Goal: Task Accomplishment & Management: Use online tool/utility

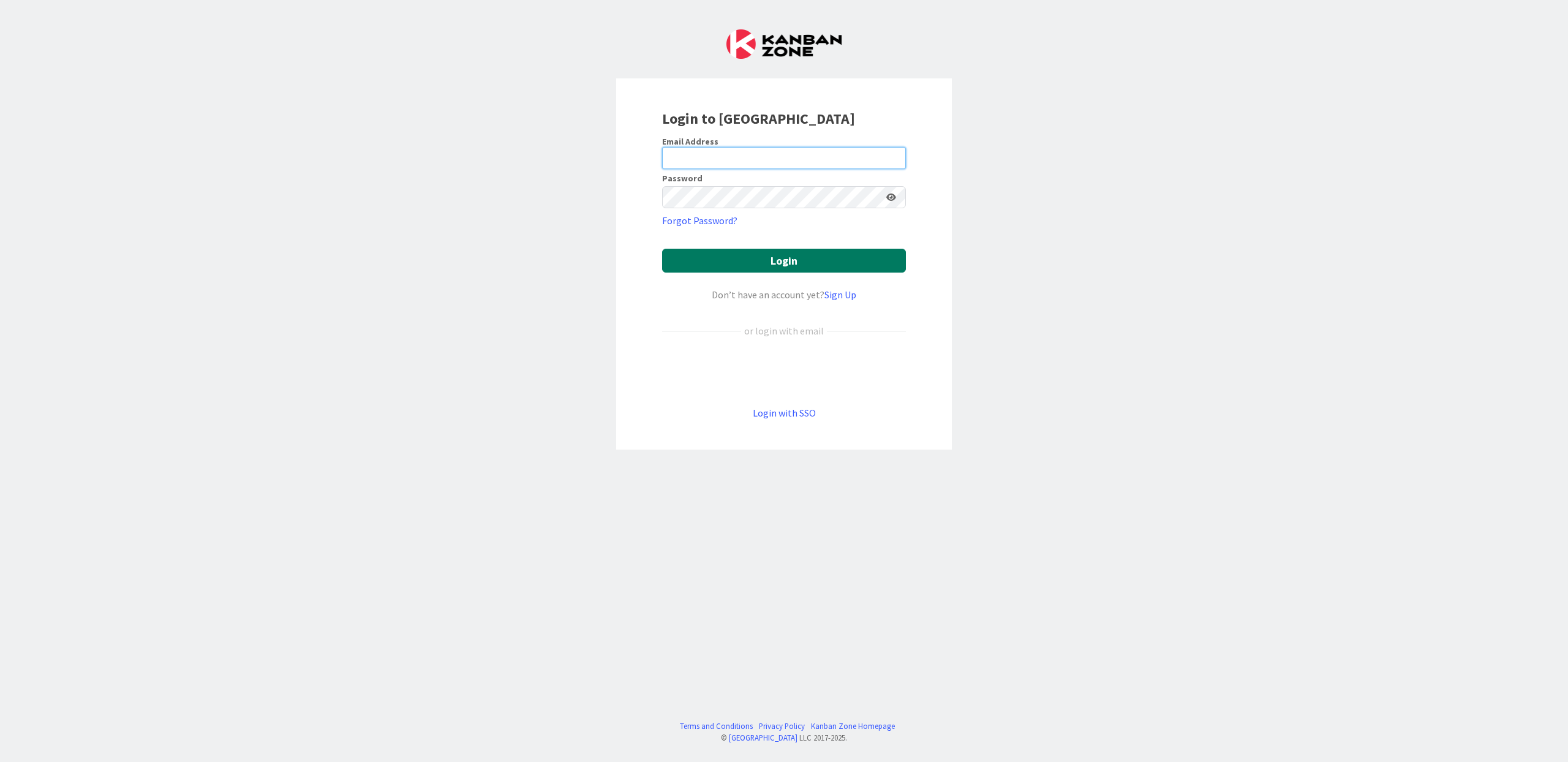
type input "[EMAIL_ADDRESS][DOMAIN_NAME]"
click at [797, 267] on button "Login" at bounding box center [784, 260] width 244 height 24
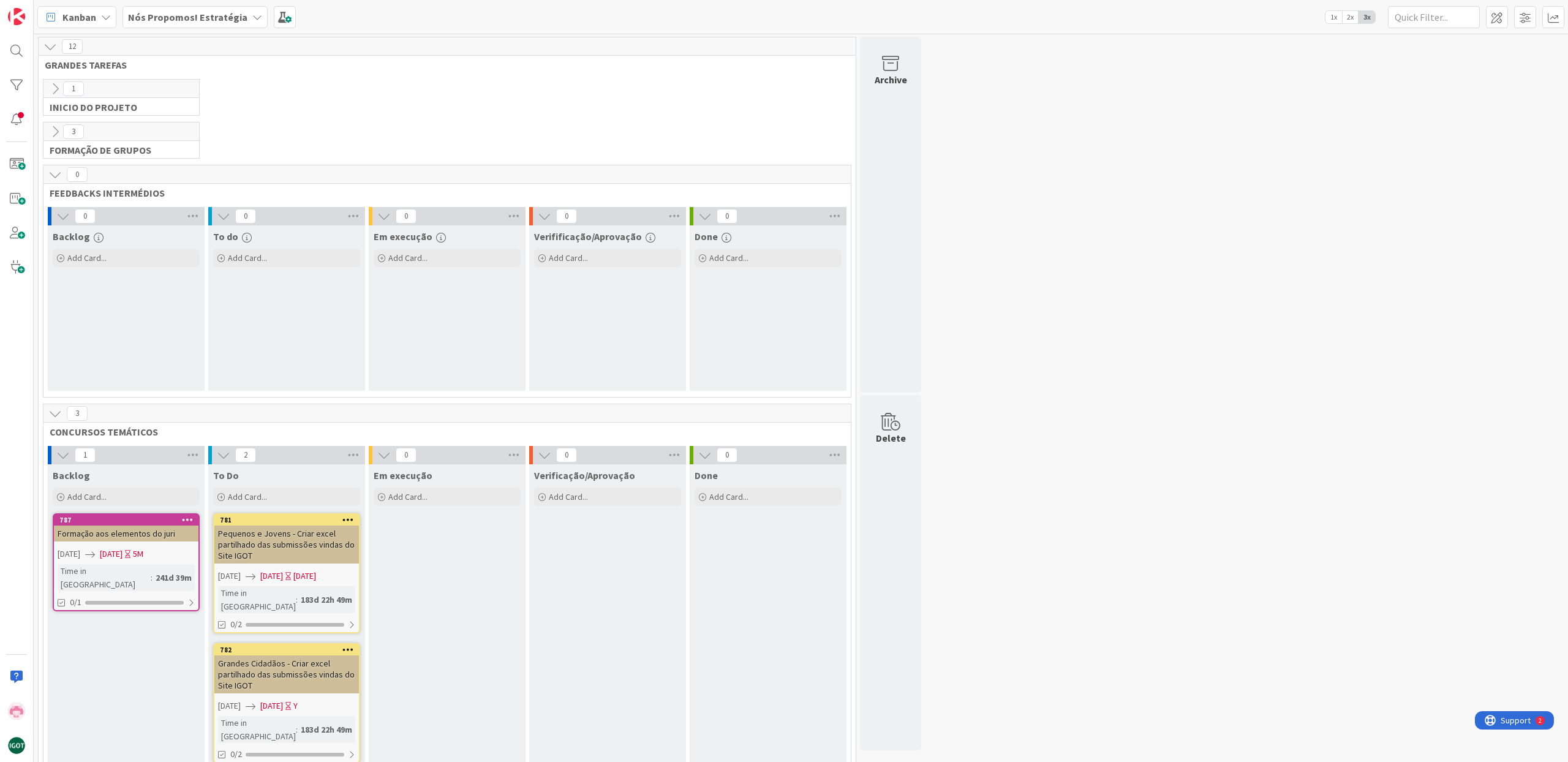
click at [243, 22] on div "Nós Propomos! Estratégia" at bounding box center [195, 17] width 145 height 22
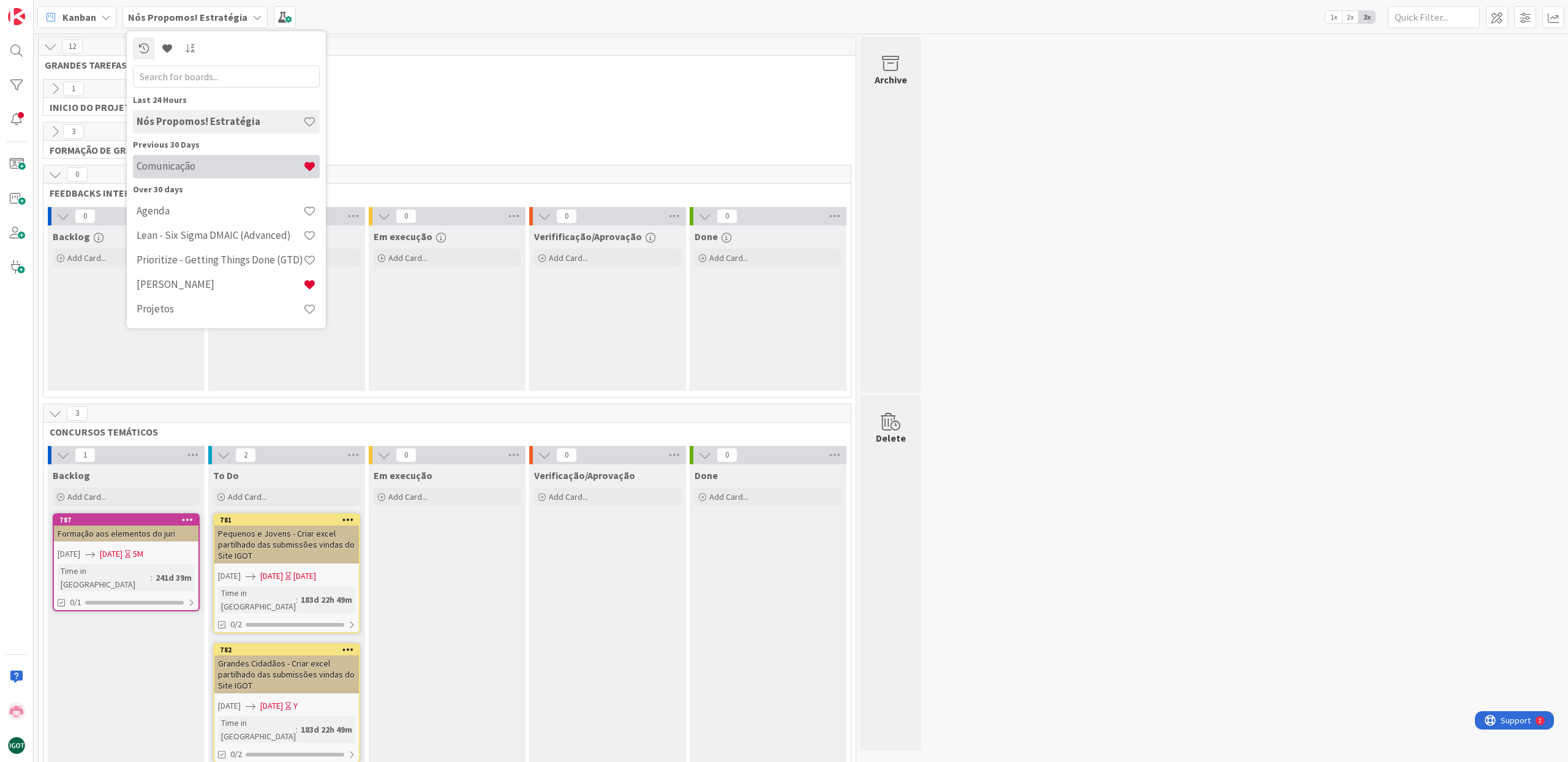
click at [202, 167] on h4 "Comunicação" at bounding box center [220, 166] width 167 height 12
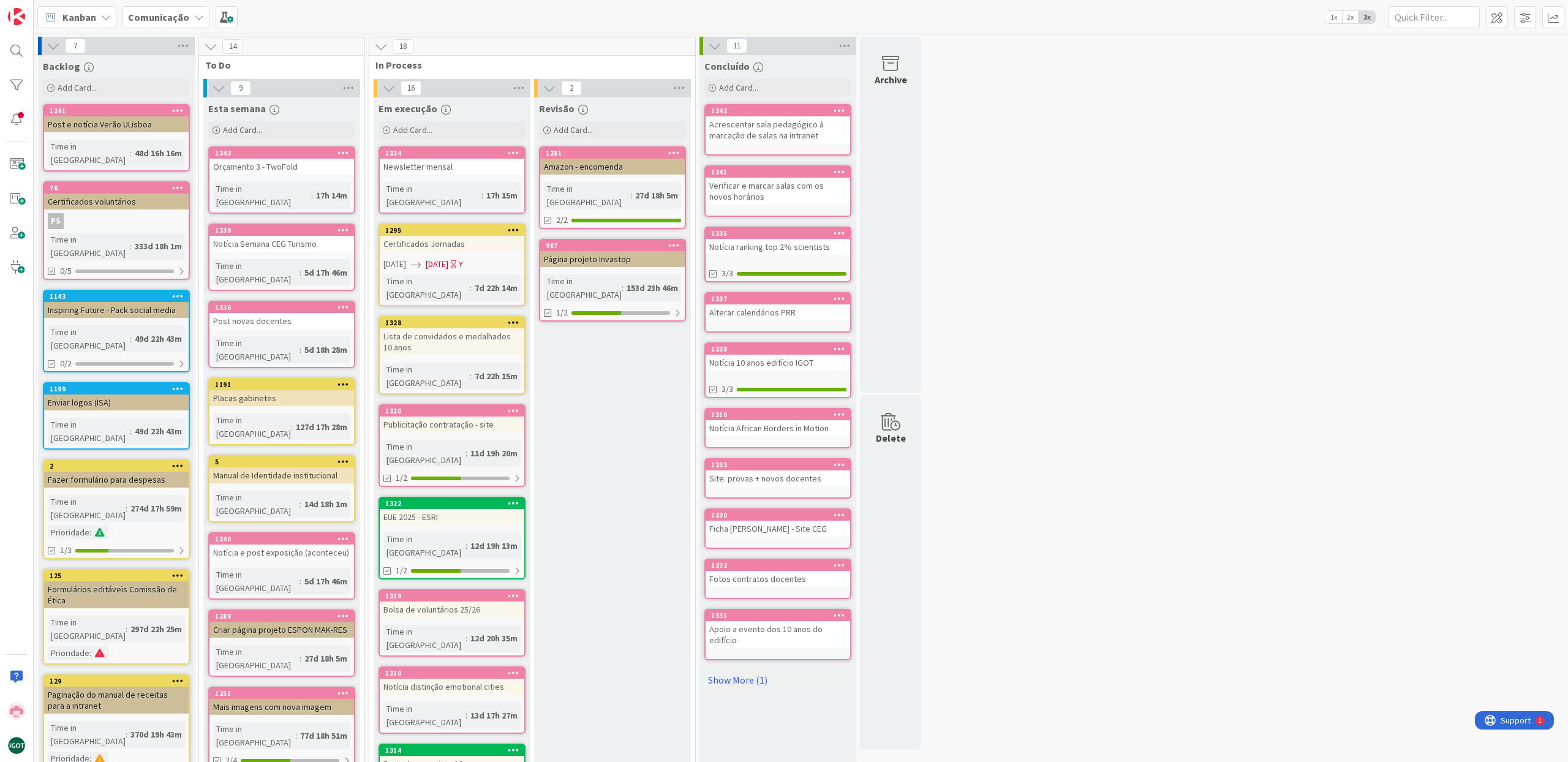
click at [343, 380] on icon at bounding box center [343, 384] width 12 height 8
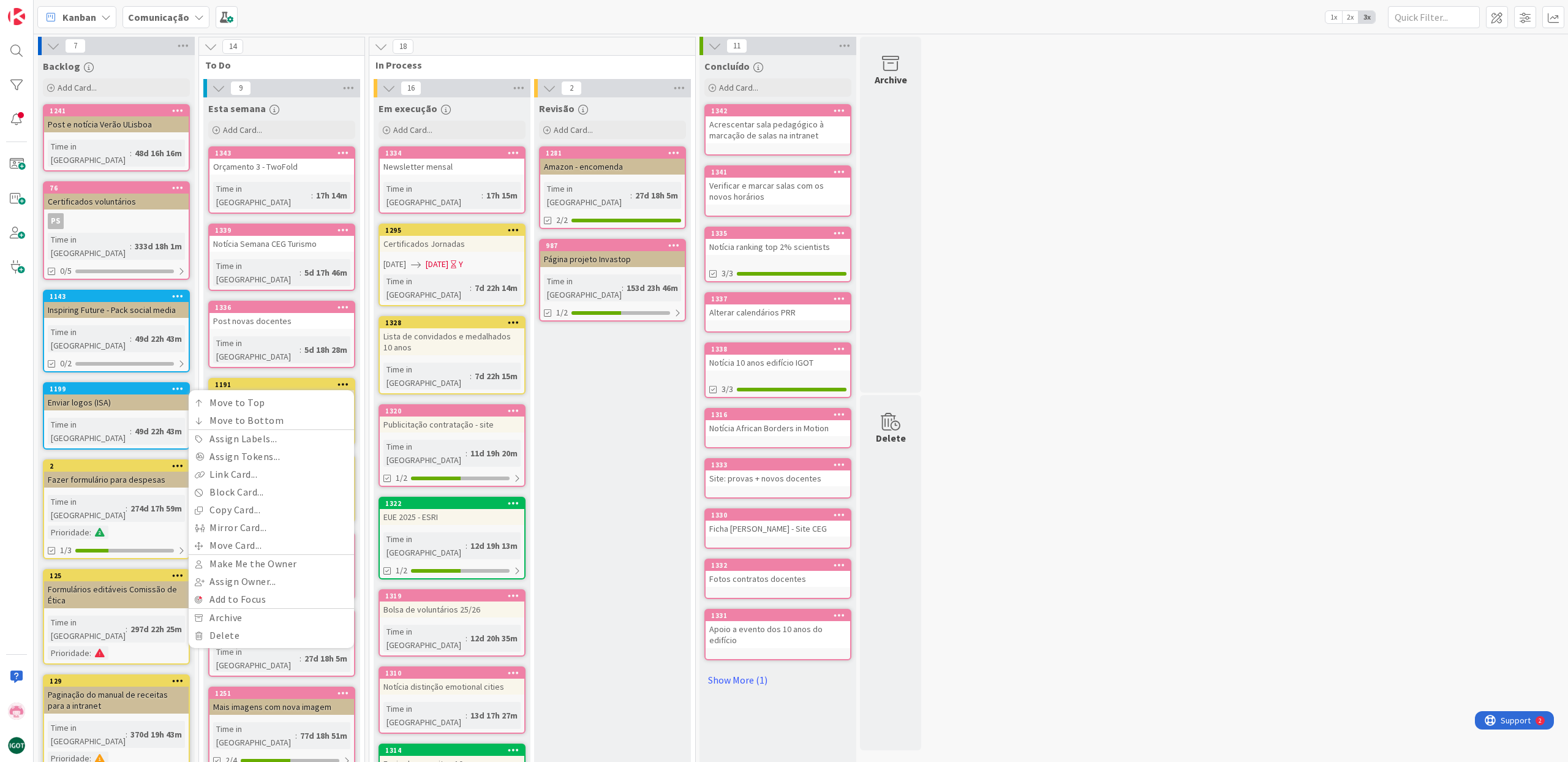
drag, startPoint x: 619, startPoint y: 362, endPoint x: 520, endPoint y: 357, distance: 99.1
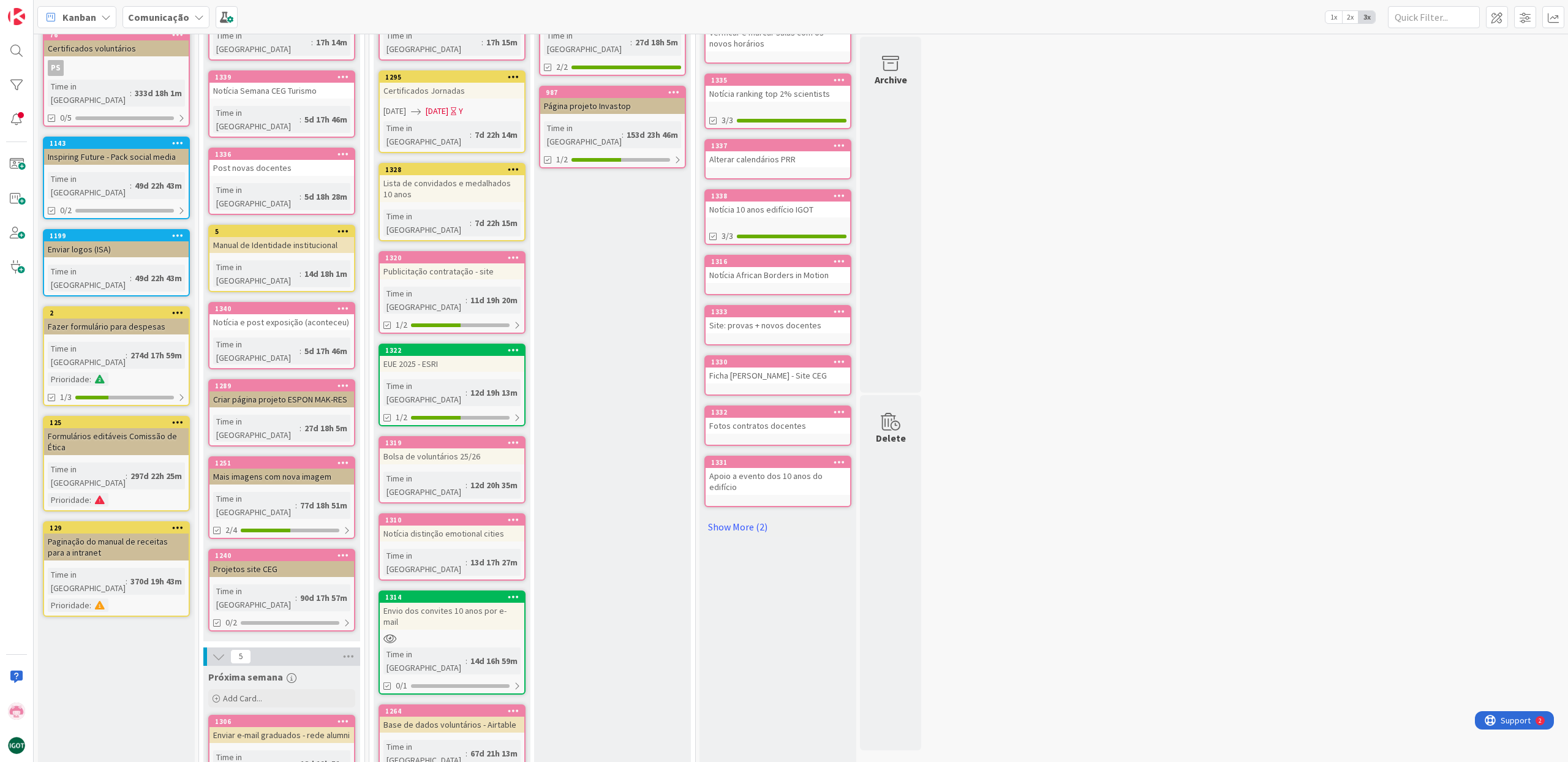
scroll to position [153, 0]
click at [176, 309] on icon at bounding box center [178, 313] width 12 height 8
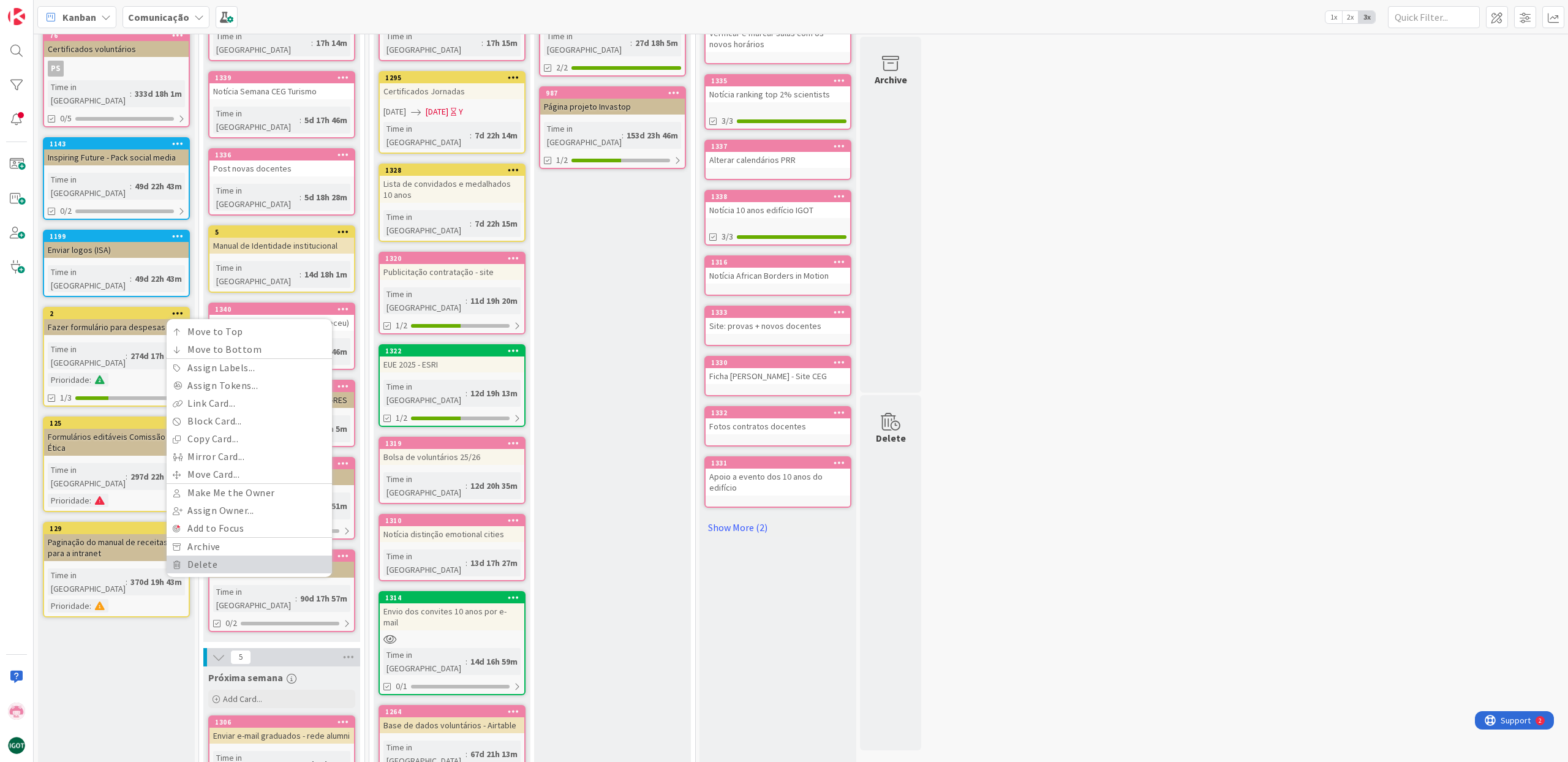
click at [217, 556] on link "Delete" at bounding box center [249, 565] width 165 height 18
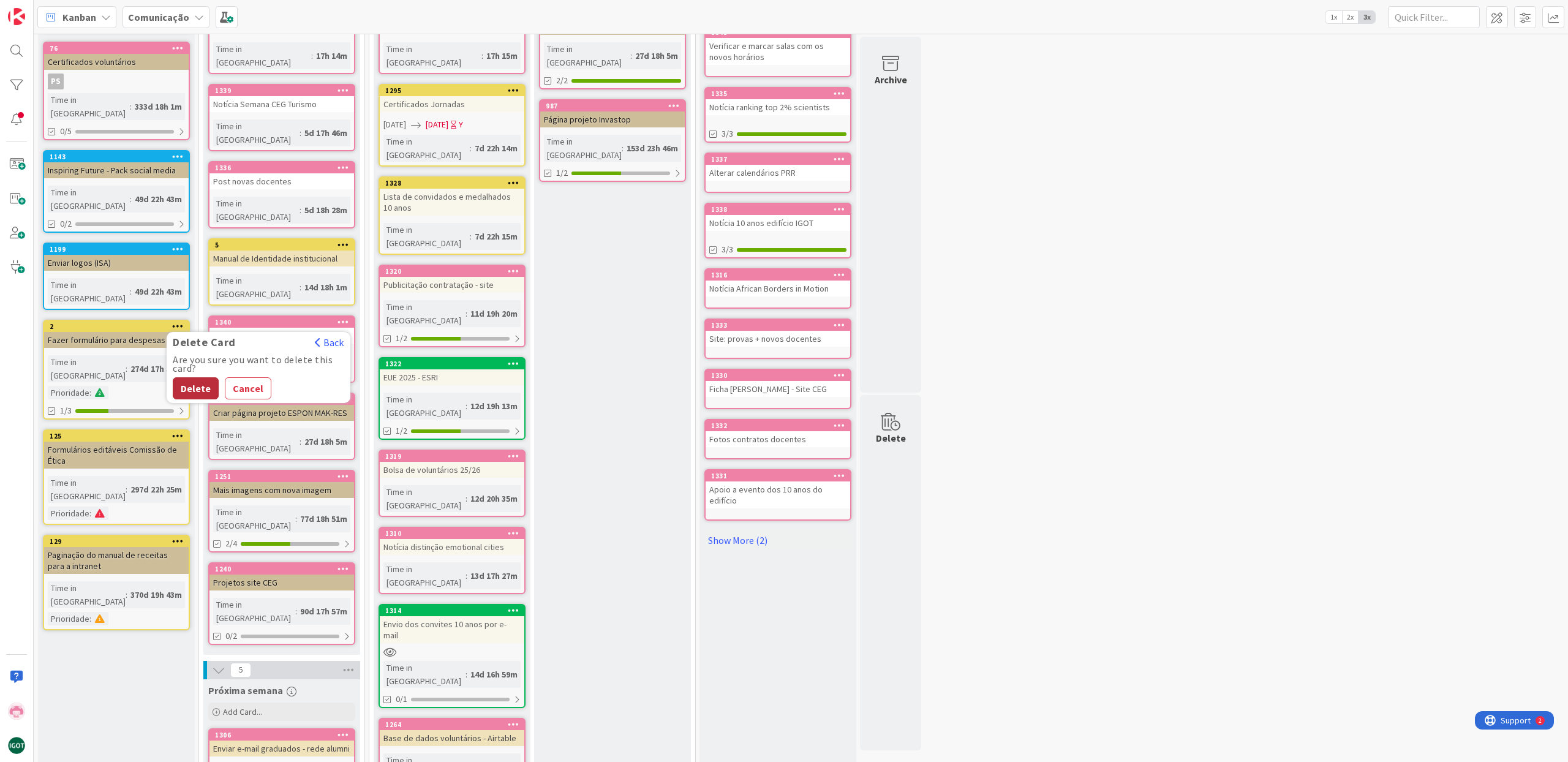
click at [196, 355] on div "Are you sure you want to delete this card?" at bounding box center [258, 363] width 172 height 17
click at [193, 376] on button "Delete" at bounding box center [196, 386] width 46 height 22
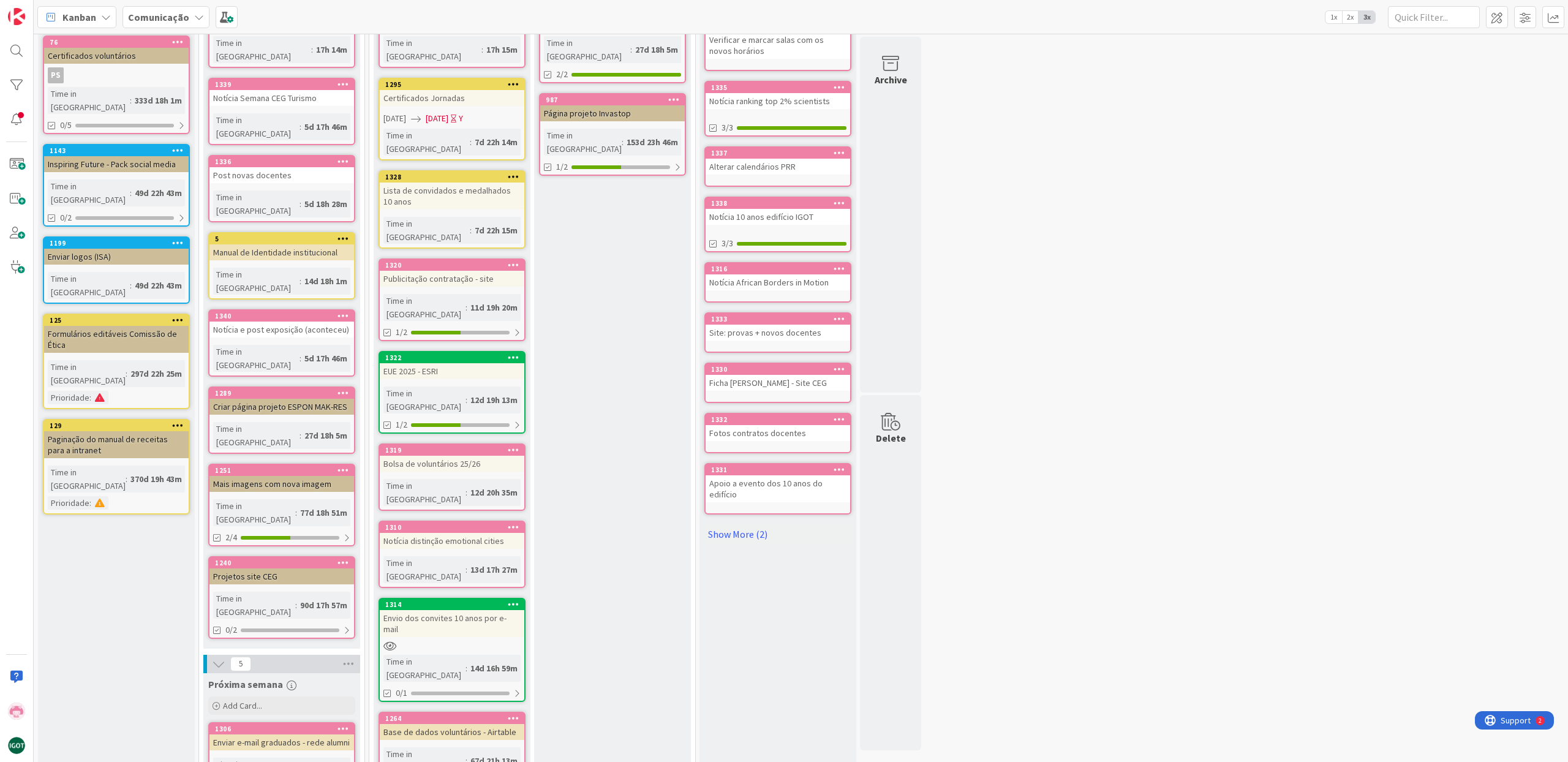
click at [154, 278] on div "49d 22h 43m" at bounding box center [158, 285] width 54 height 13
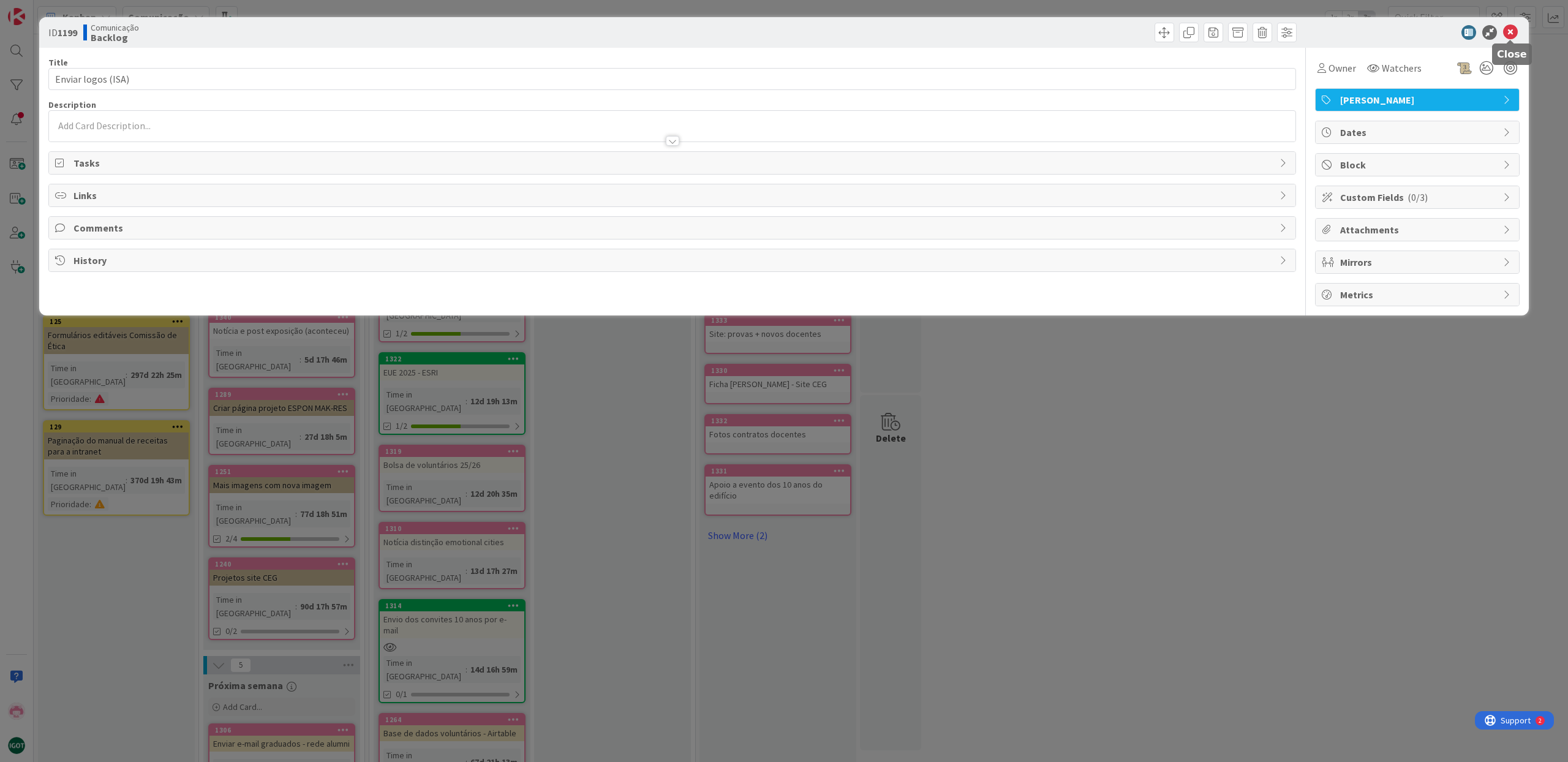
click at [1509, 32] on icon at bounding box center [1510, 32] width 15 height 15
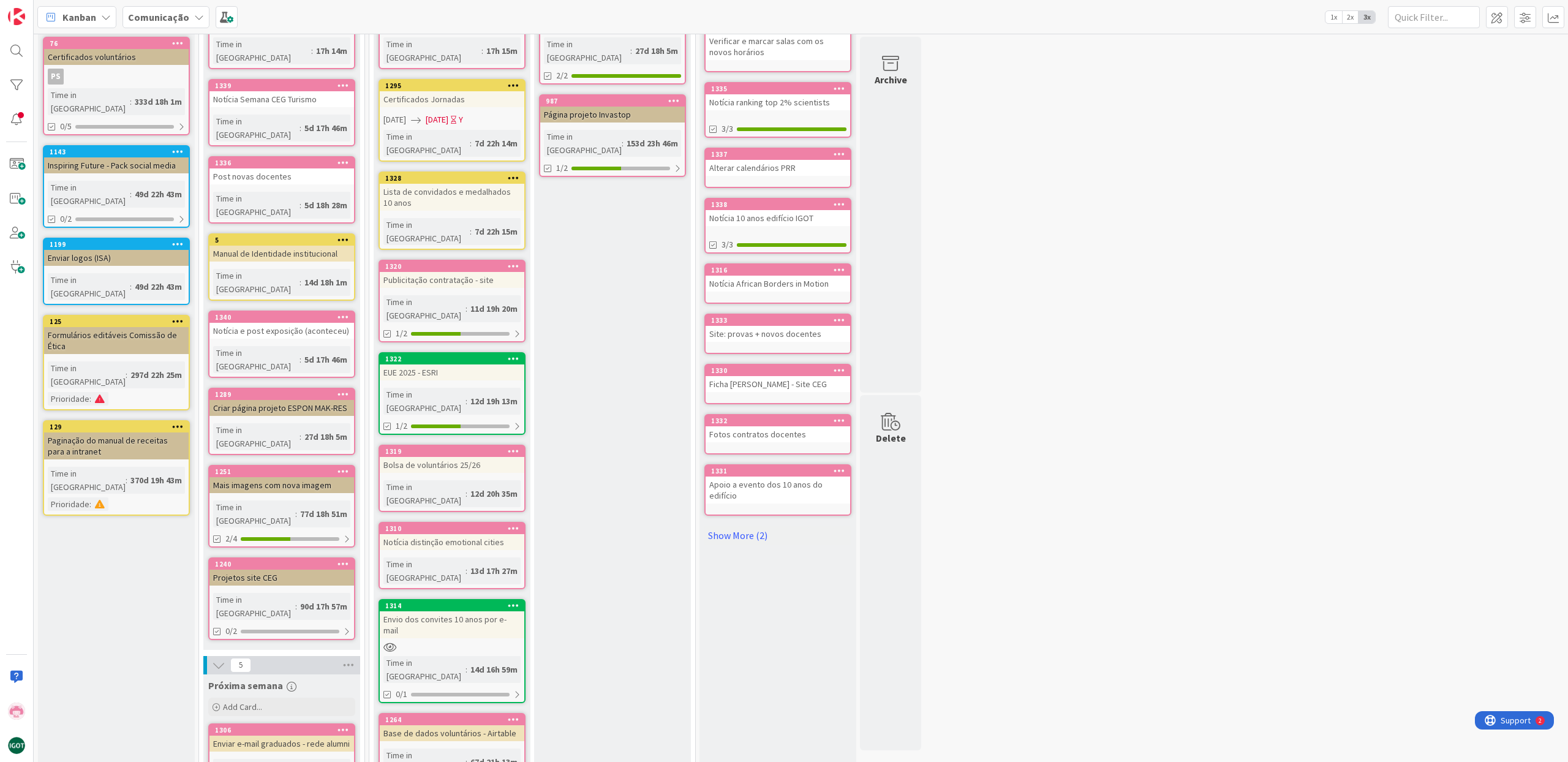
click at [173, 147] on icon at bounding box center [178, 151] width 12 height 8
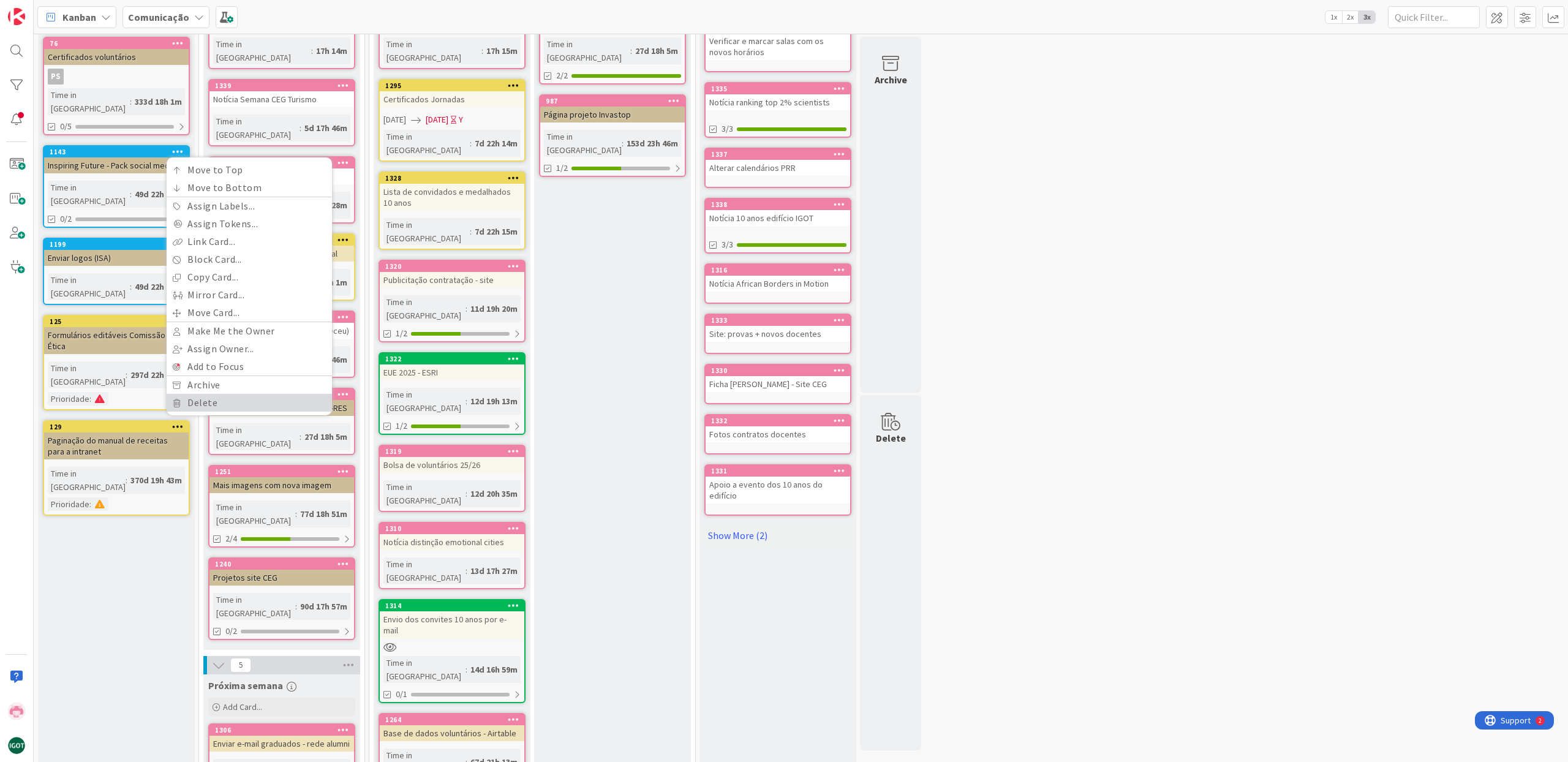
click at [226, 394] on link "Delete" at bounding box center [249, 403] width 165 height 18
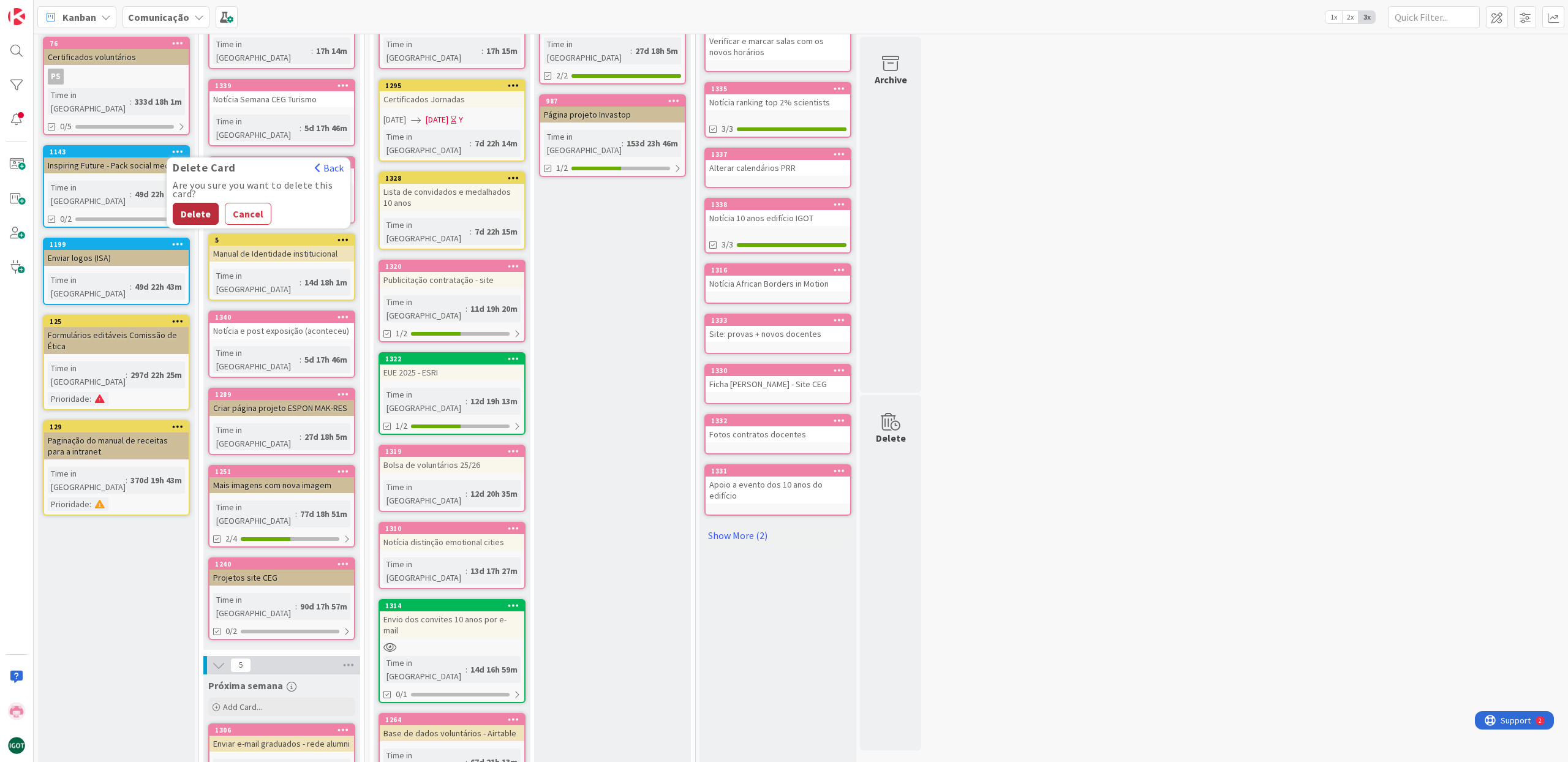
click at [178, 202] on button "Delete" at bounding box center [196, 213] width 46 height 22
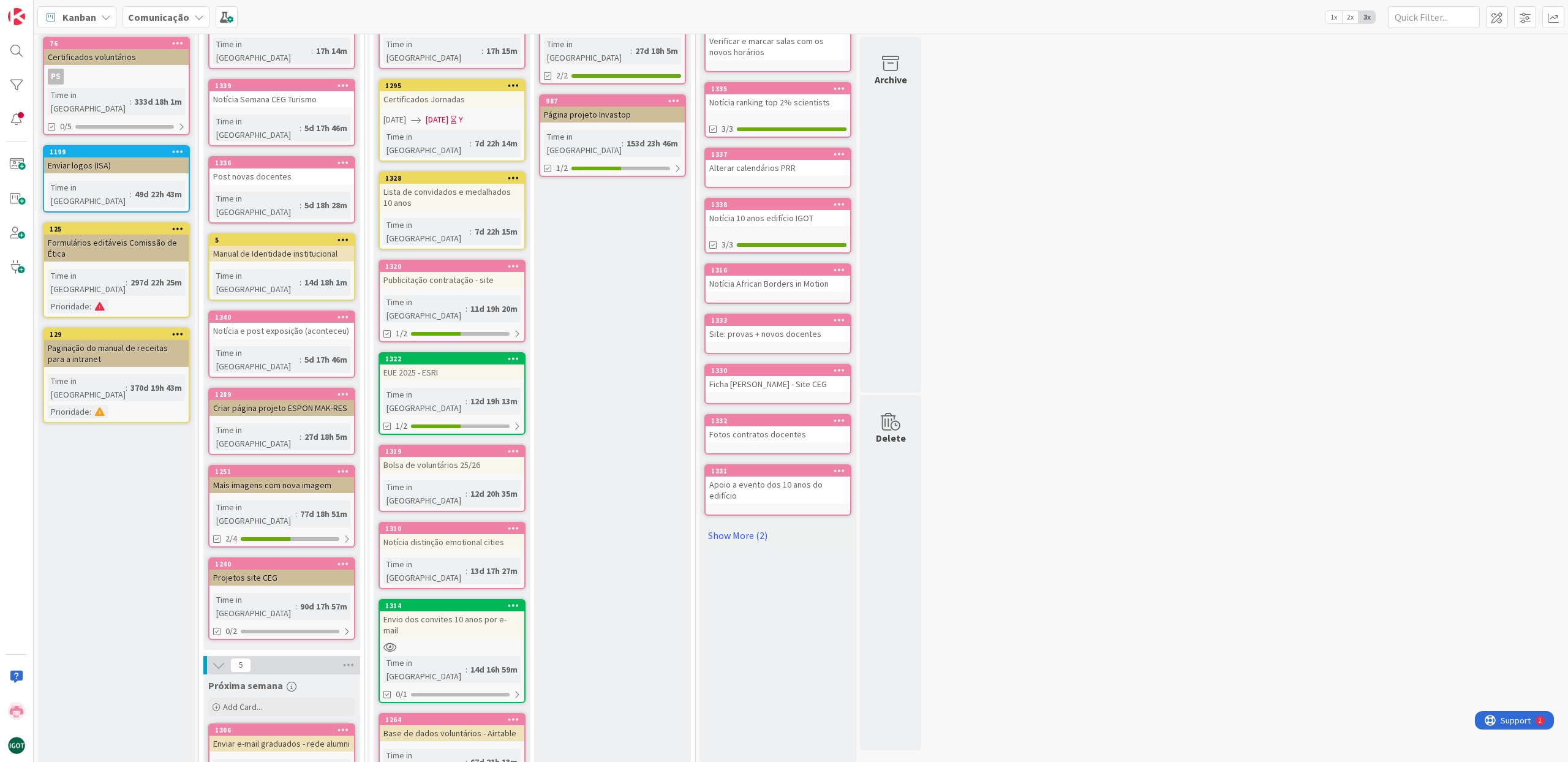
click at [179, 147] on icon at bounding box center [178, 151] width 12 height 8
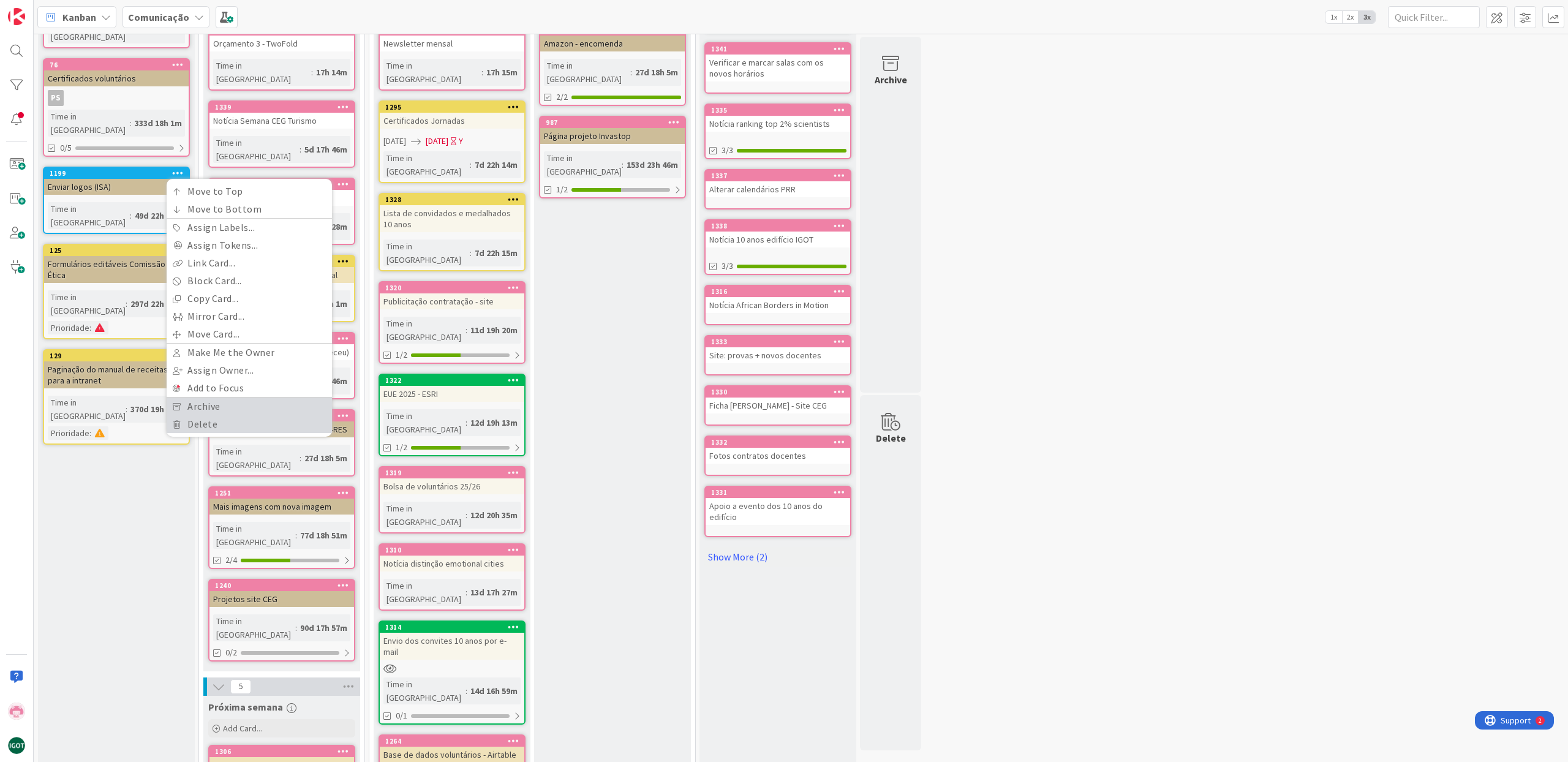
click at [265, 397] on link "Archive" at bounding box center [249, 406] width 165 height 18
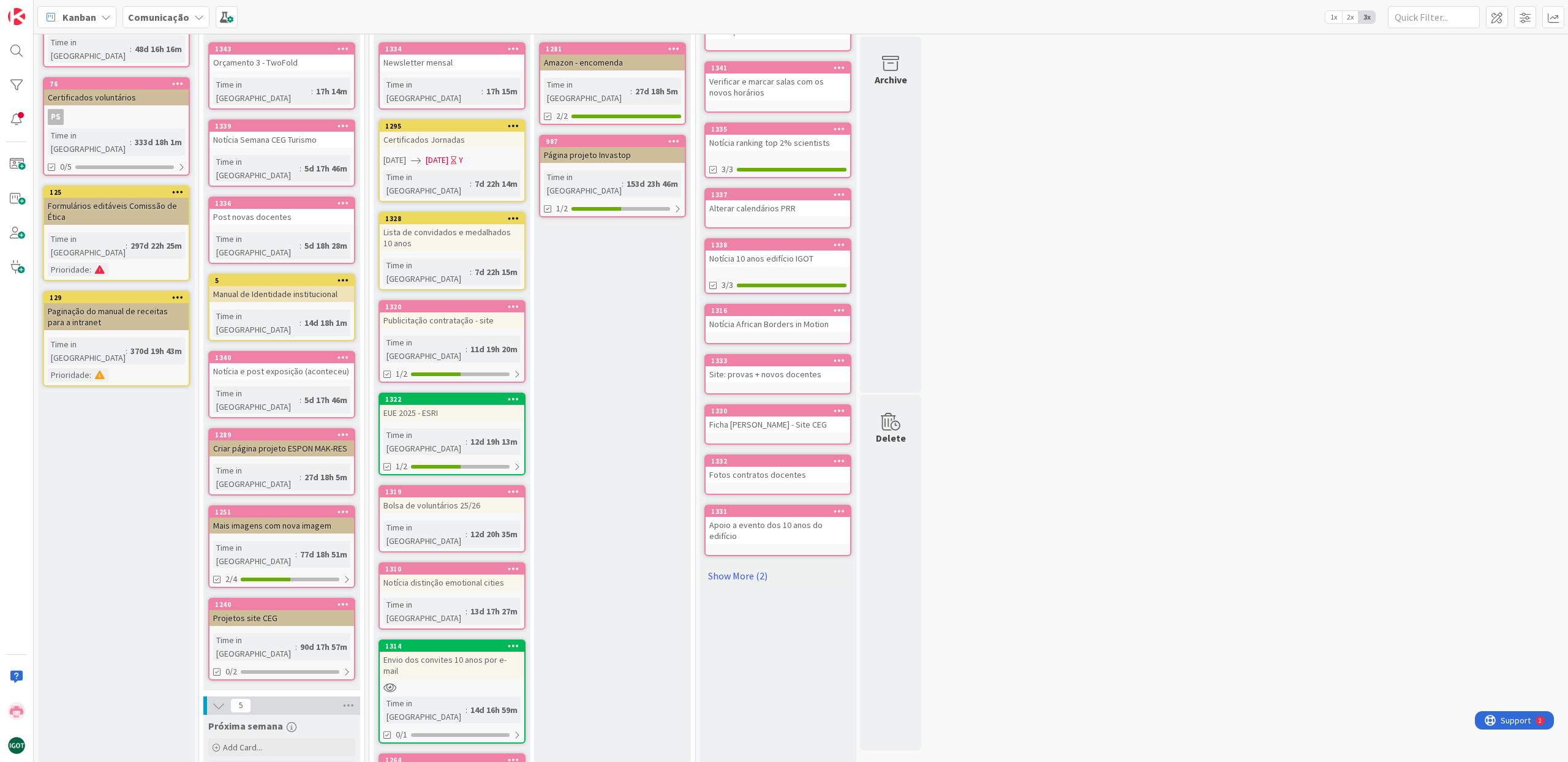
scroll to position [102, 0]
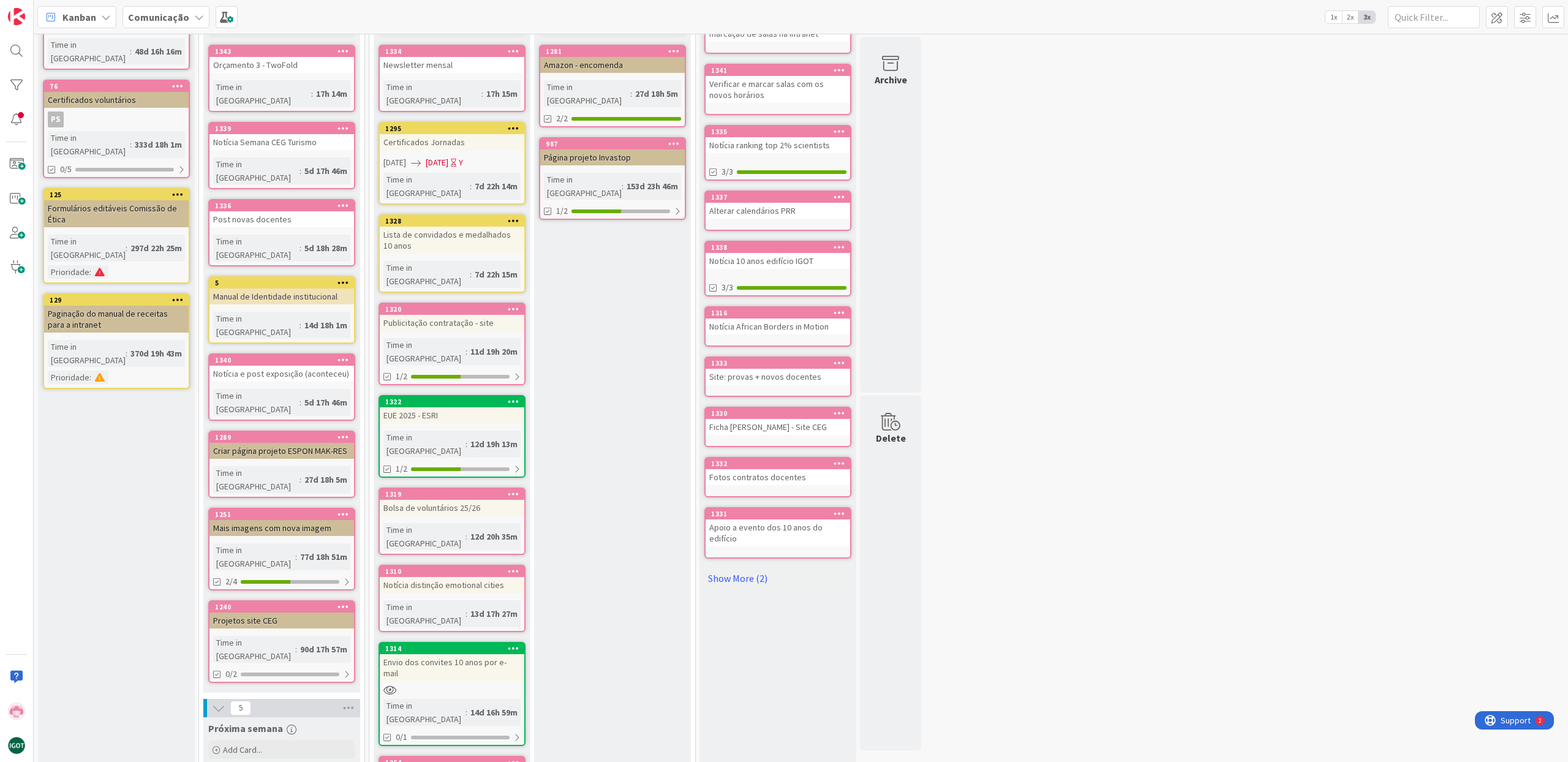
click at [514, 216] on icon at bounding box center [514, 220] width 12 height 8
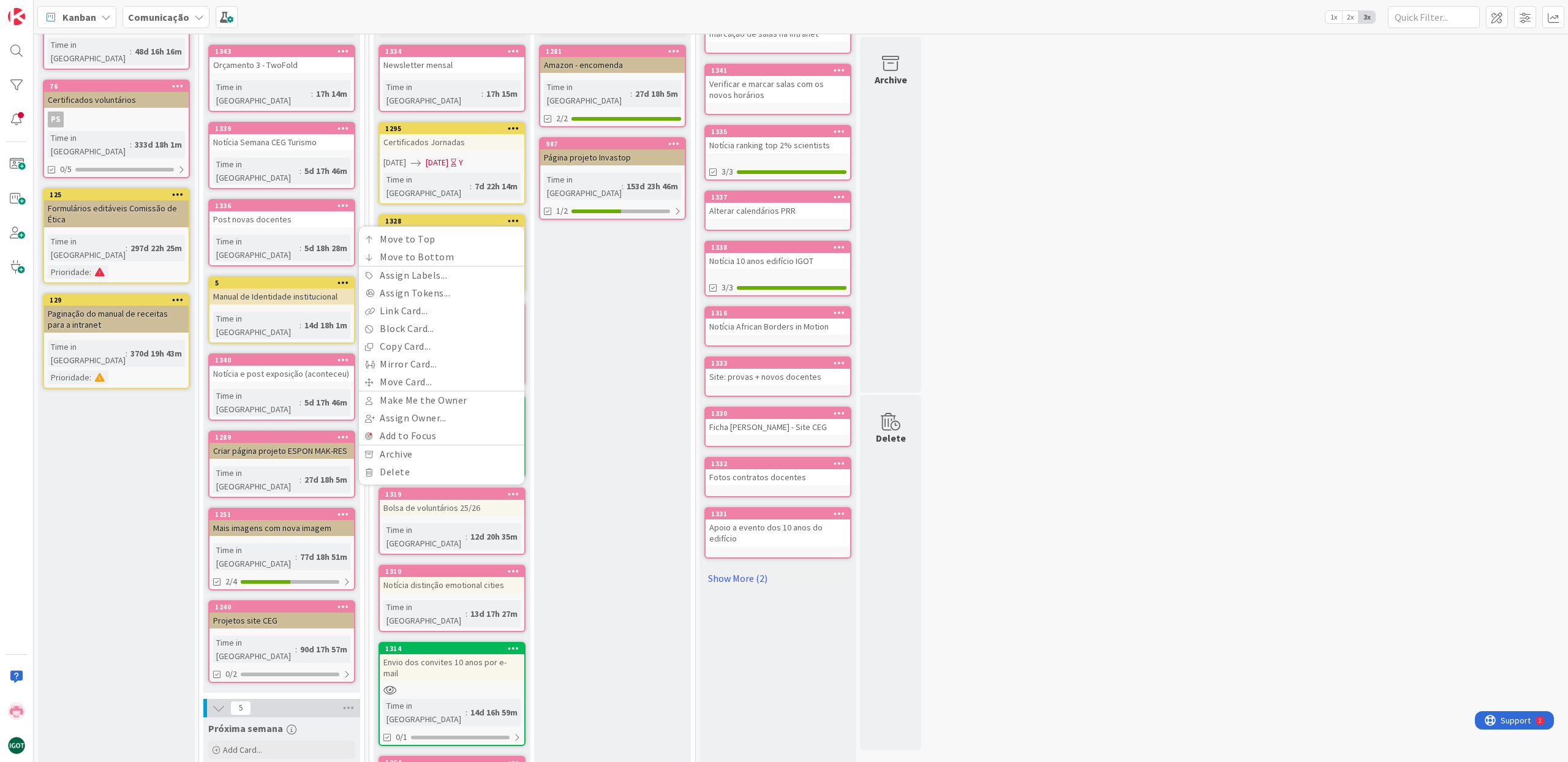
click at [546, 197] on div "Revisão Add Card... 1281 Amazon - encomenda Time in [GEOGRAPHIC_DATA] : 27d 18h…" at bounding box center [613, 743] width 157 height 1495
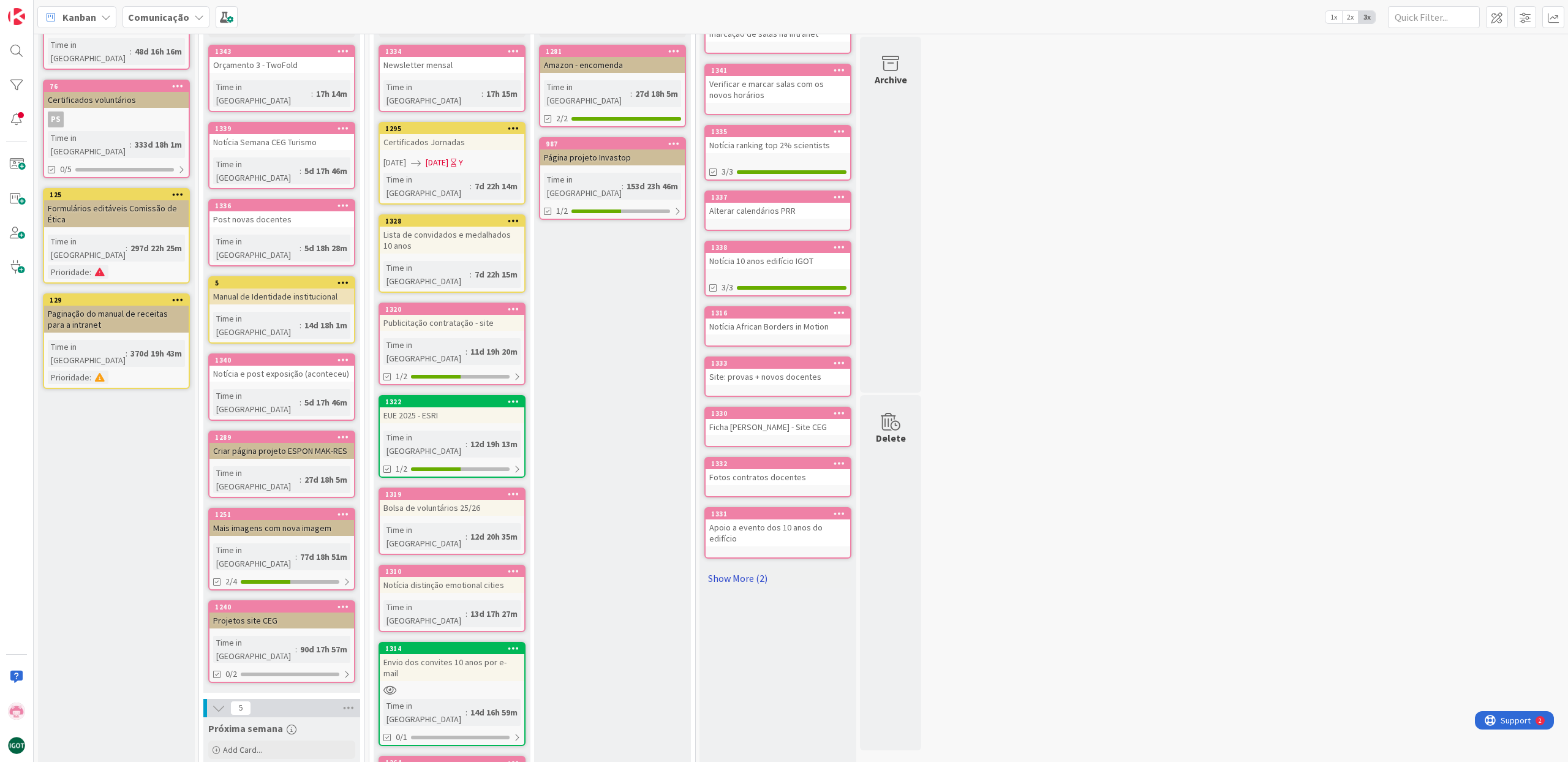
scroll to position [101, 0]
click at [739, 569] on link "Show More (2)" at bounding box center [778, 579] width 147 height 20
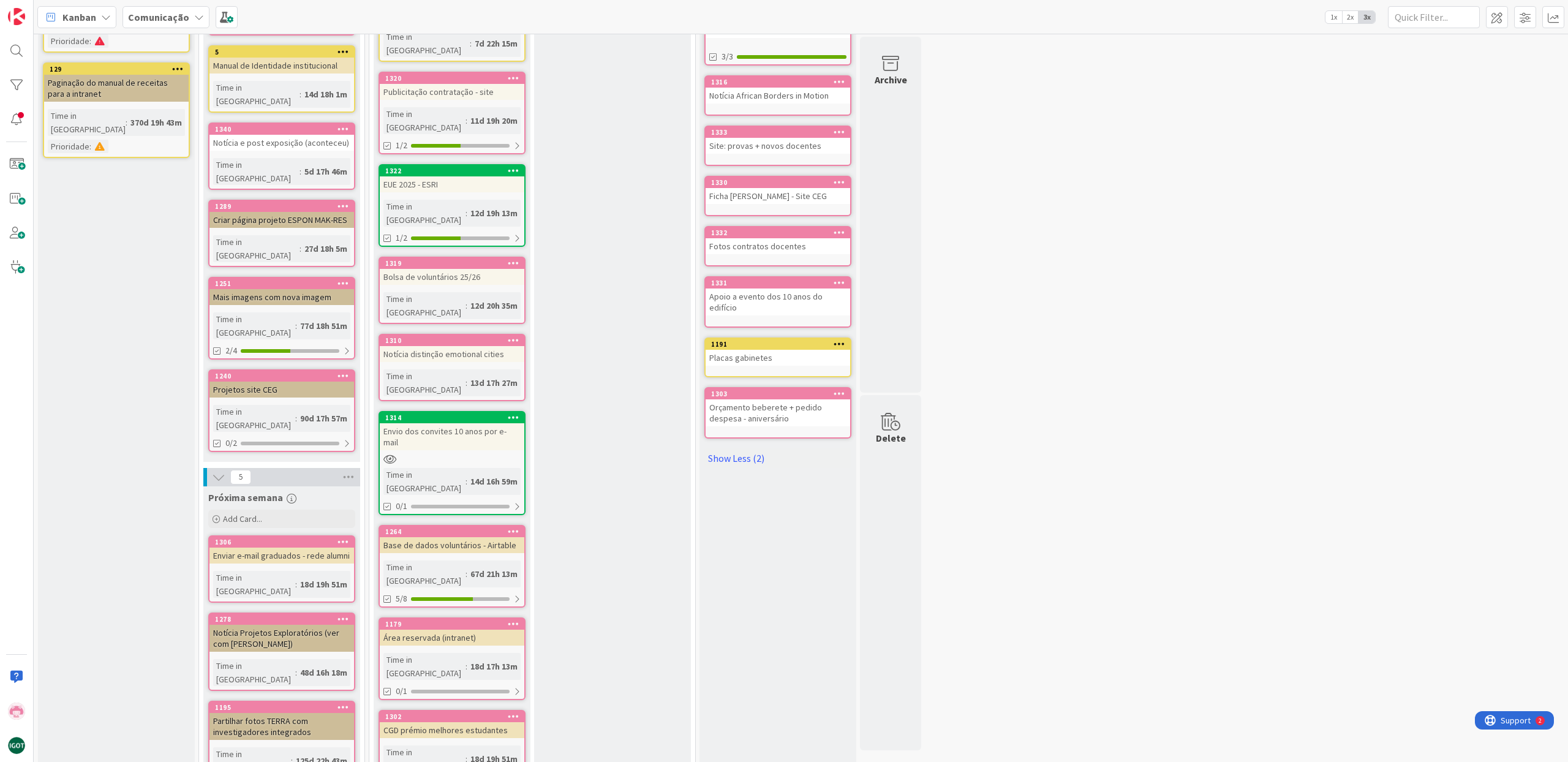
scroll to position [367, 0]
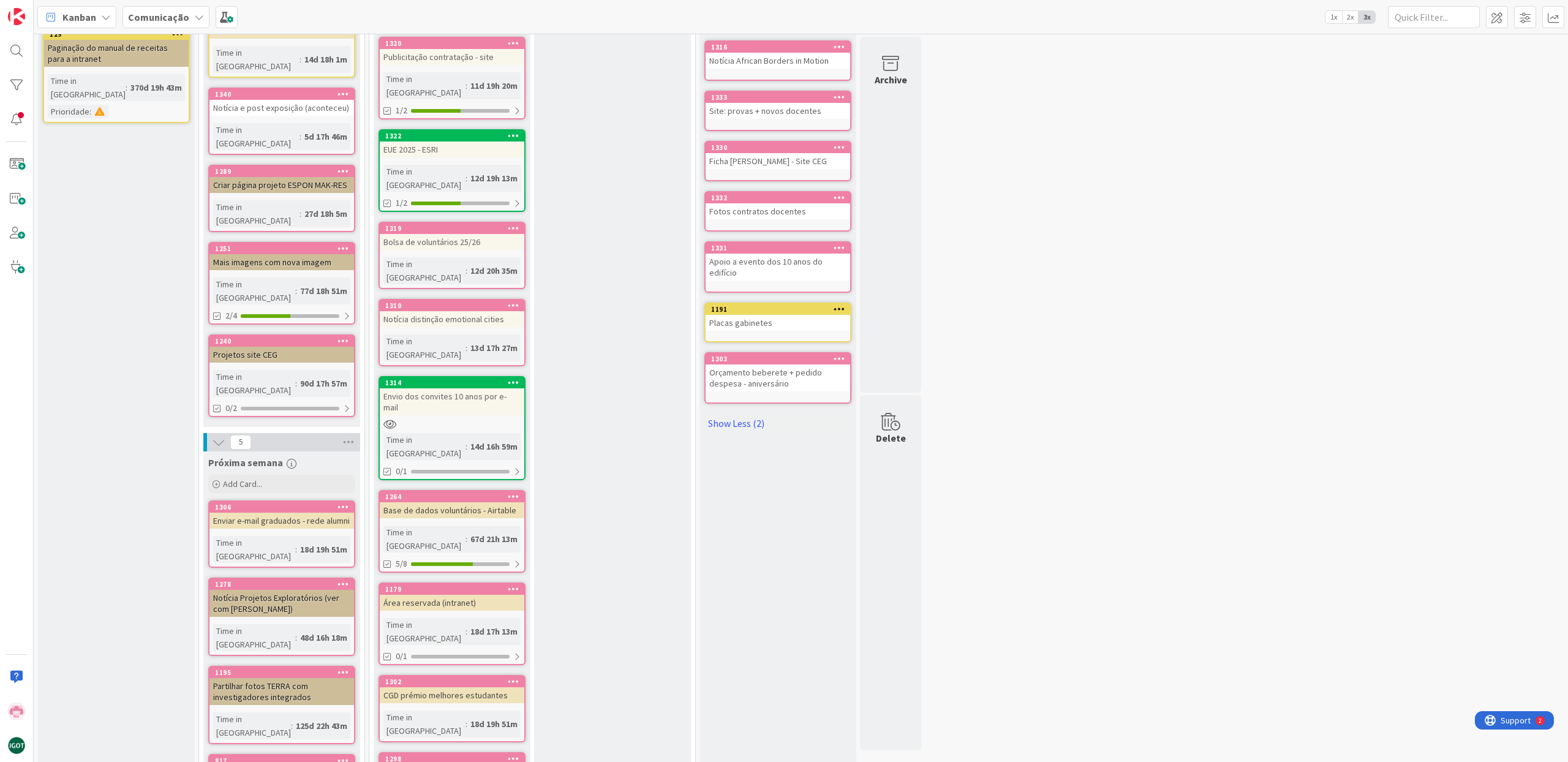
click at [447, 419] on div at bounding box center [452, 424] width 144 height 11
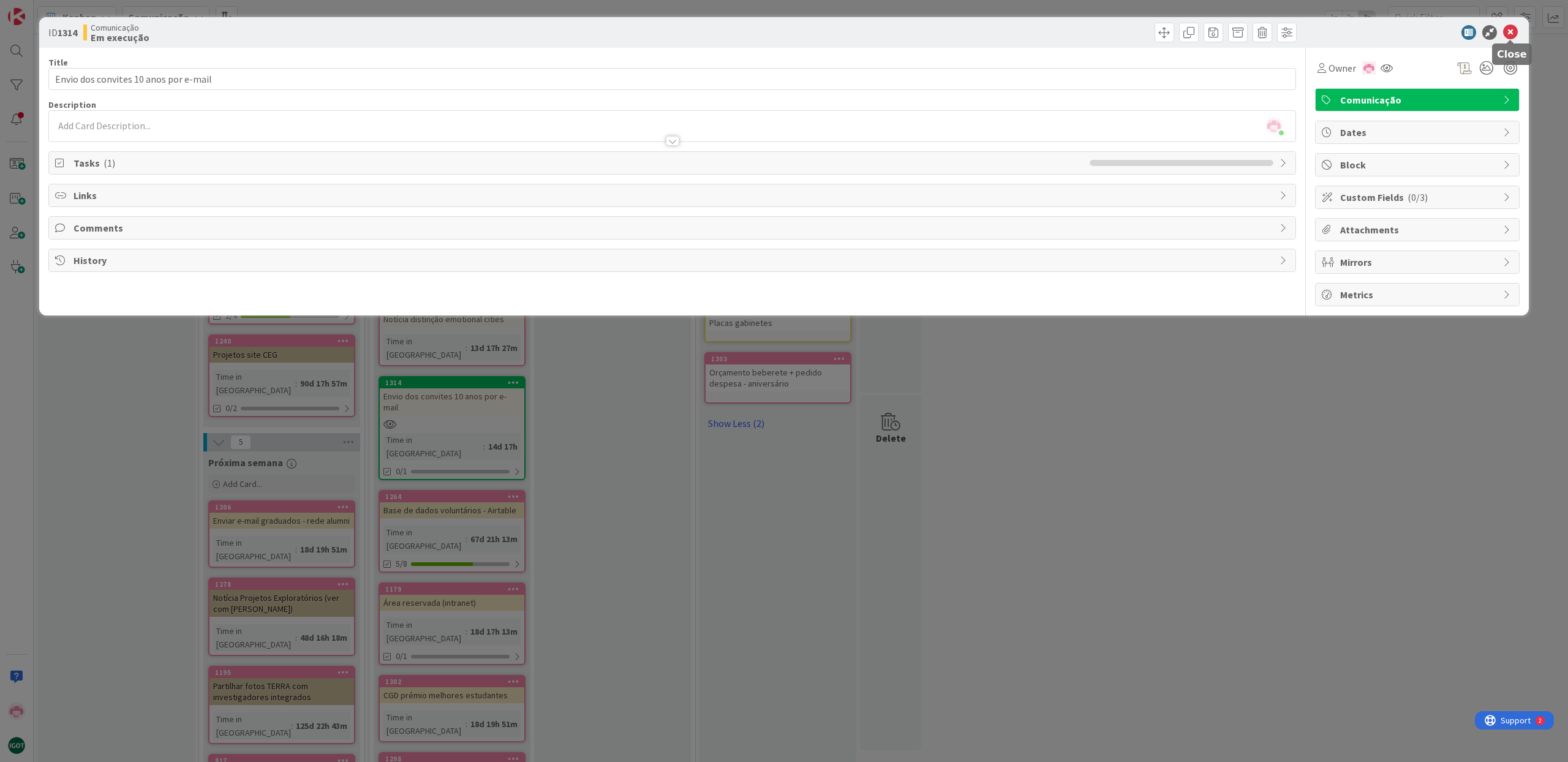
click at [1509, 35] on icon at bounding box center [1510, 32] width 15 height 15
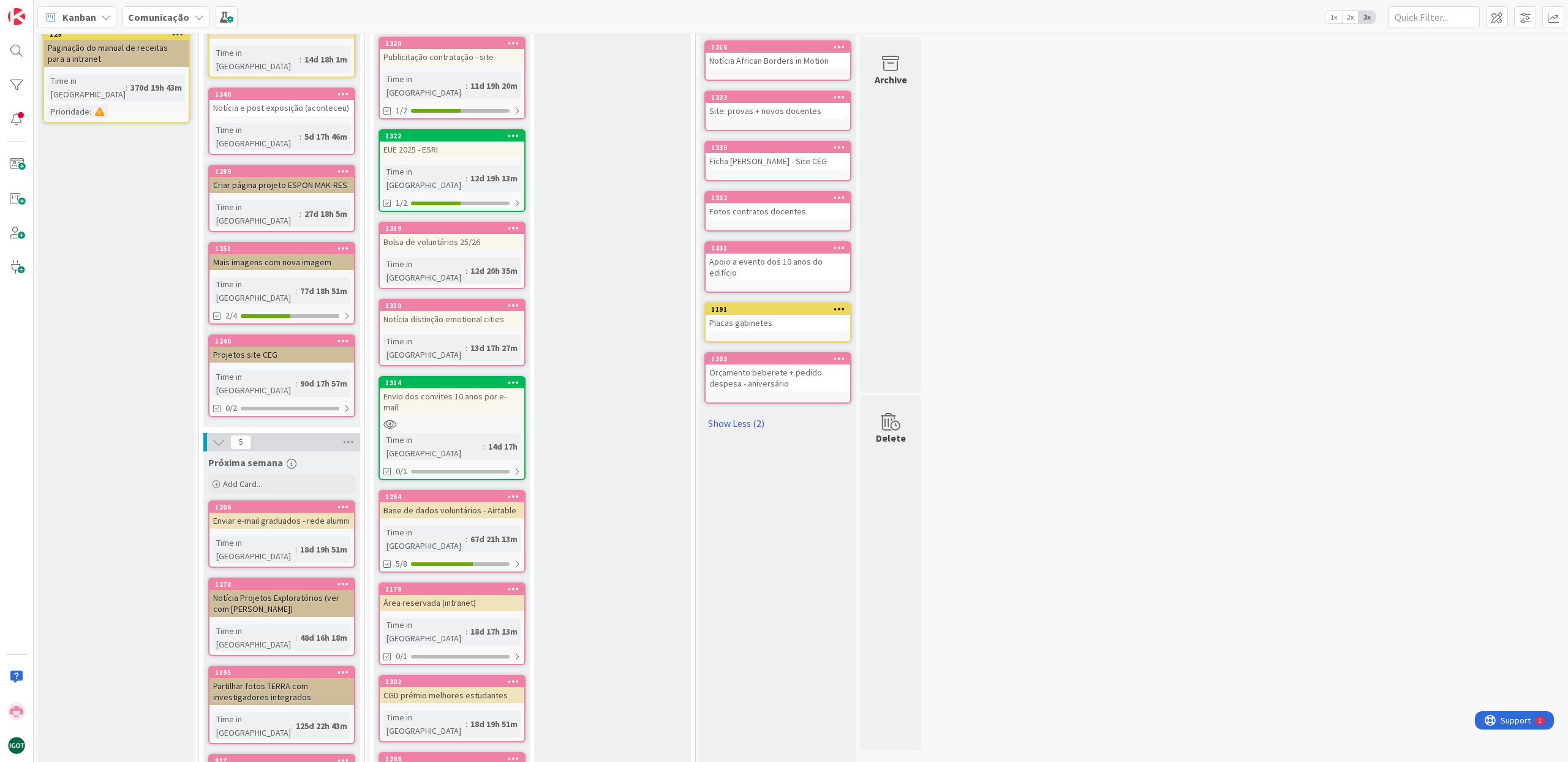
click at [511, 378] on icon at bounding box center [514, 382] width 12 height 8
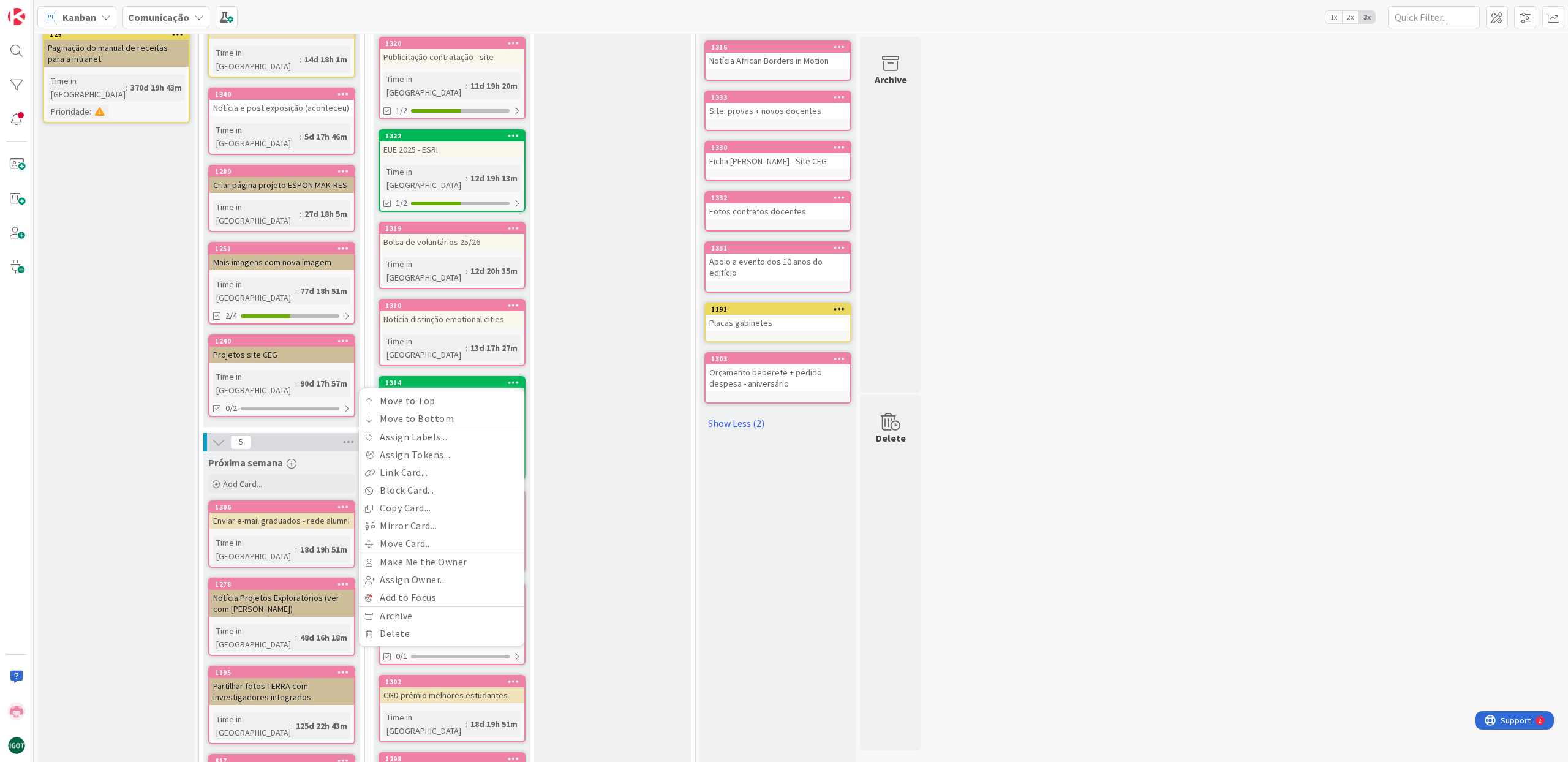
click at [561, 286] on div "Revisão Add Card... 1281 Amazon - encomenda Time in [GEOGRAPHIC_DATA] : 27d 18h…" at bounding box center [613, 477] width 157 height 1495
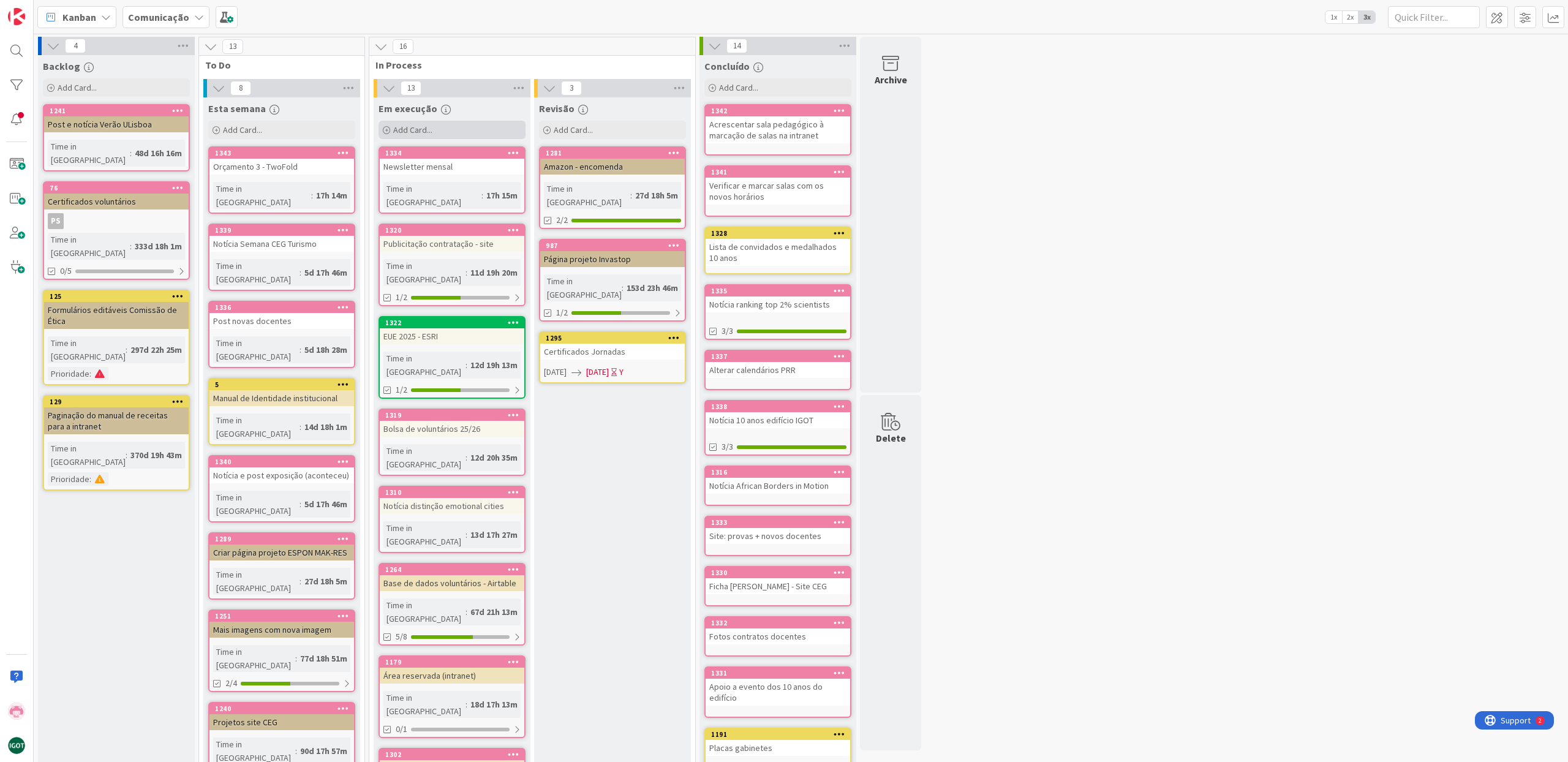
click at [406, 134] on span "Add Card..." at bounding box center [412, 130] width 39 height 11
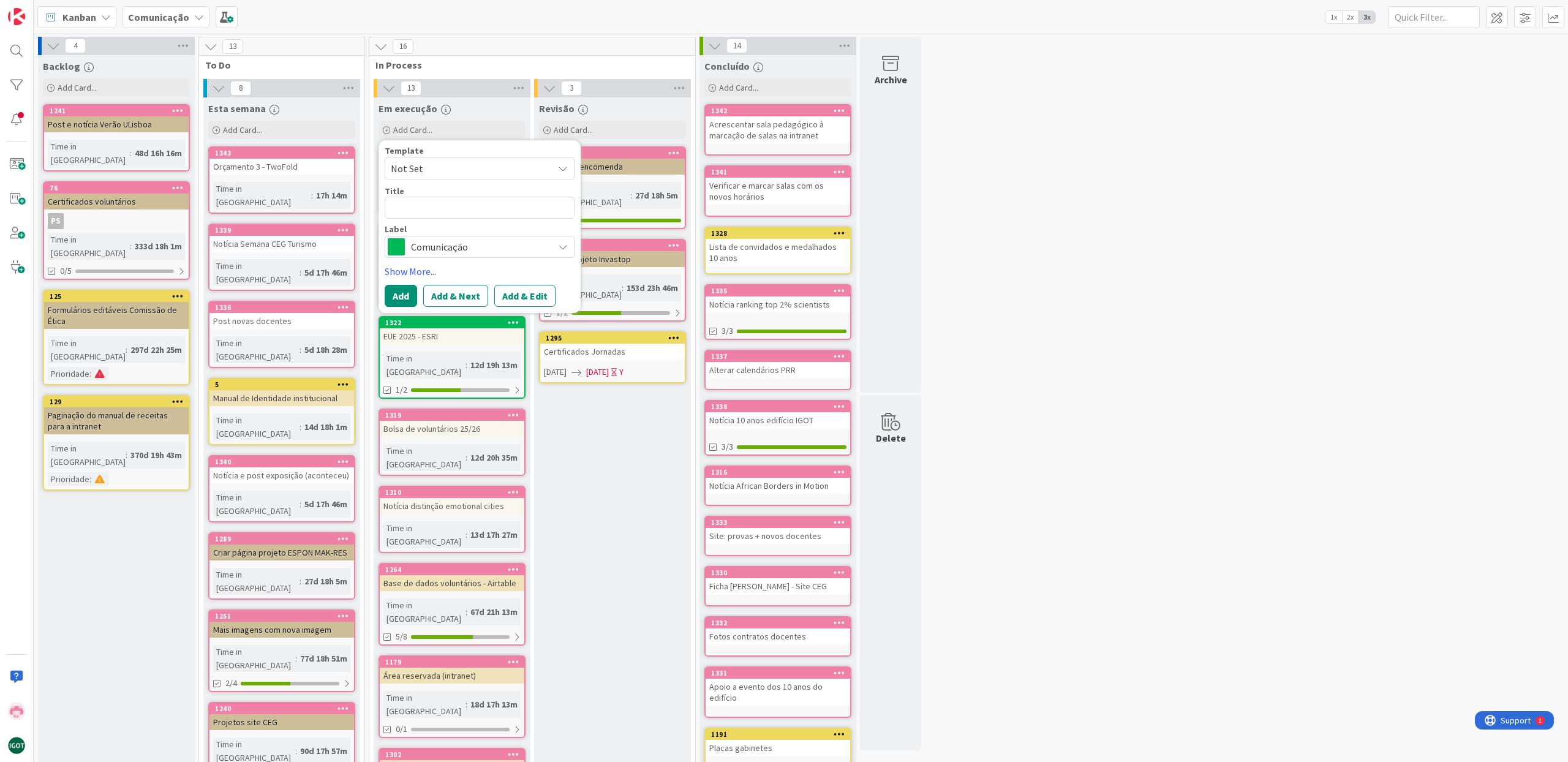
click at [427, 247] on span "Comunicação" at bounding box center [479, 246] width 136 height 17
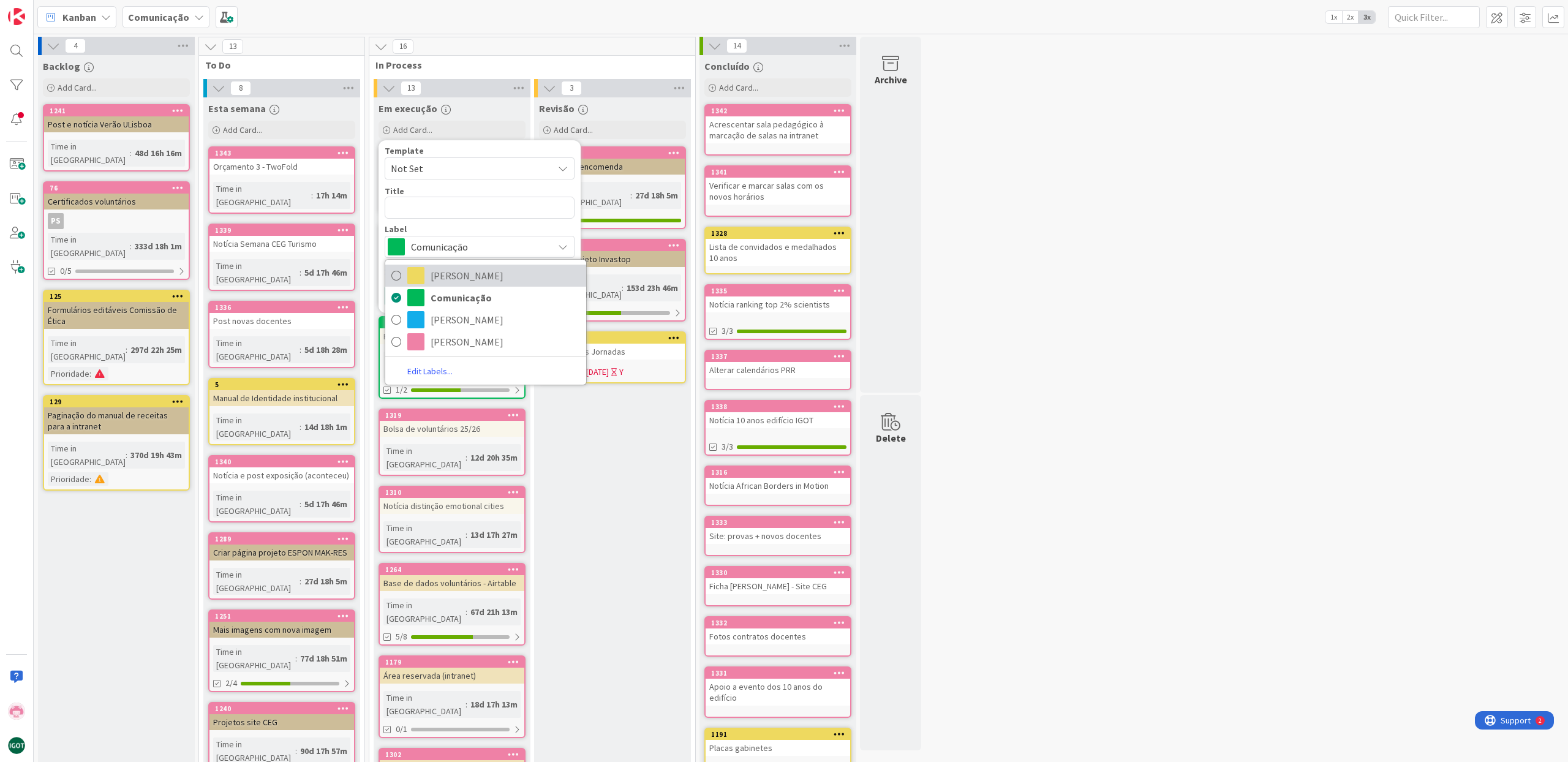
click at [447, 275] on span "[PERSON_NAME]" at bounding box center [505, 276] width 149 height 18
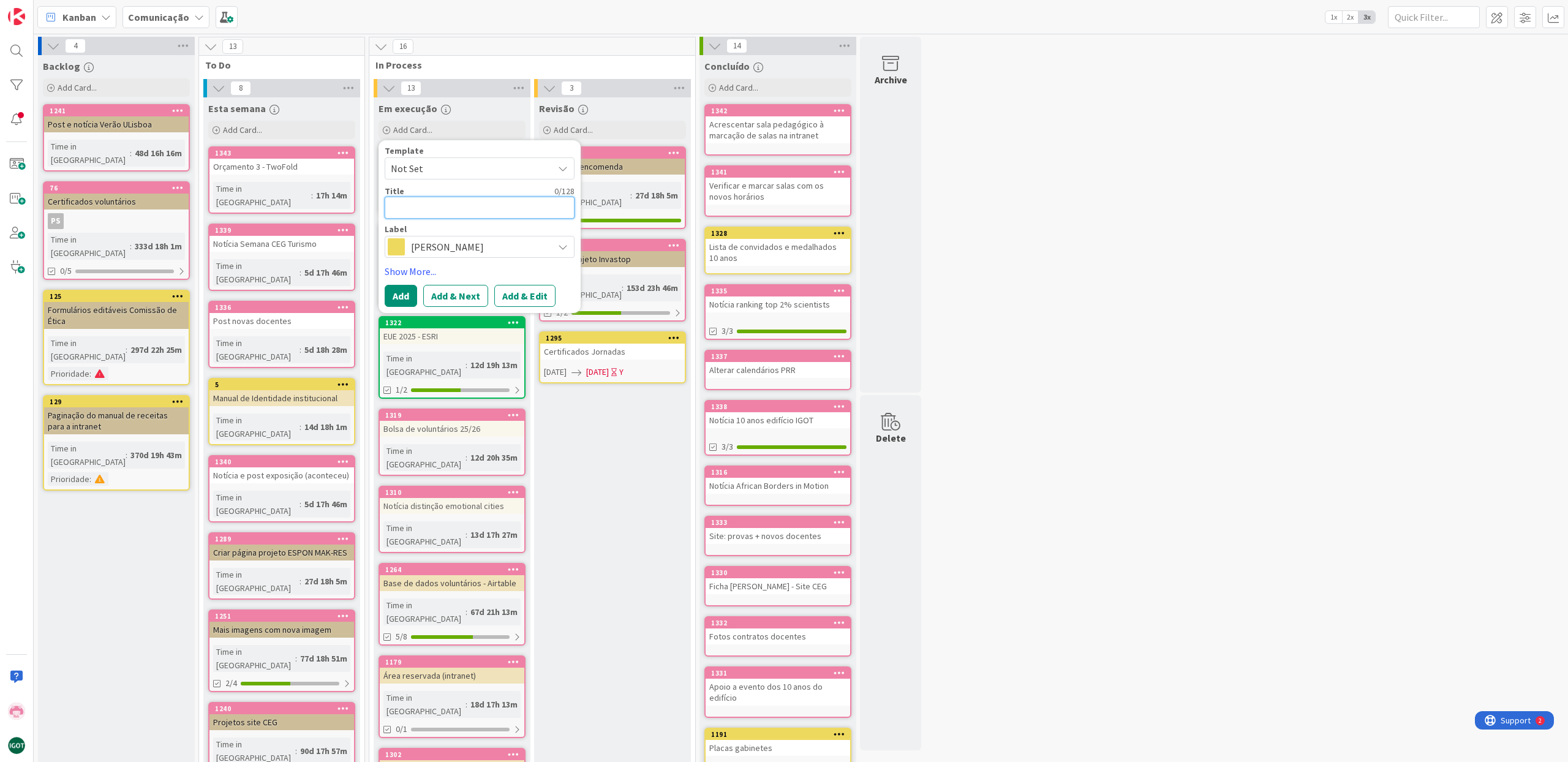
click at [424, 209] on textarea at bounding box center [480, 207] width 190 height 22
type textarea "x"
type textarea "1"
type textarea "x"
type textarea "10"
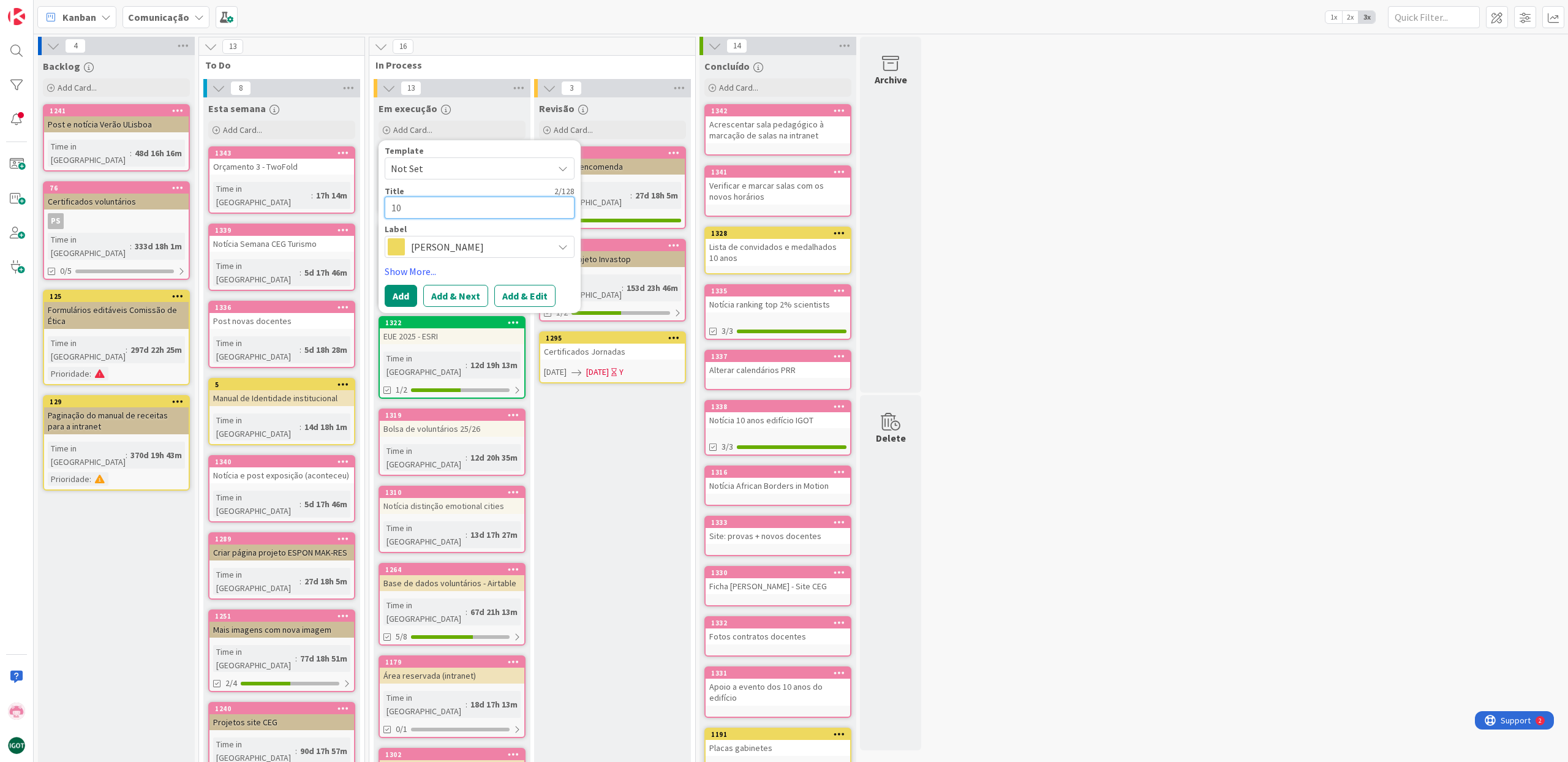
type textarea "x"
type textarea "10"
type textarea "x"
type textarea "10 a"
type textarea "x"
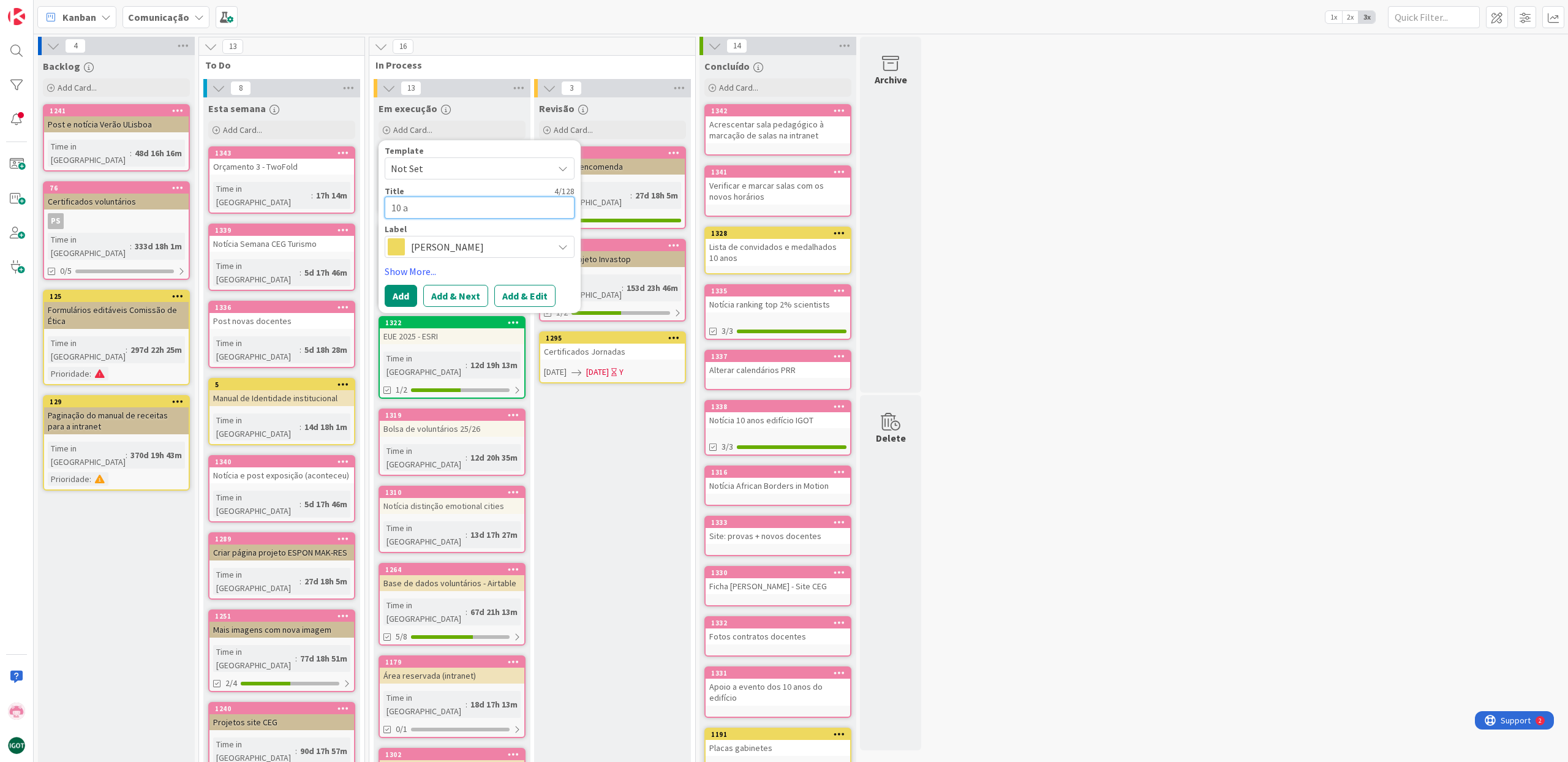
type textarea "10 an"
type textarea "x"
type textarea "10 ano"
type textarea "x"
type textarea "10 anos"
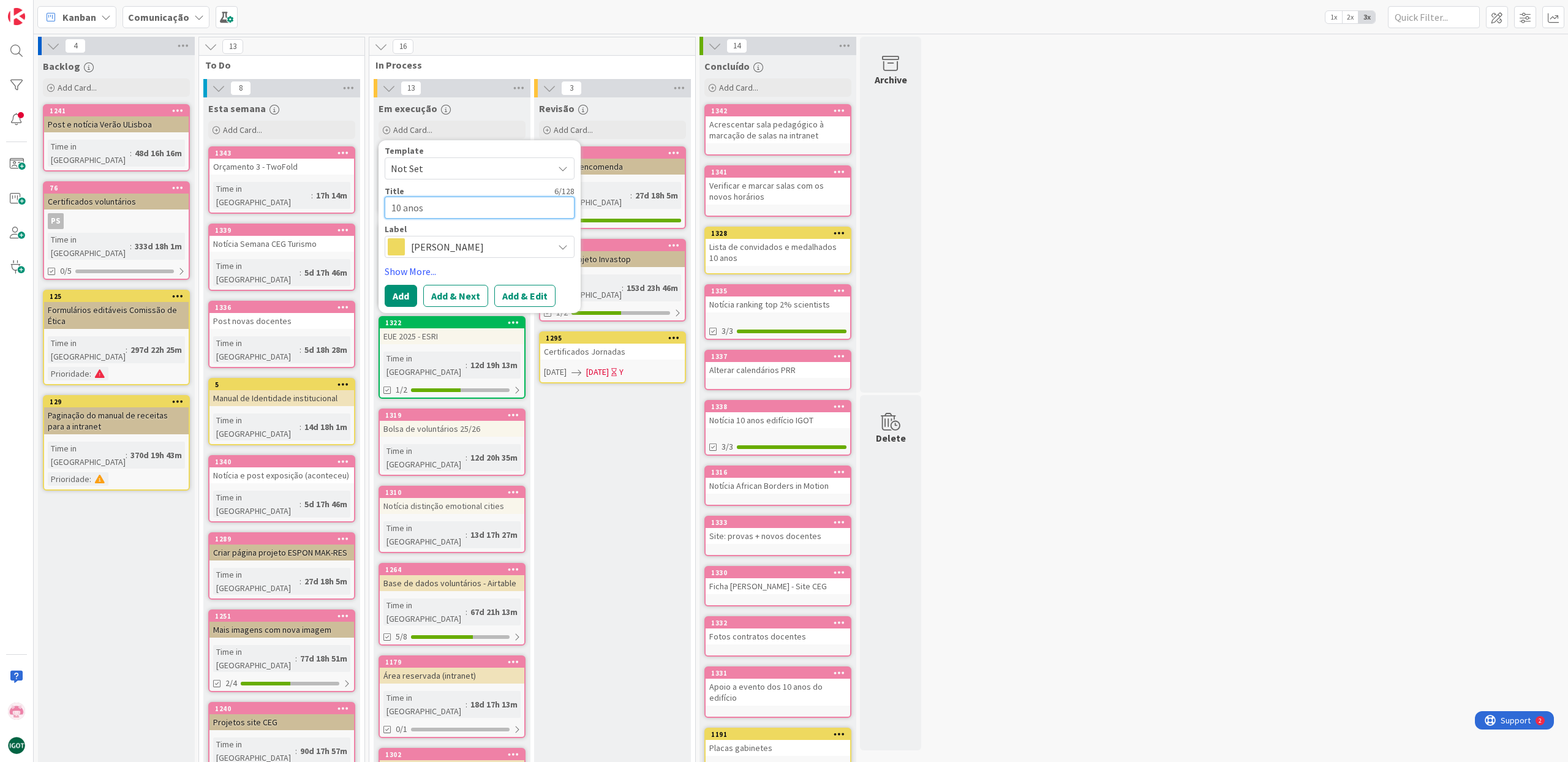
type textarea "x"
type textarea "10 anos"
type textarea "x"
type textarea "10 anos E"
type textarea "x"
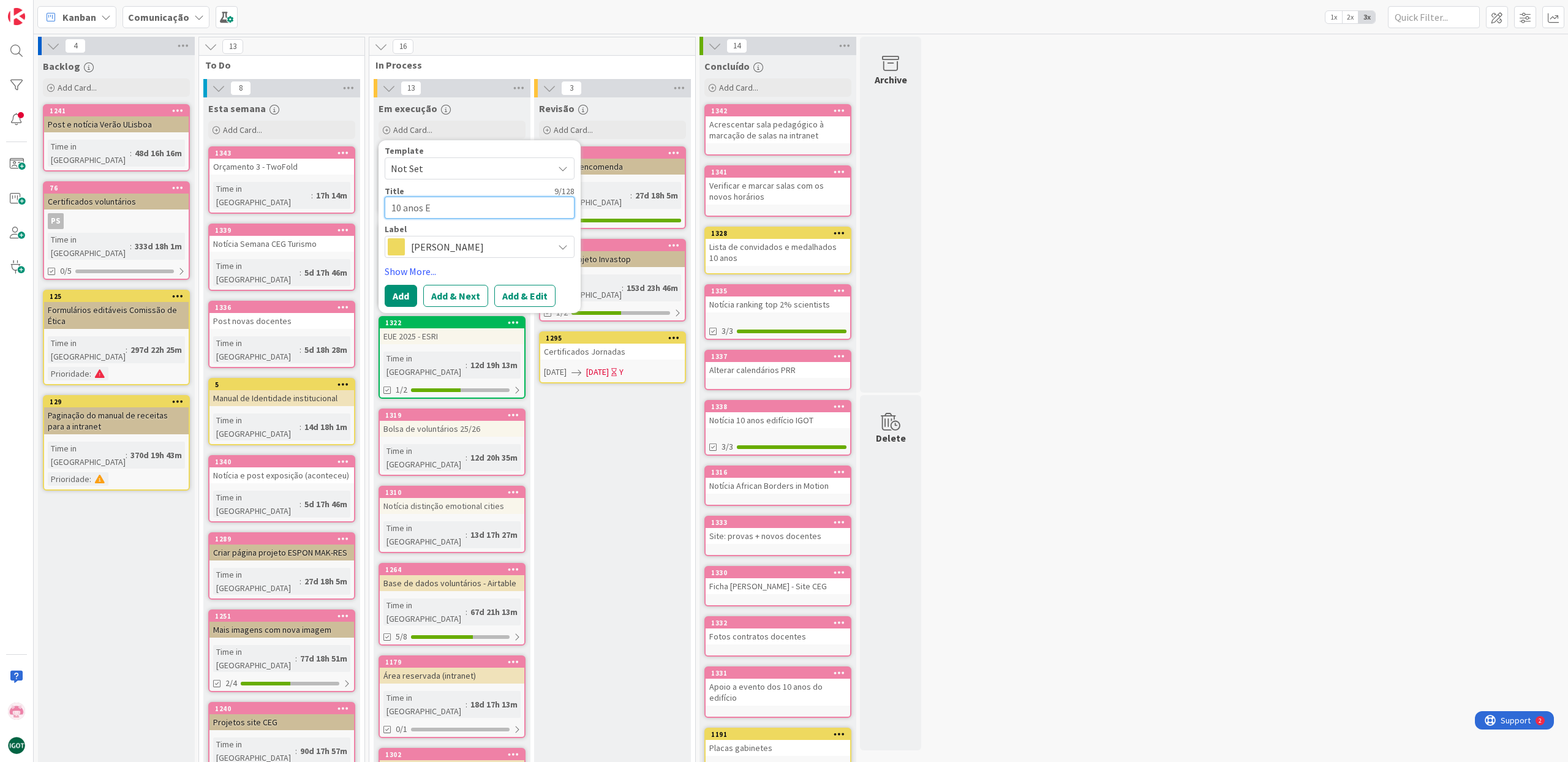
type textarea "10 anos Ed"
type textarea "x"
type textarea "10 anos Edi"
type textarea "x"
type textarea "10 anos Edif"
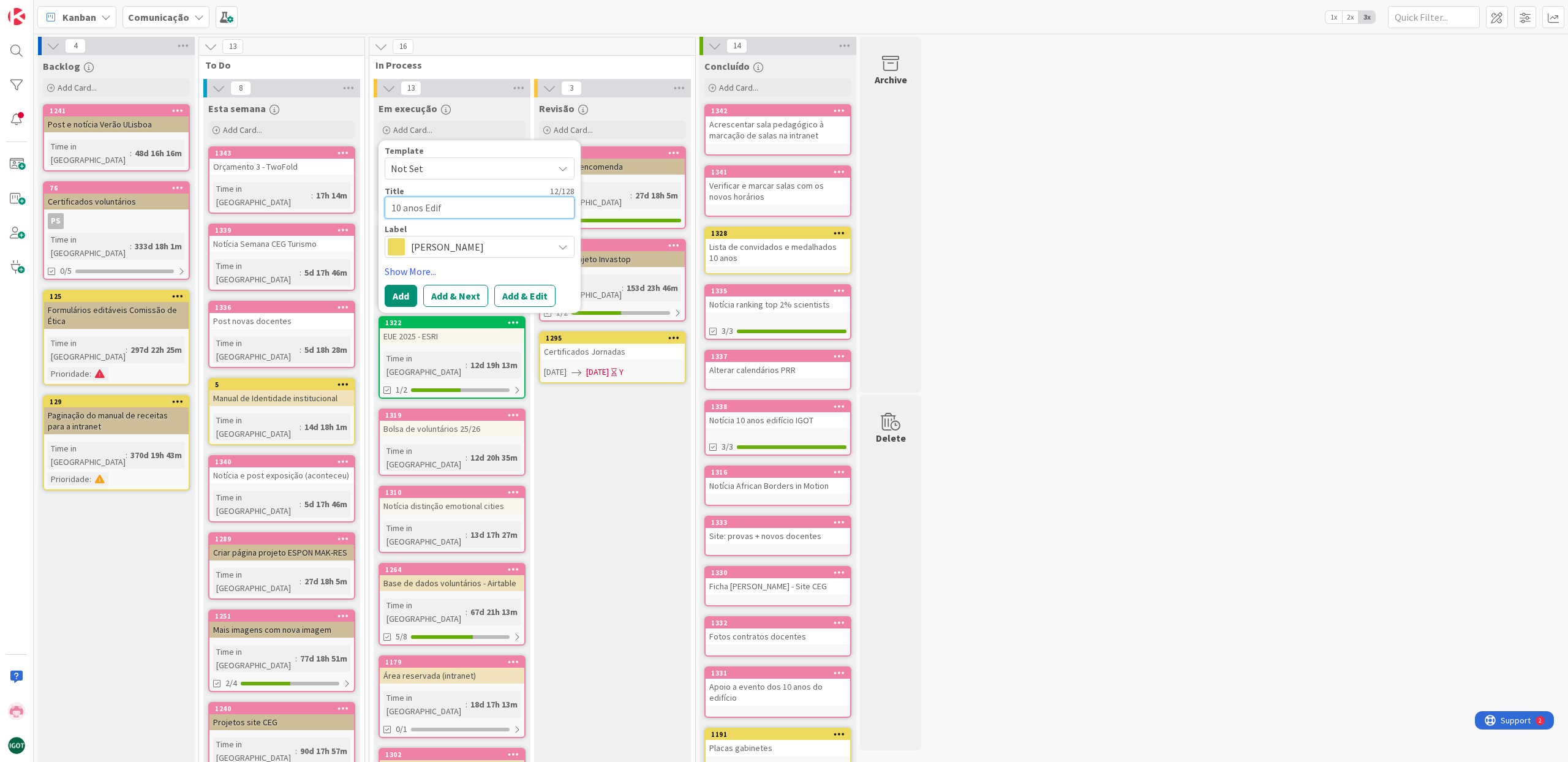
type textarea "x"
type textarea "10 anos Edif´"
type textarea "x"
type textarea "10 anos Edifí"
type textarea "x"
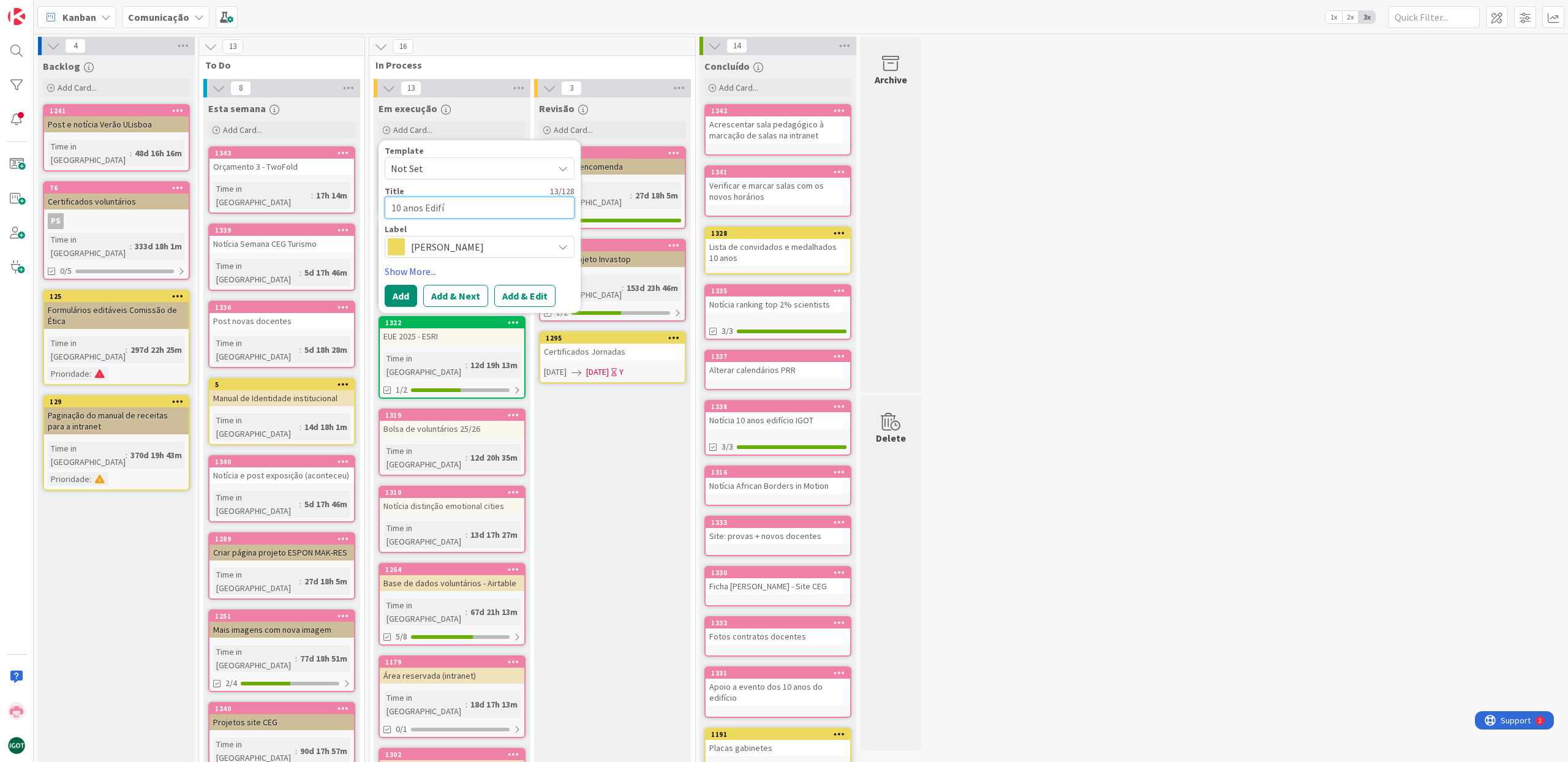
type textarea "10 anos Edifíc"
type textarea "x"
type textarea "10 anos Edifíci"
type textarea "x"
type textarea "10 anos Edifício"
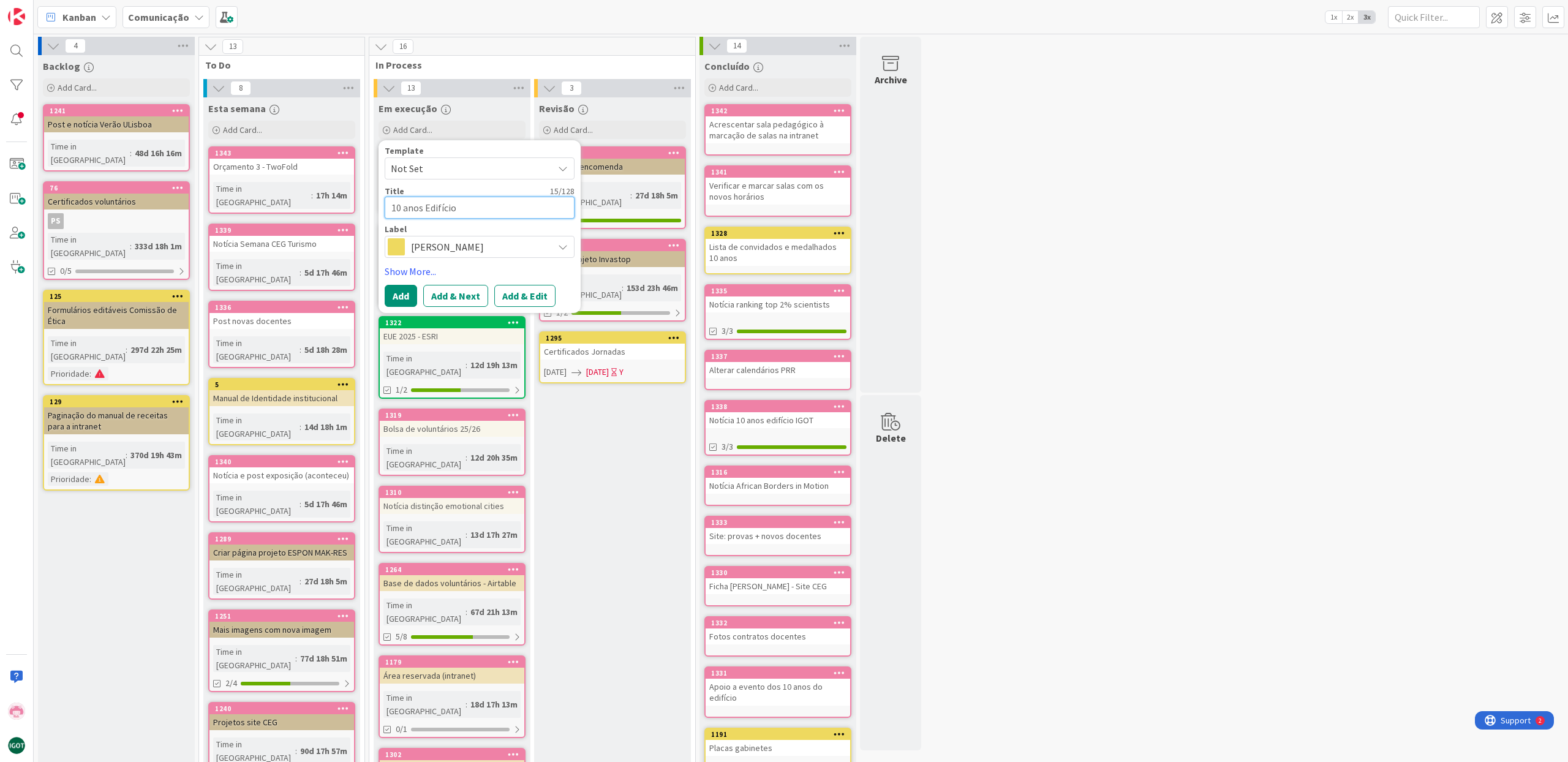
type textarea "x"
type textarea "10 anos Edifício"
type textarea "x"
type textarea "10 anos Edifício I"
type textarea "x"
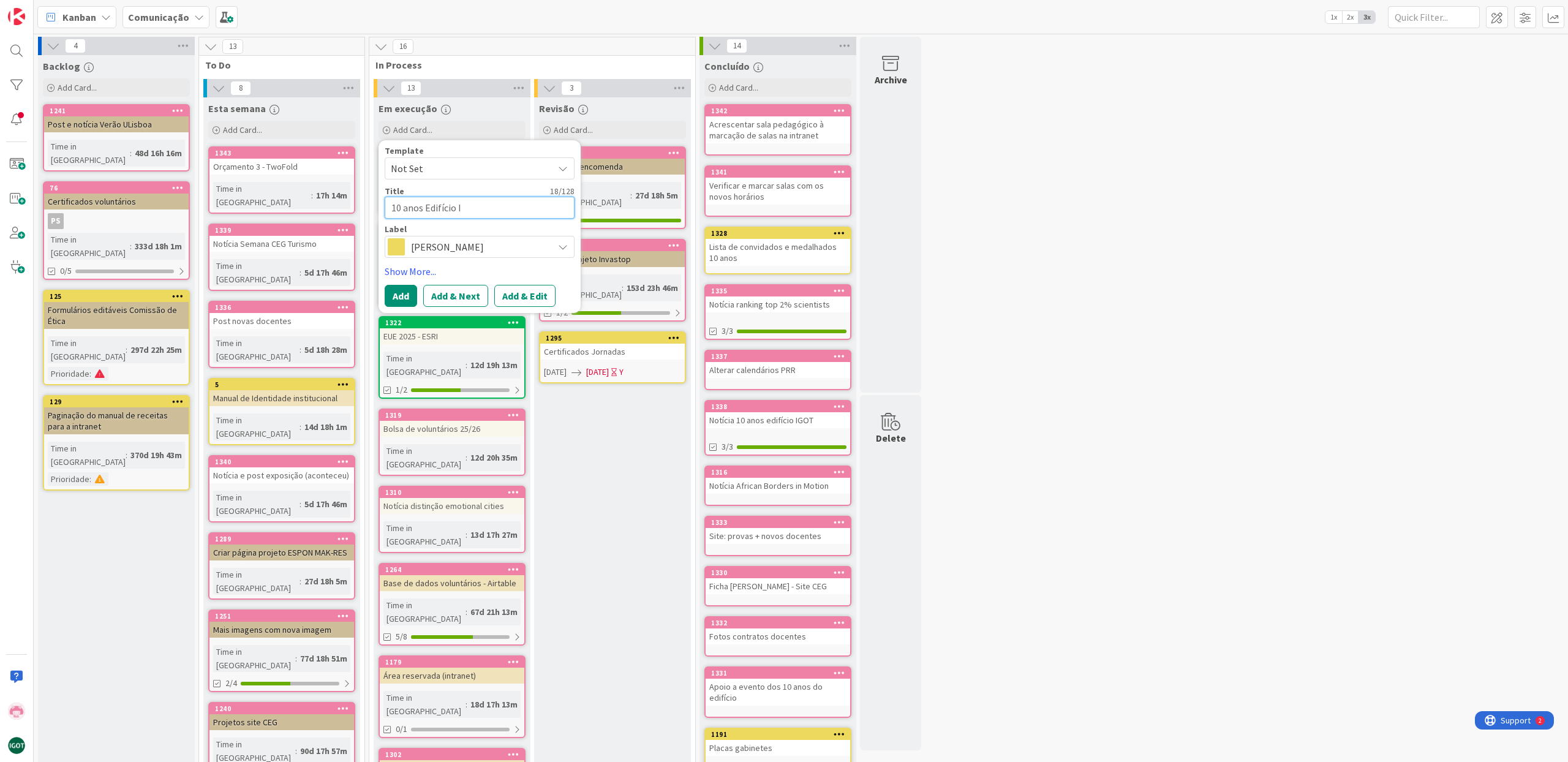
type textarea "10 anos Edifício IG"
type textarea "x"
type textarea "10 anos Edifício IGO"
type textarea "x"
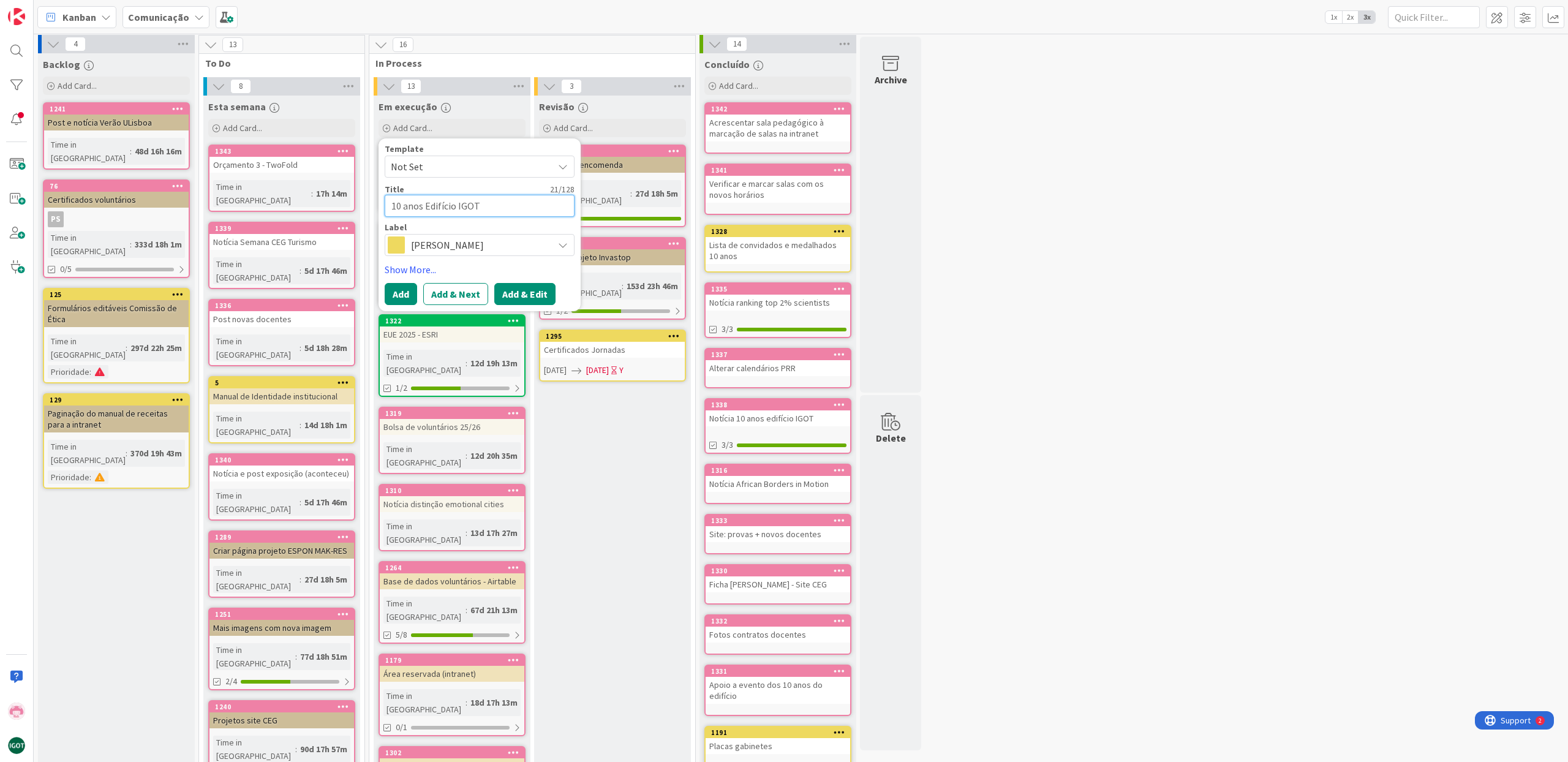
type textarea "10 anos Edifício IGOT"
click at [509, 294] on button "Add & Edit" at bounding box center [525, 294] width 61 height 22
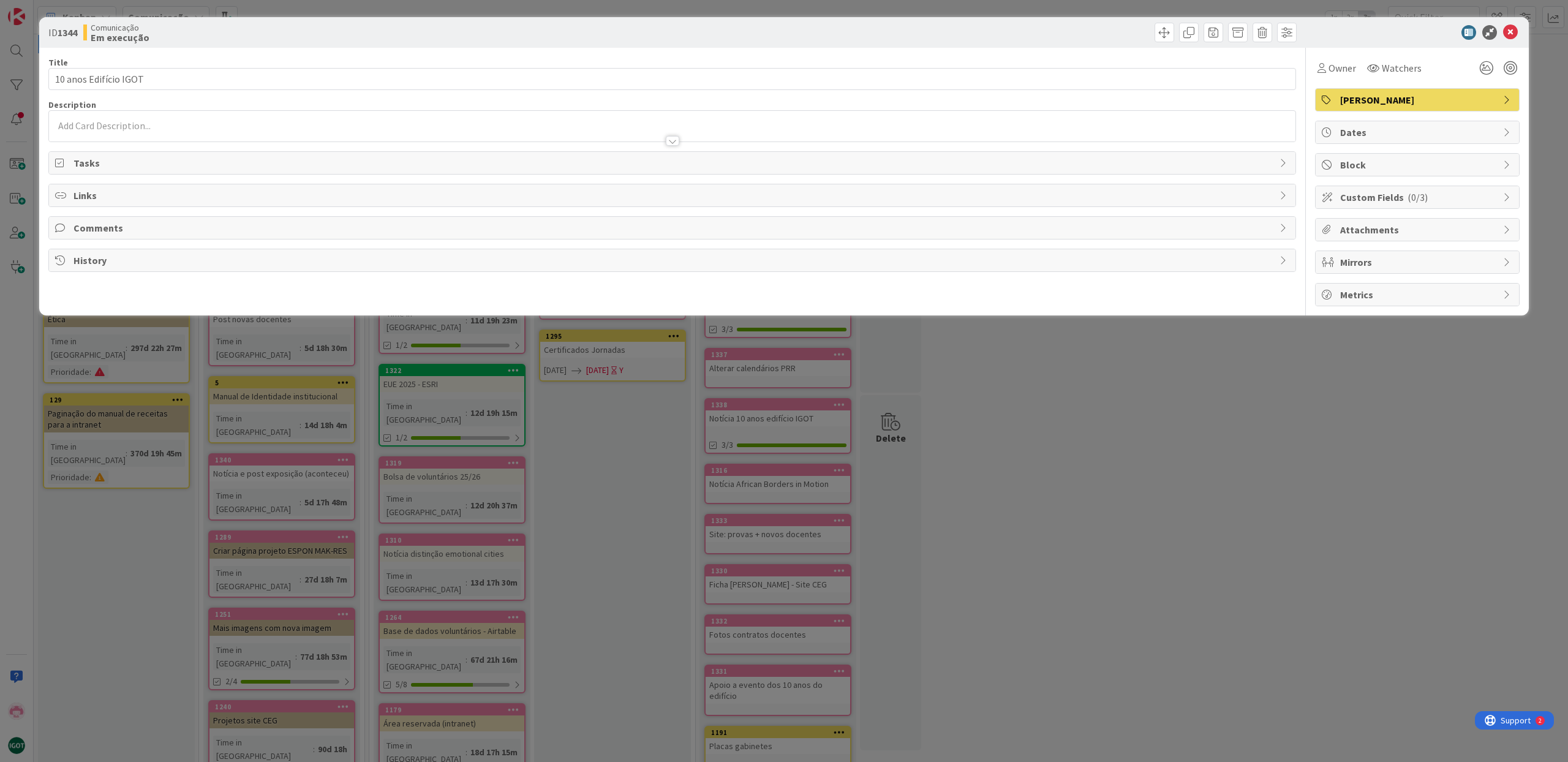
click at [126, 121] on div at bounding box center [671, 125] width 1246 height 31
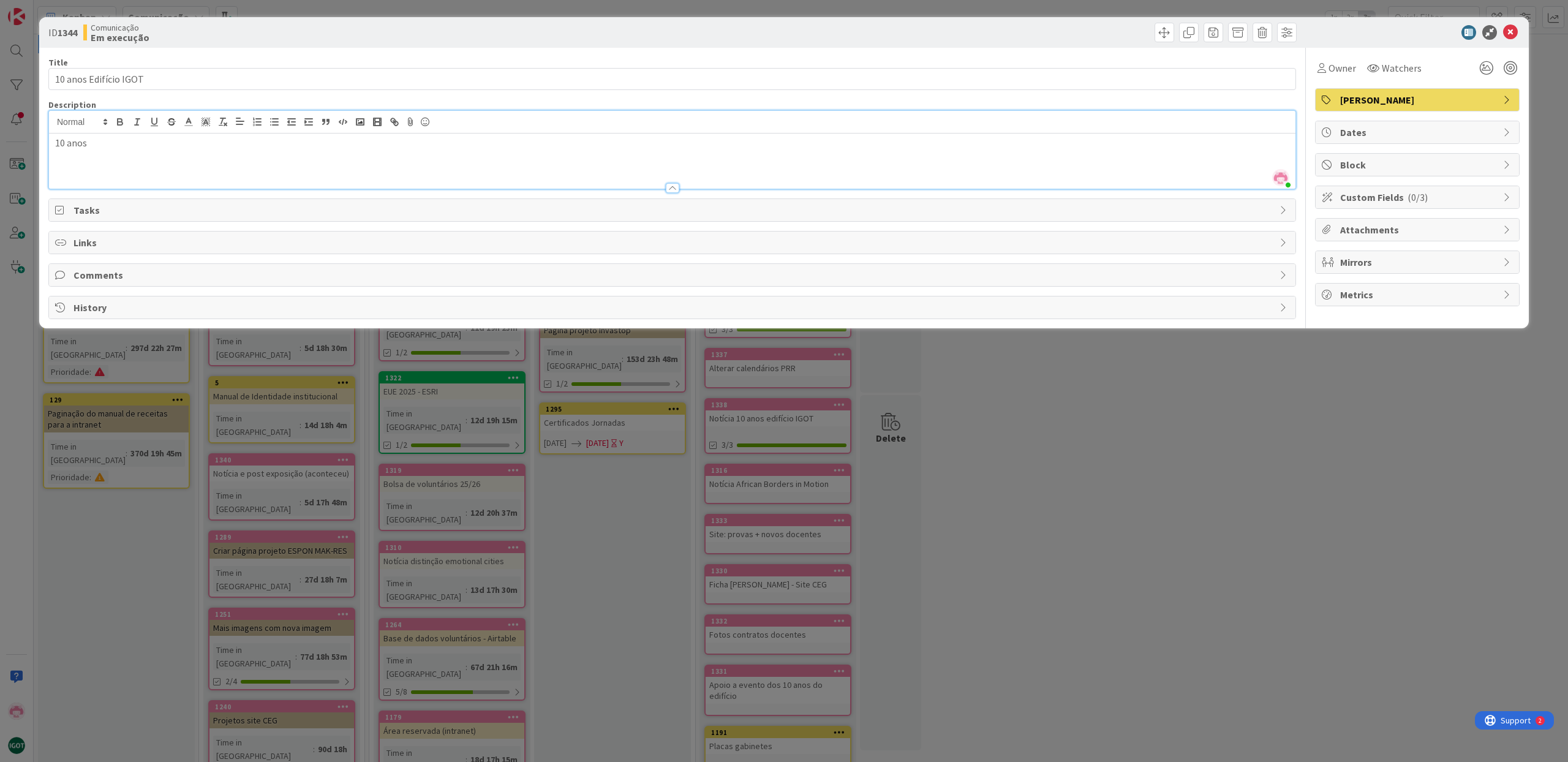
click at [115, 137] on p "10 anos" at bounding box center [672, 143] width 1234 height 14
drag, startPoint x: 102, startPoint y: 144, endPoint x: 45, endPoint y: 144, distance: 57.0
click at [45, 144] on div "ID 1344 Comunicação Em execução Title 21 / 128 10 anos Edifício IGOT Descriptio…" at bounding box center [784, 173] width 1490 height 311
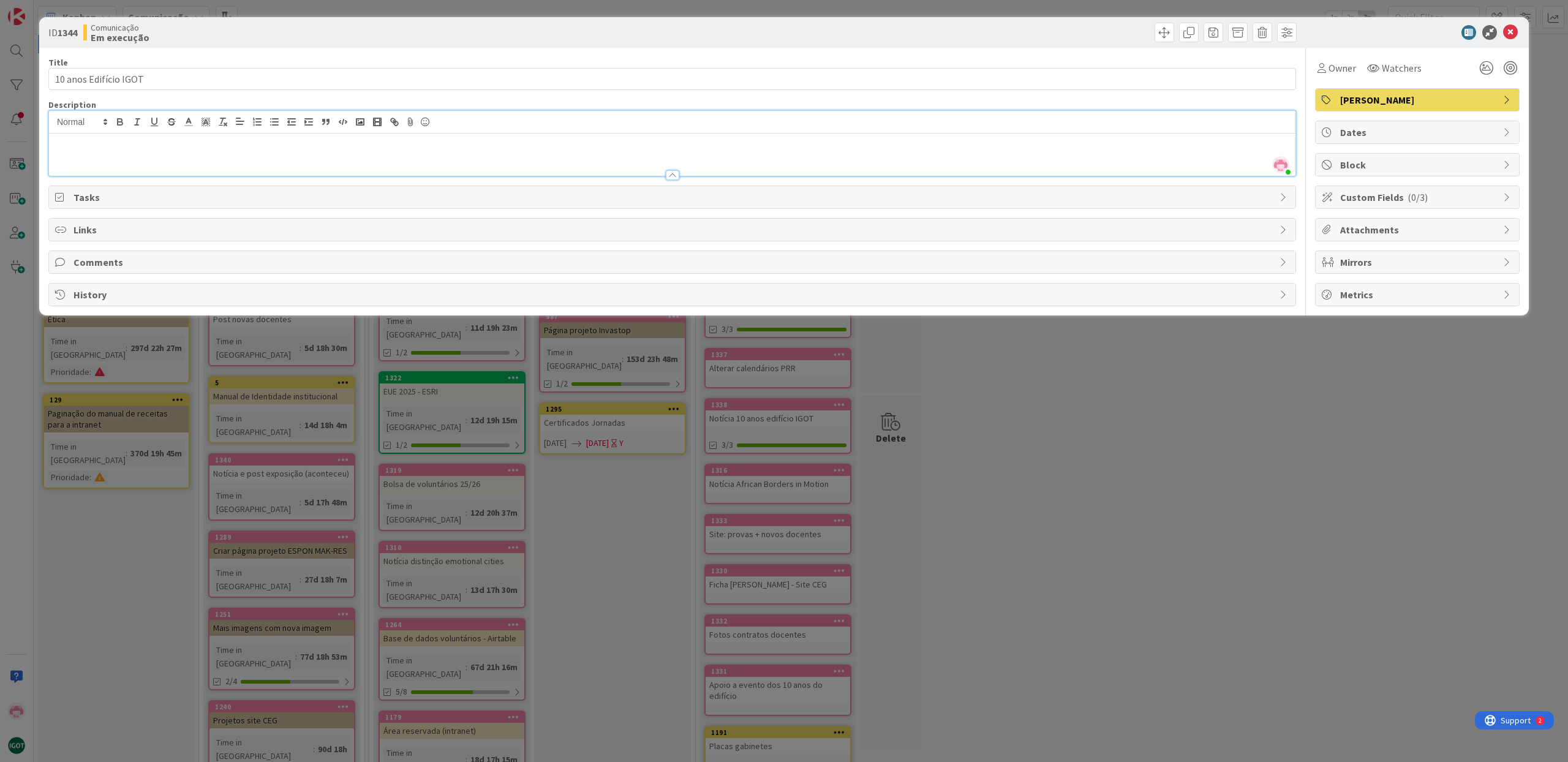
click at [103, 196] on span "Tasks" at bounding box center [673, 197] width 1200 height 15
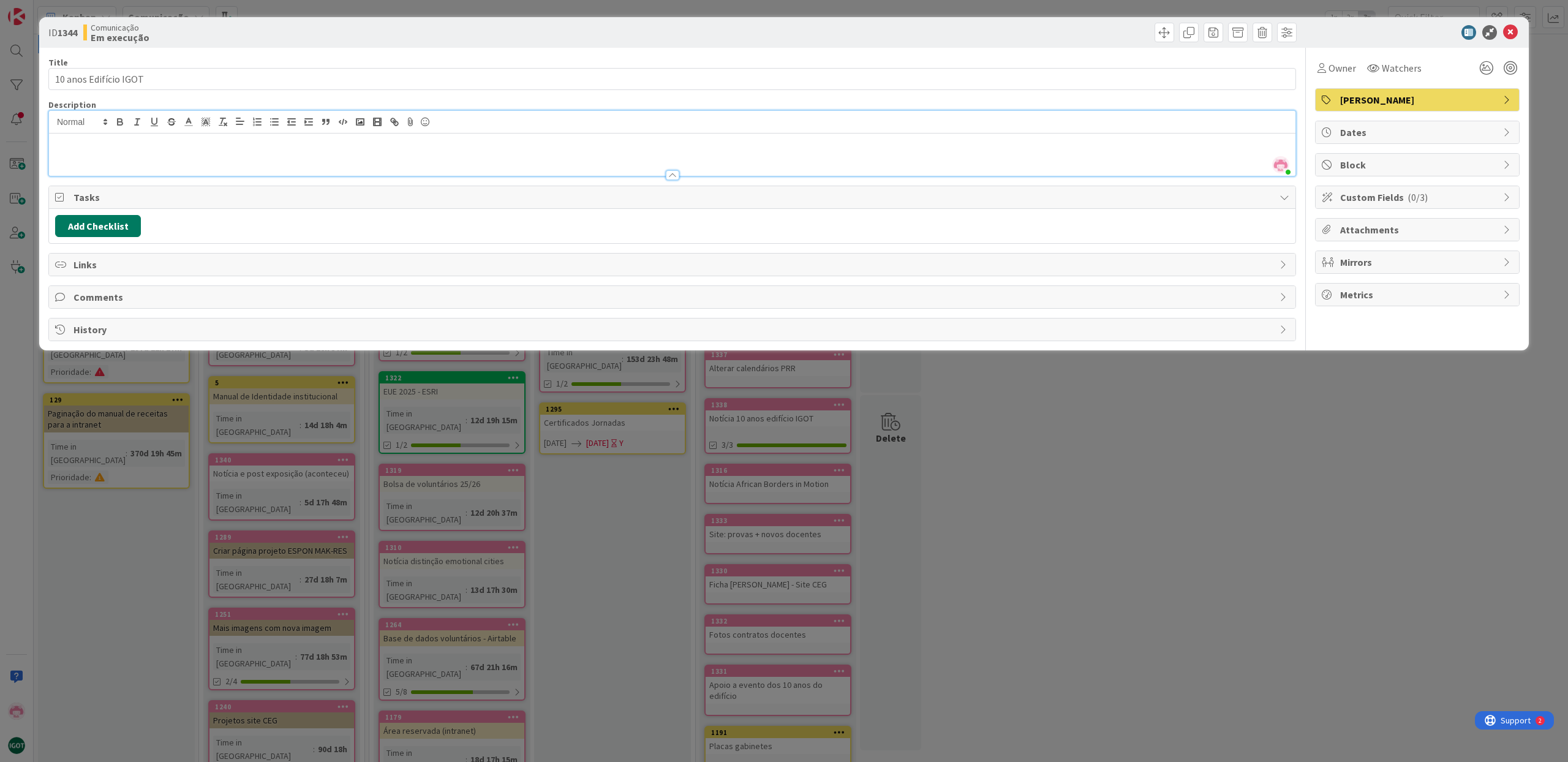
drag, startPoint x: 114, startPoint y: 220, endPoint x: 130, endPoint y: 225, distance: 16.8
click at [115, 221] on button "Add Checklist" at bounding box center [98, 225] width 86 height 22
click at [114, 200] on span "Tasks" at bounding box center [673, 197] width 1200 height 15
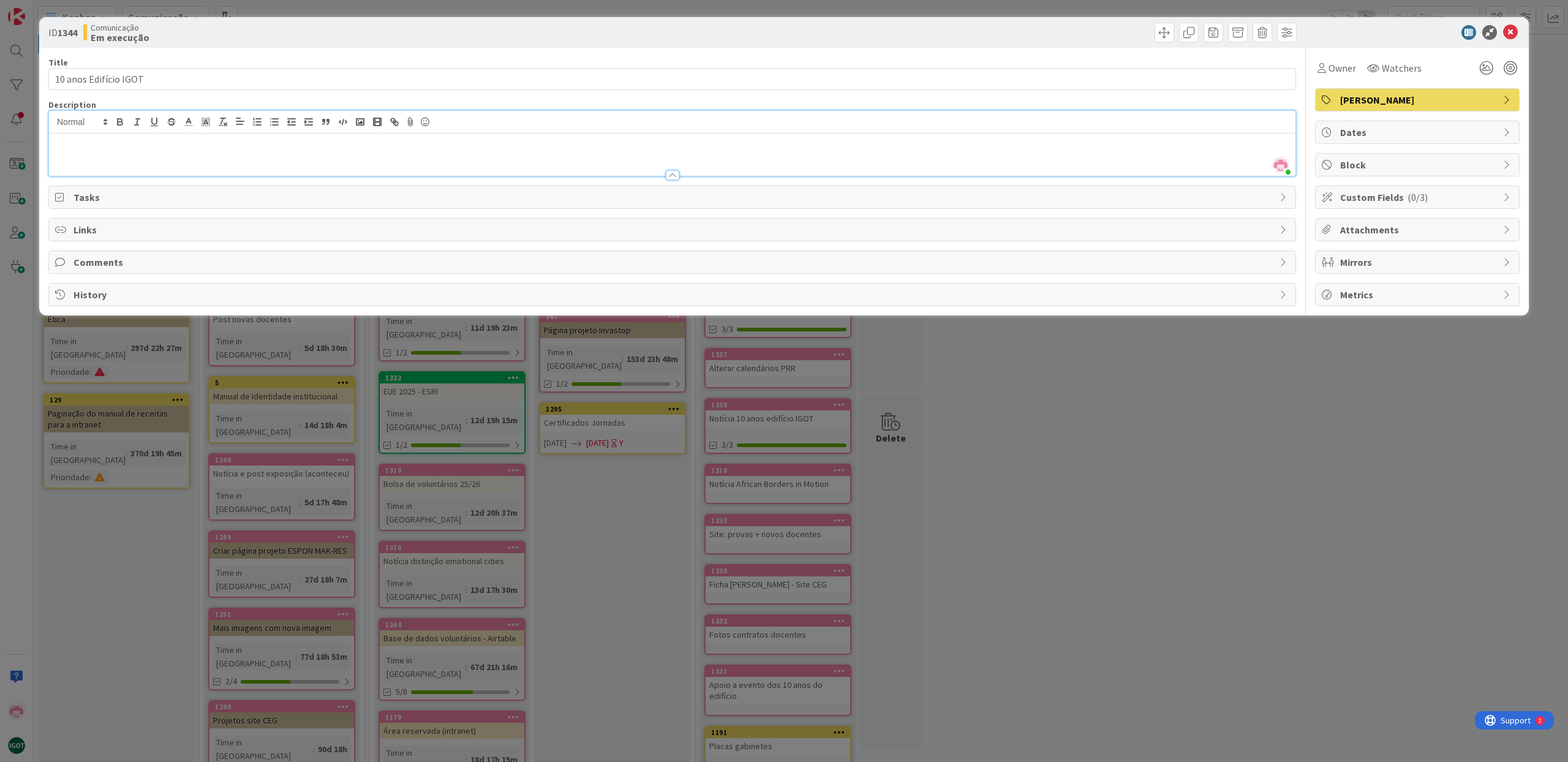
click at [99, 199] on span "Tasks" at bounding box center [673, 197] width 1200 height 15
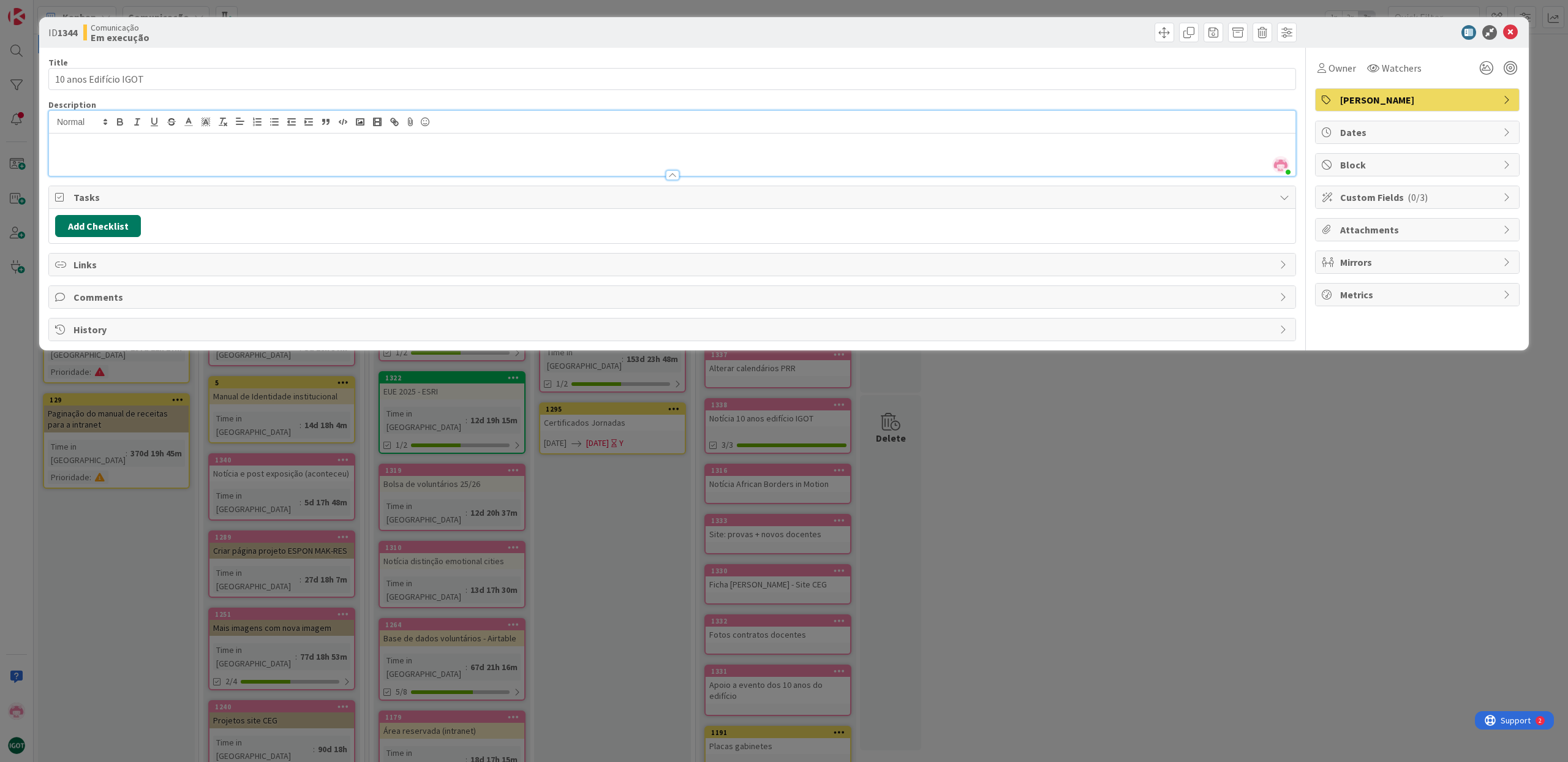
click at [107, 223] on button "Add Checklist" at bounding box center [98, 225] width 86 height 22
type input "10 anos"
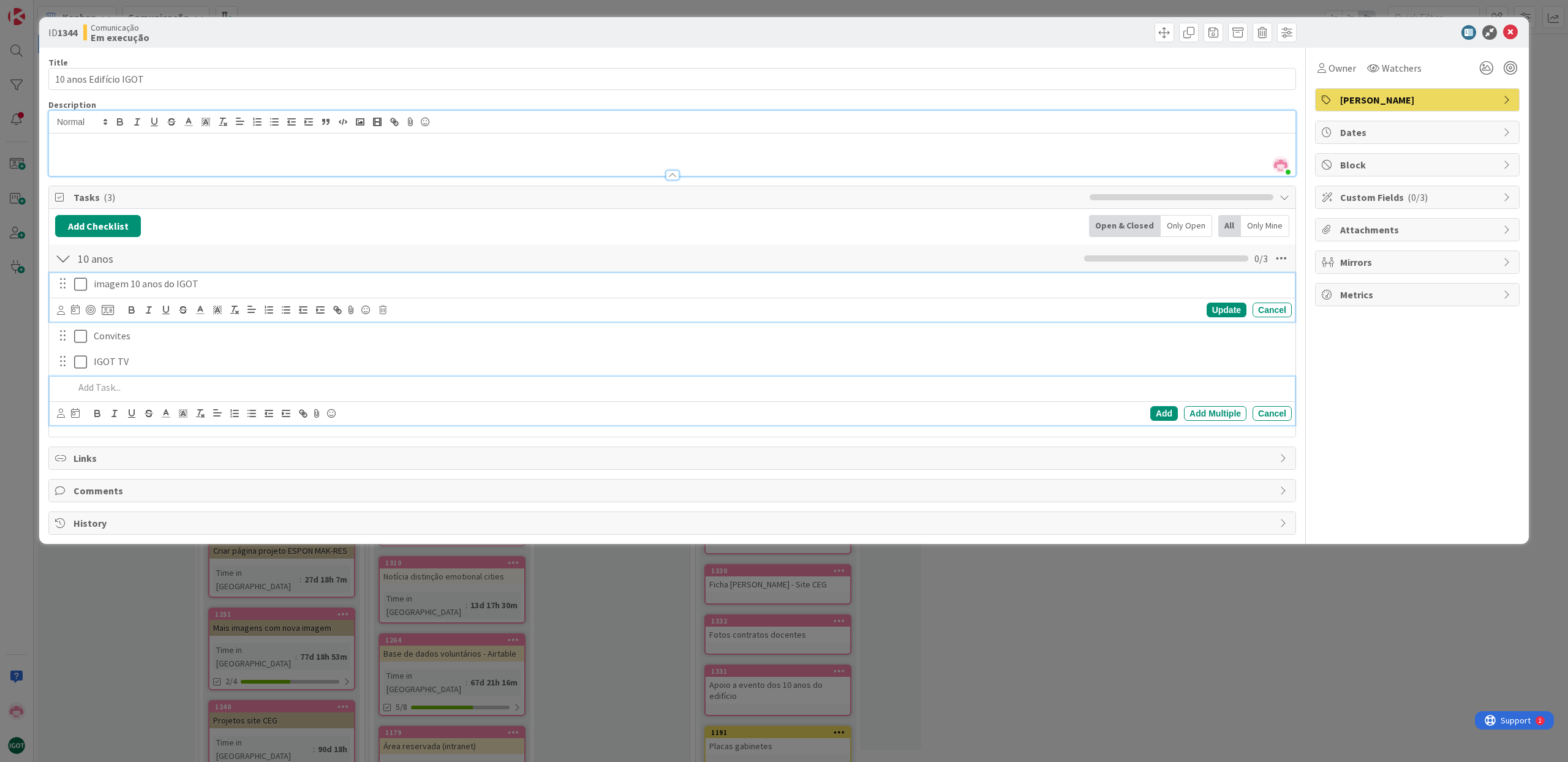
drag, startPoint x: 82, startPoint y: 284, endPoint x: 77, endPoint y: 293, distance: 10.3
click at [82, 284] on icon at bounding box center [81, 284] width 13 height 15
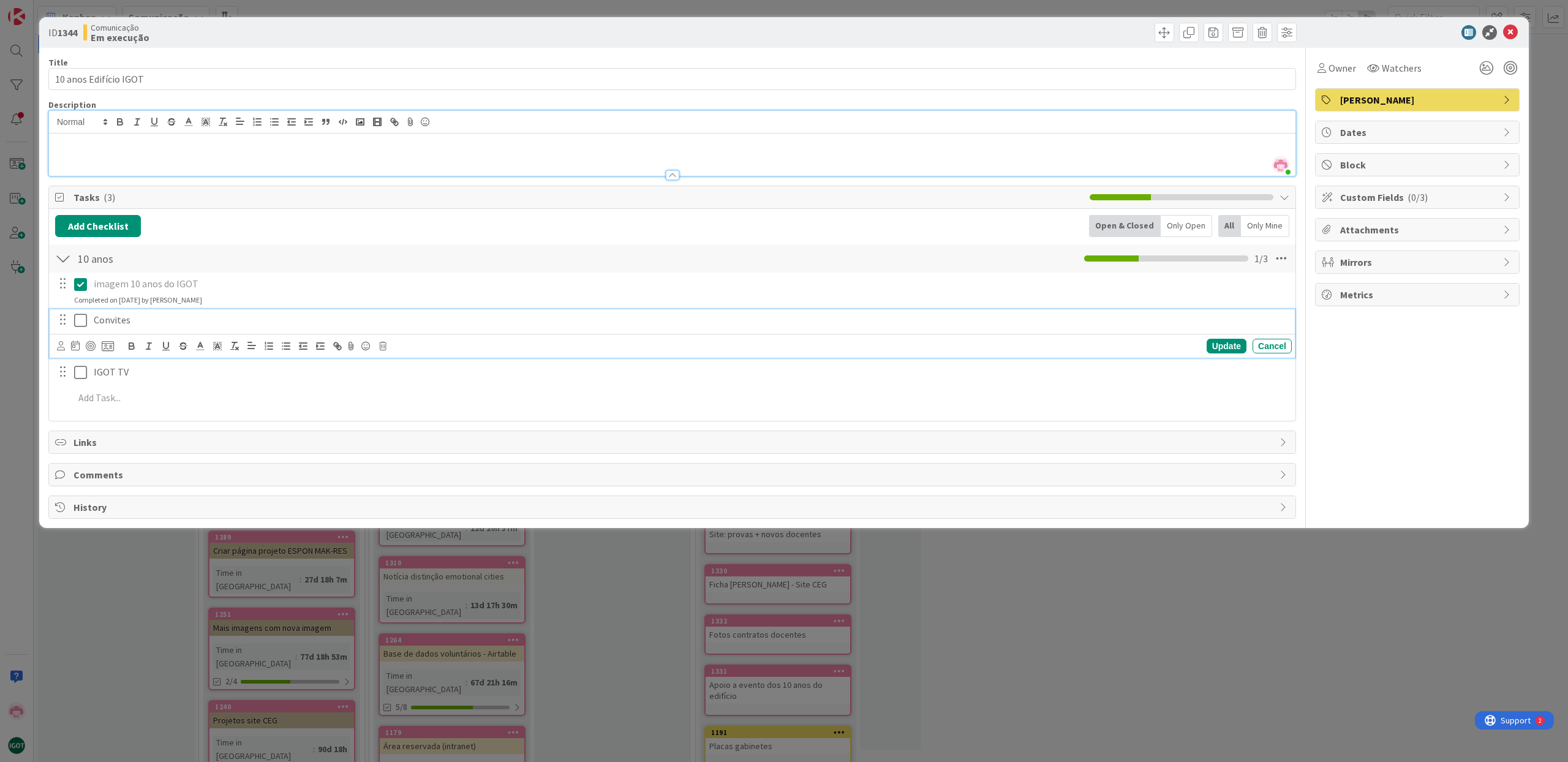
drag, startPoint x: 78, startPoint y: 321, endPoint x: 85, endPoint y: 328, distance: 9.9
click at [79, 320] on icon at bounding box center [81, 320] width 13 height 15
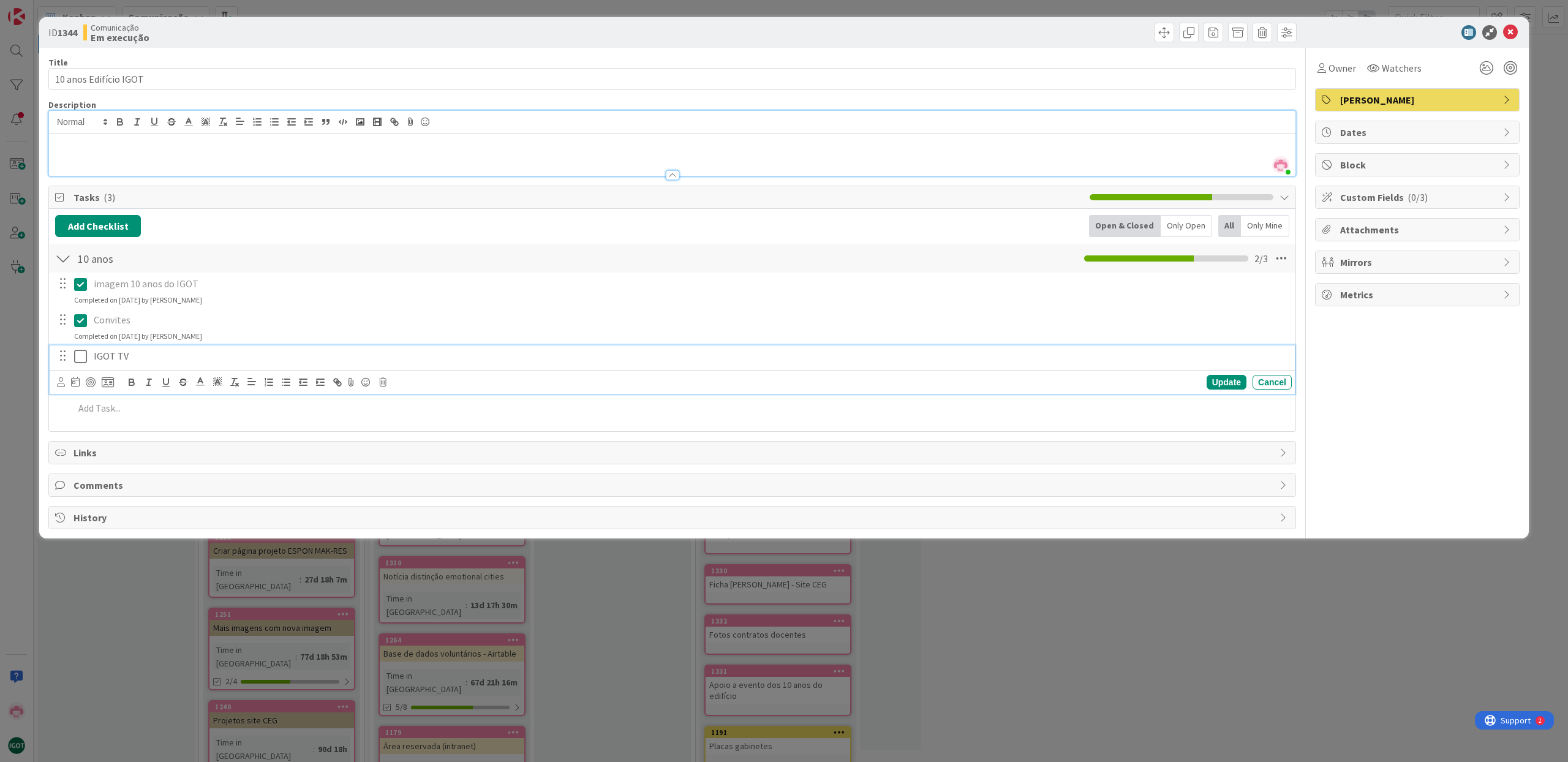
click at [81, 358] on icon at bounding box center [81, 357] width 13 height 15
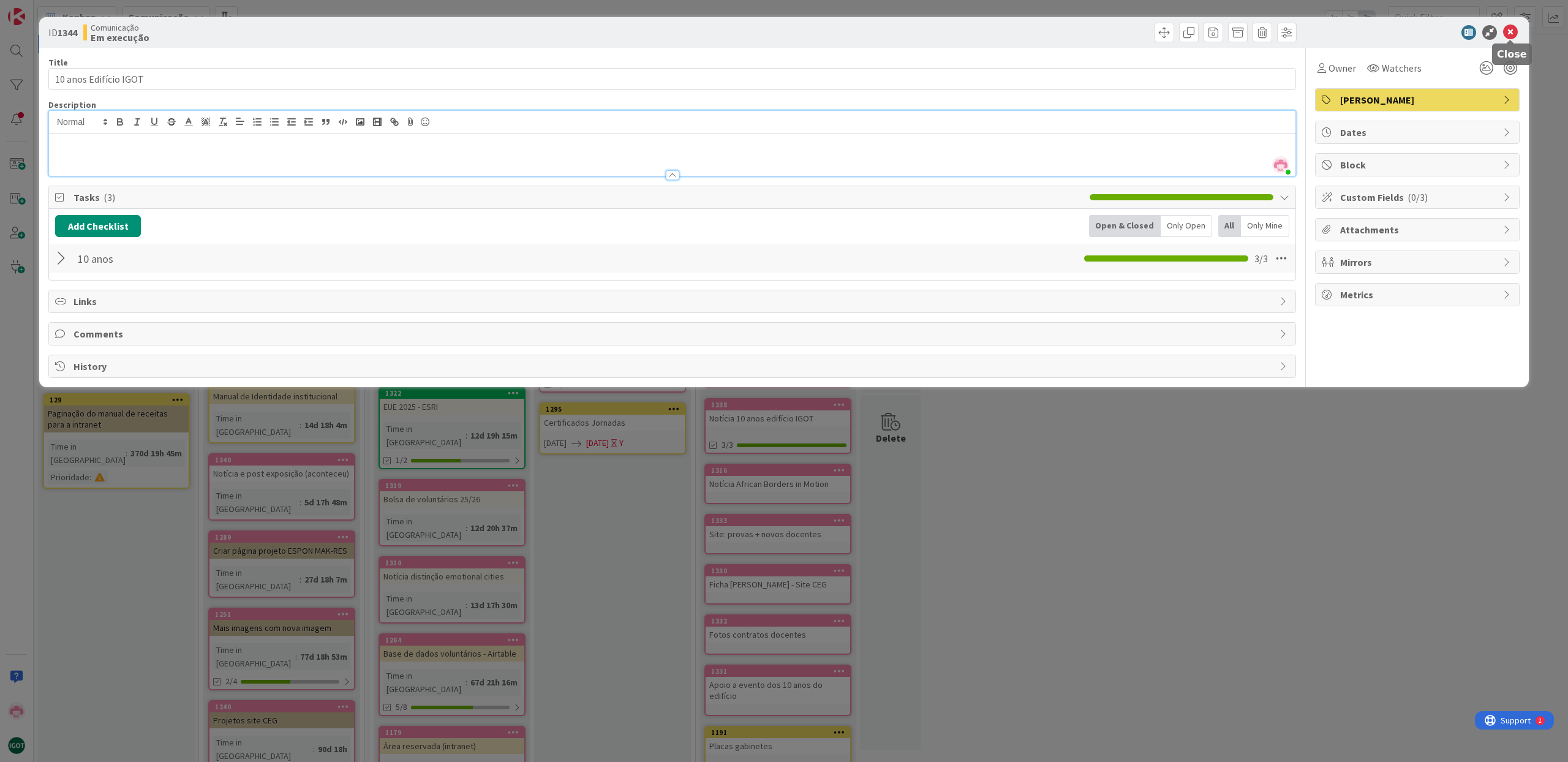
click at [1515, 30] on icon at bounding box center [1510, 32] width 15 height 15
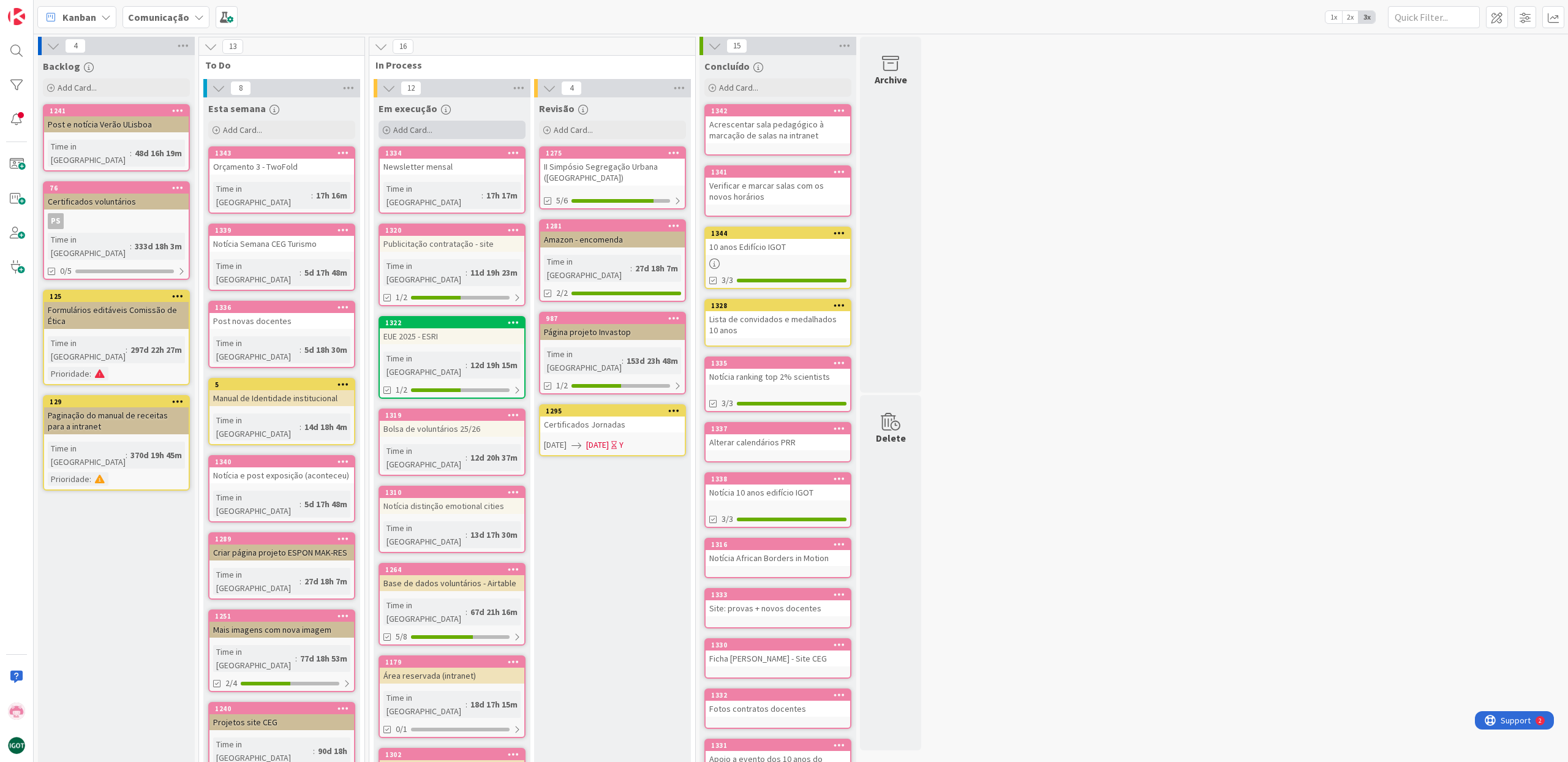
click at [439, 130] on div "Add Card..." at bounding box center [452, 130] width 147 height 18
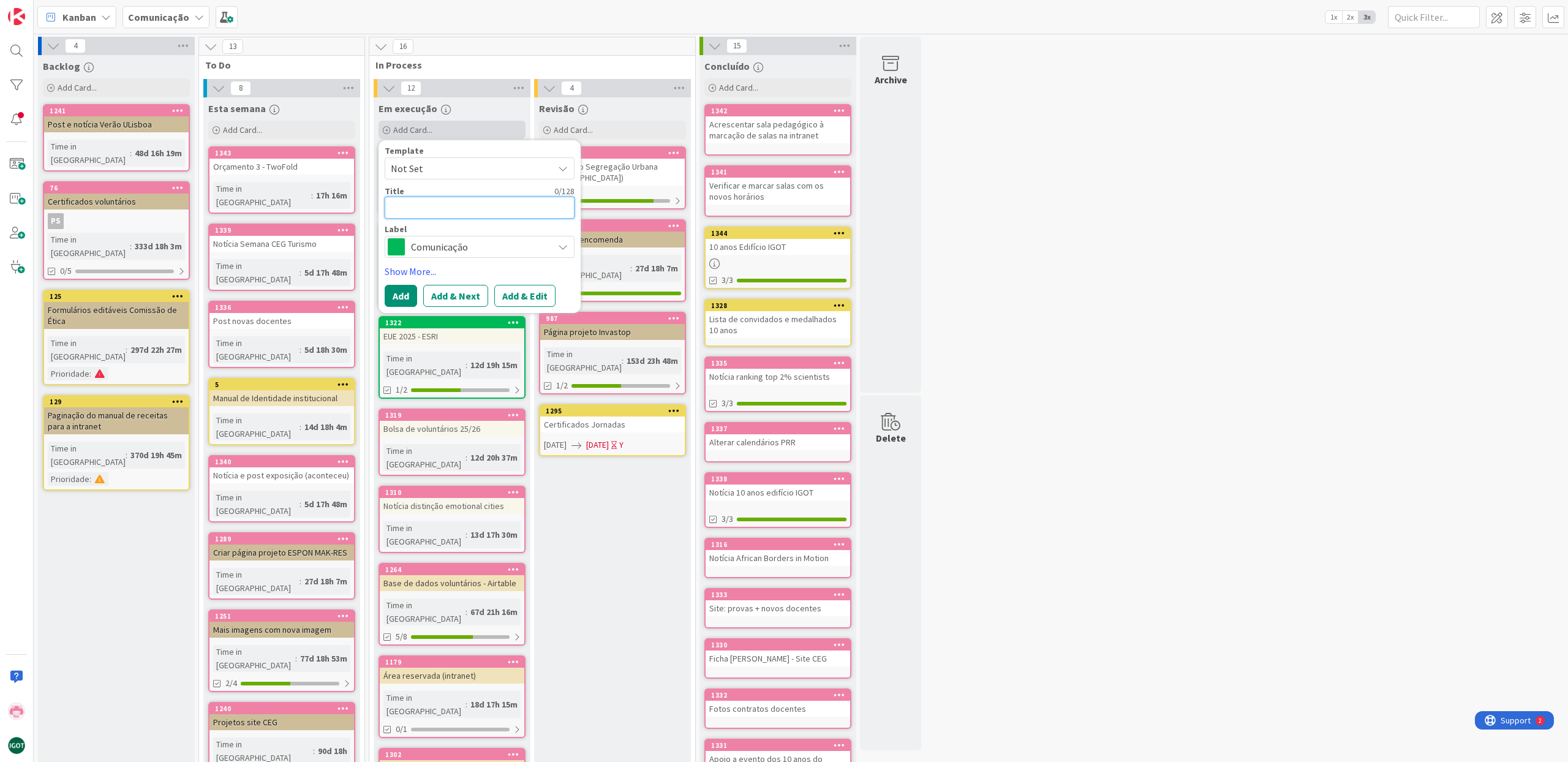
type textarea "x"
type textarea "C"
type textarea "x"
type textarea "Co"
type textarea "x"
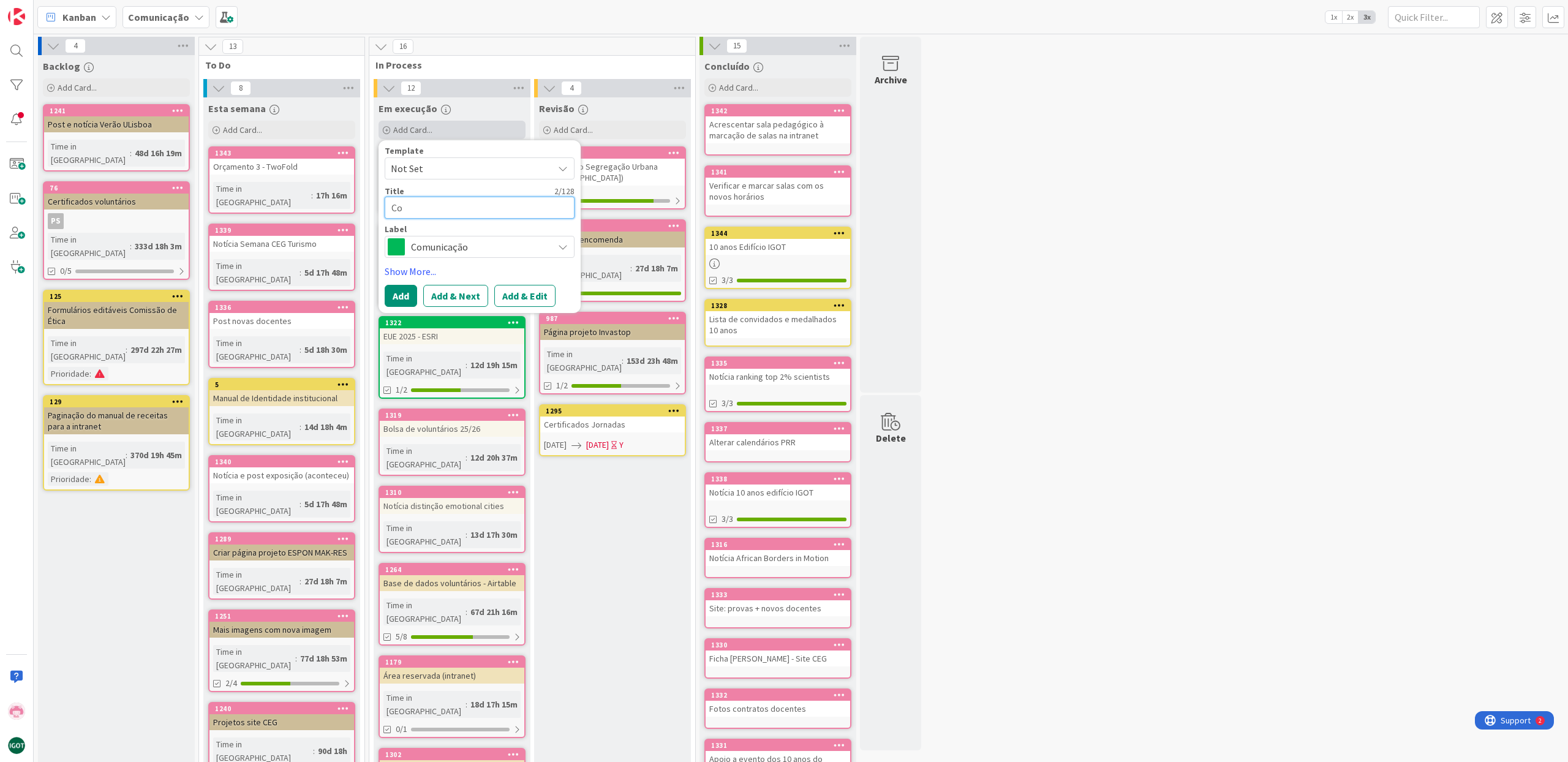
type textarea "Con"
type textarea "x"
type textarea "Conv"
type textarea "x"
type textarea "Convi"
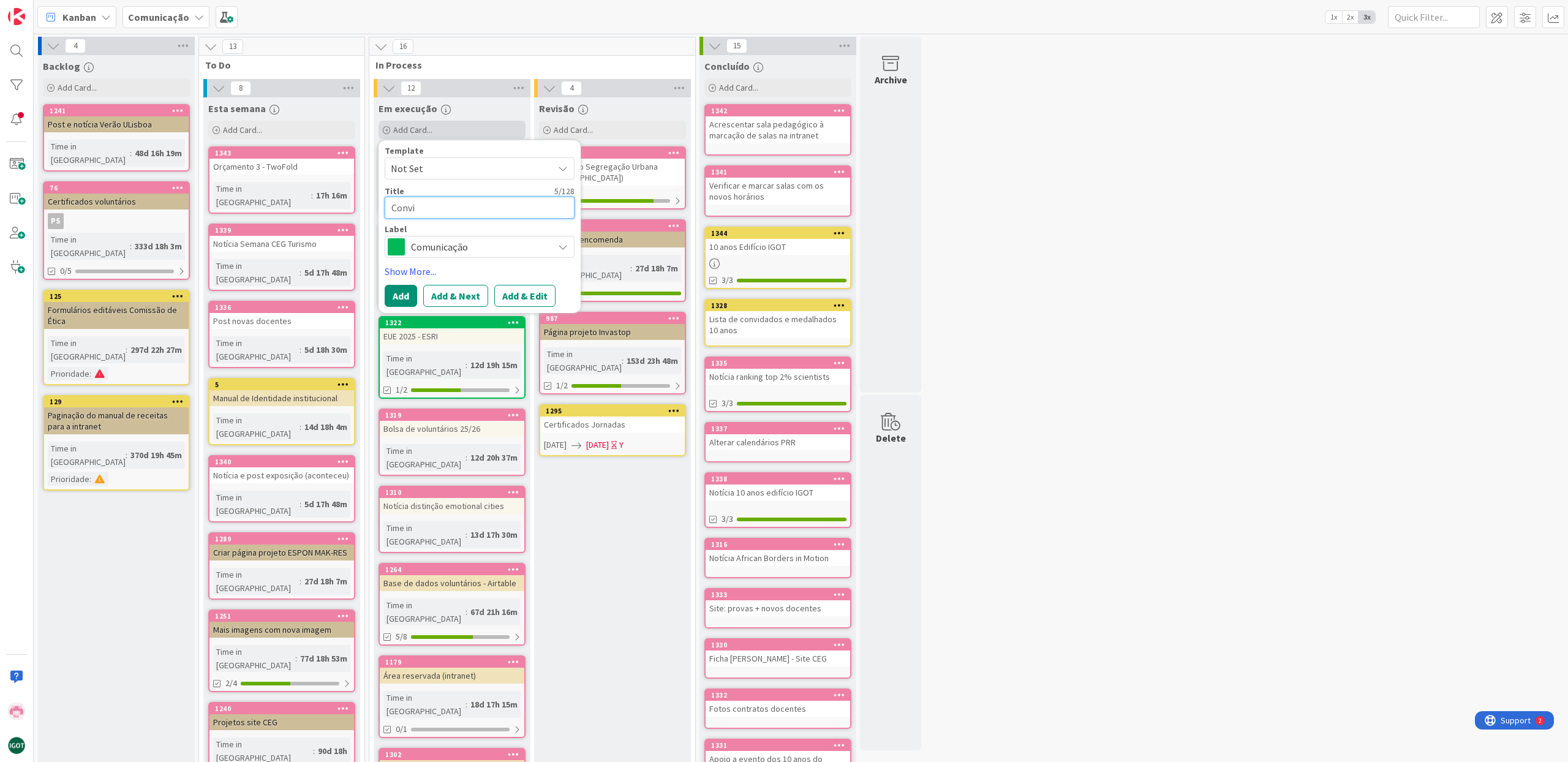
type textarea "x"
type textarea "Convit"
type textarea "x"
type textarea "Convite"
type textarea "x"
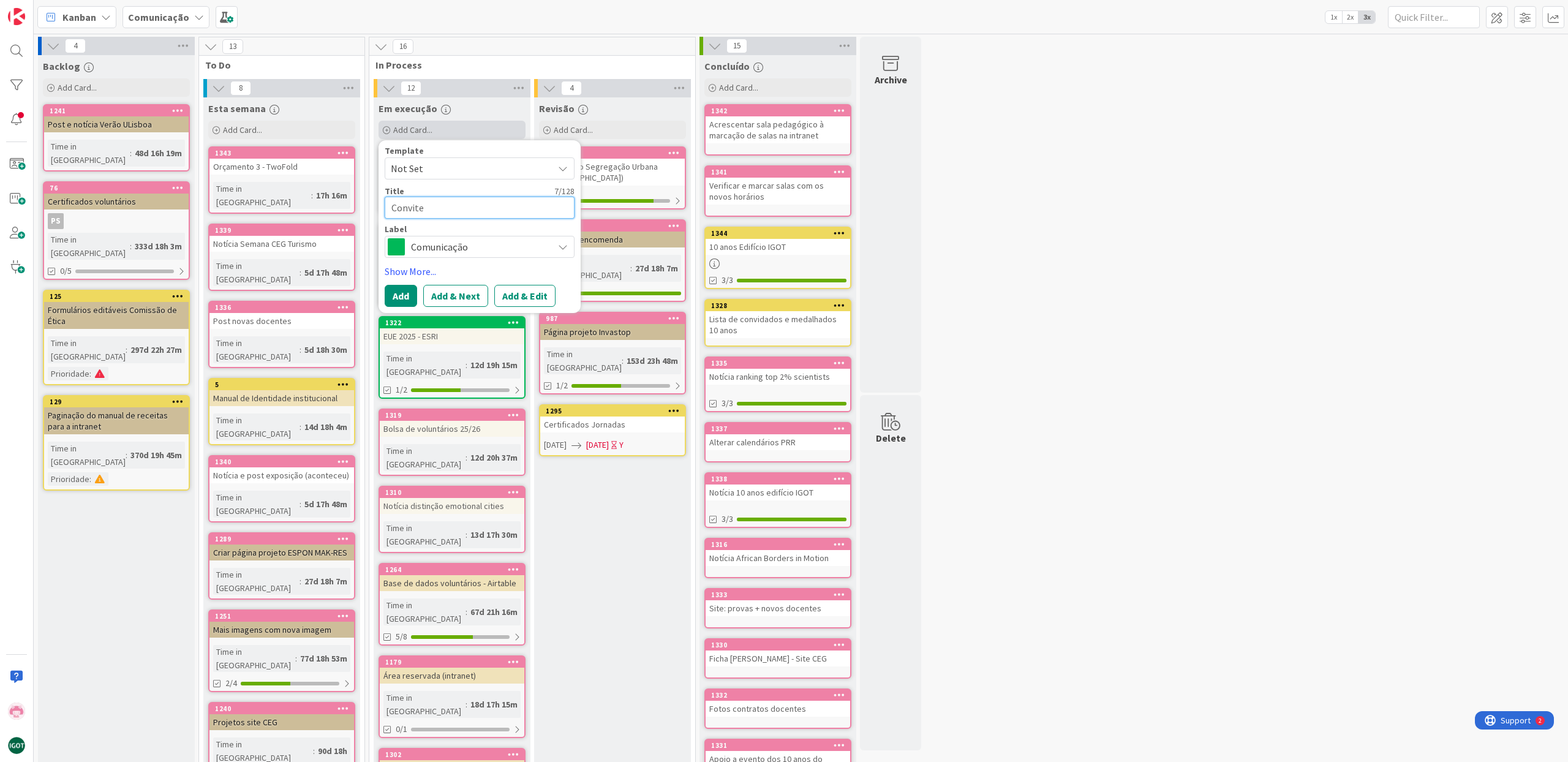
type textarea "Convite"
type textarea "x"
type textarea "Convite h"
type textarea "x"
type textarea "Convite ho"
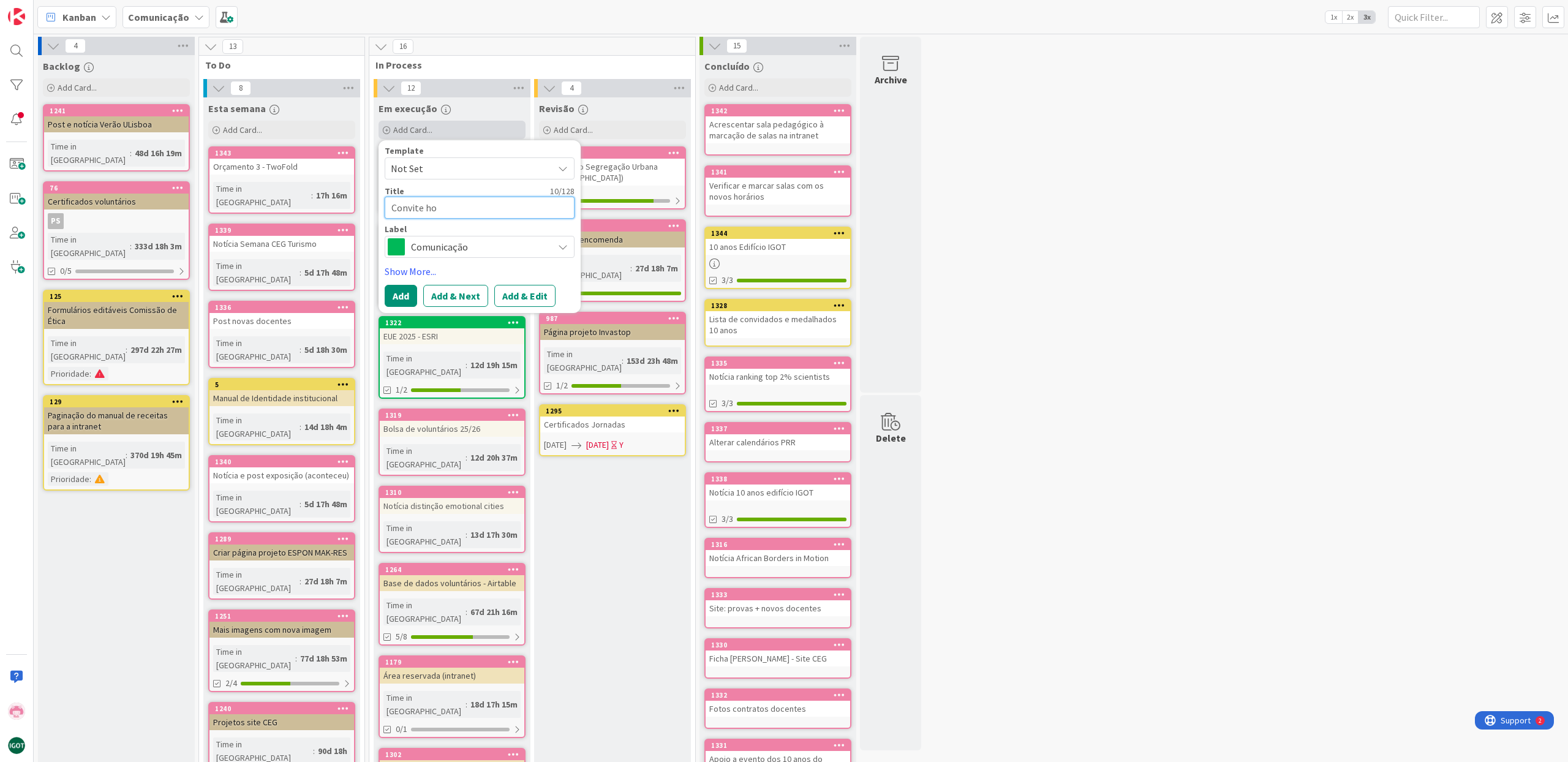
type textarea "x"
type textarea "Convite hom"
type textarea "x"
type textarea "Convite home"
type textarea "x"
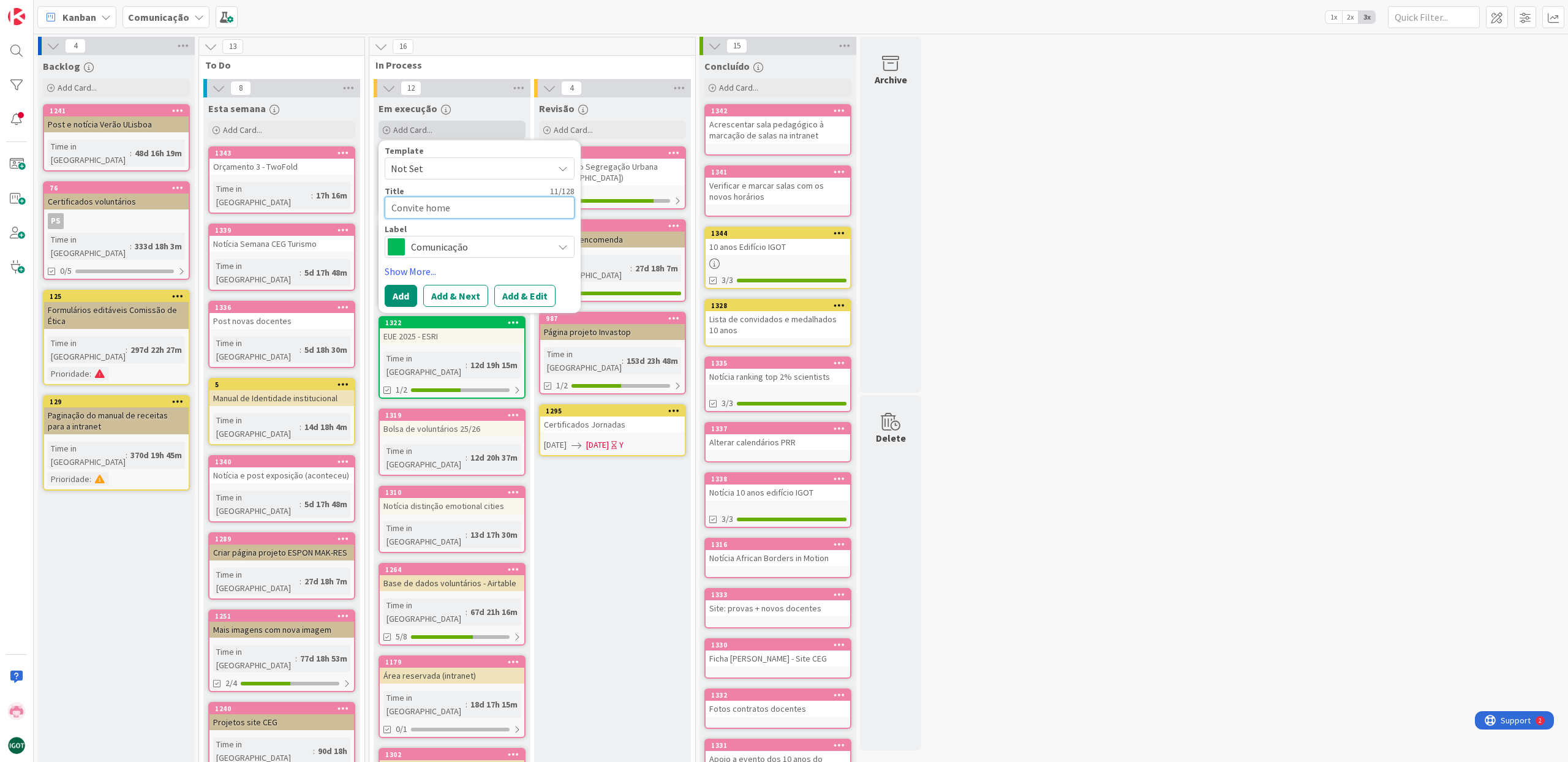
type textarea "Convite homen"
type textarea "x"
type textarea "Convite homena"
type textarea "x"
type textarea "Convite homenag"
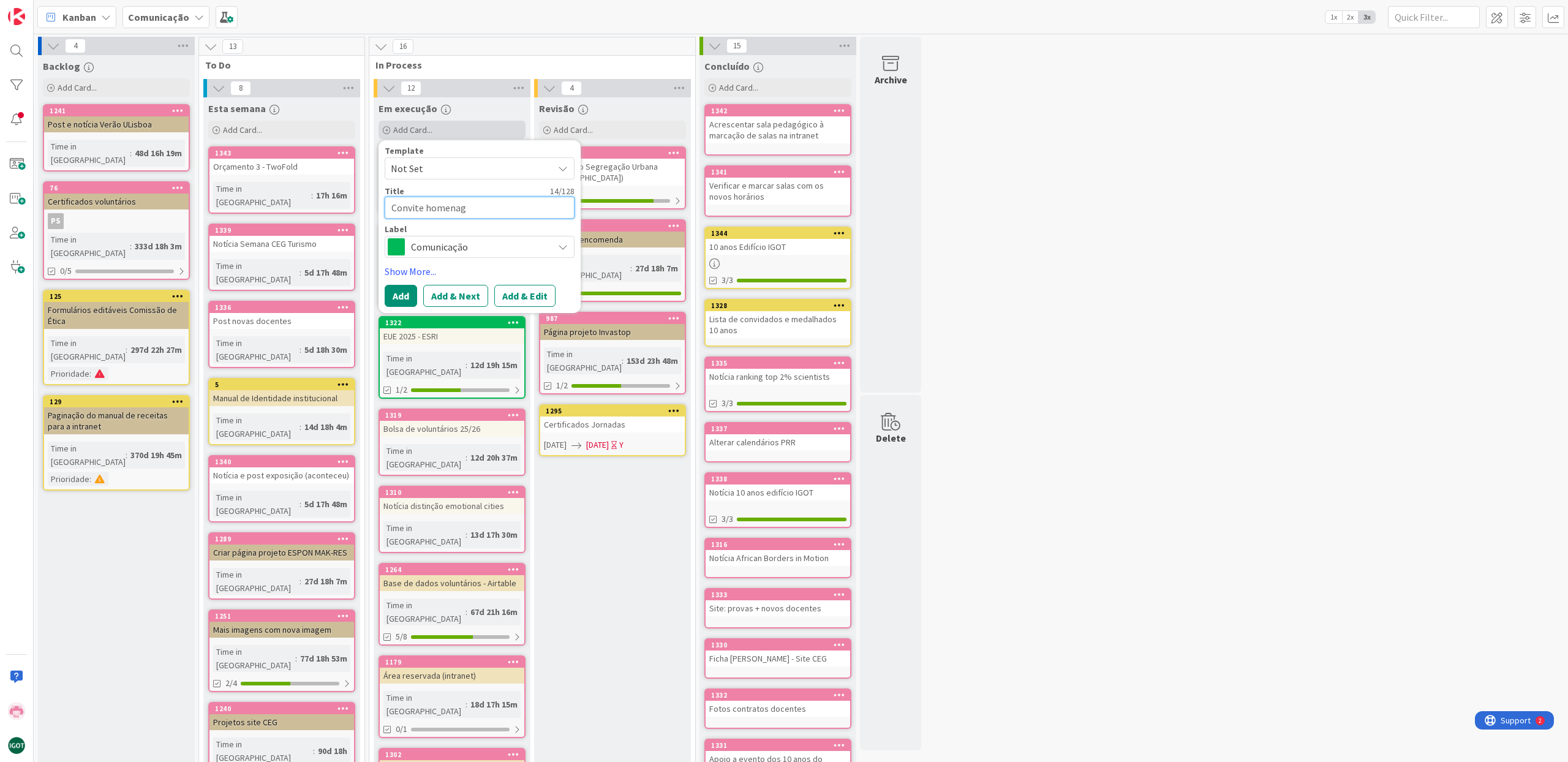
type textarea "x"
type textarea "Convite homenage"
type textarea "x"
type textarea "Convite homenagem"
type textarea "x"
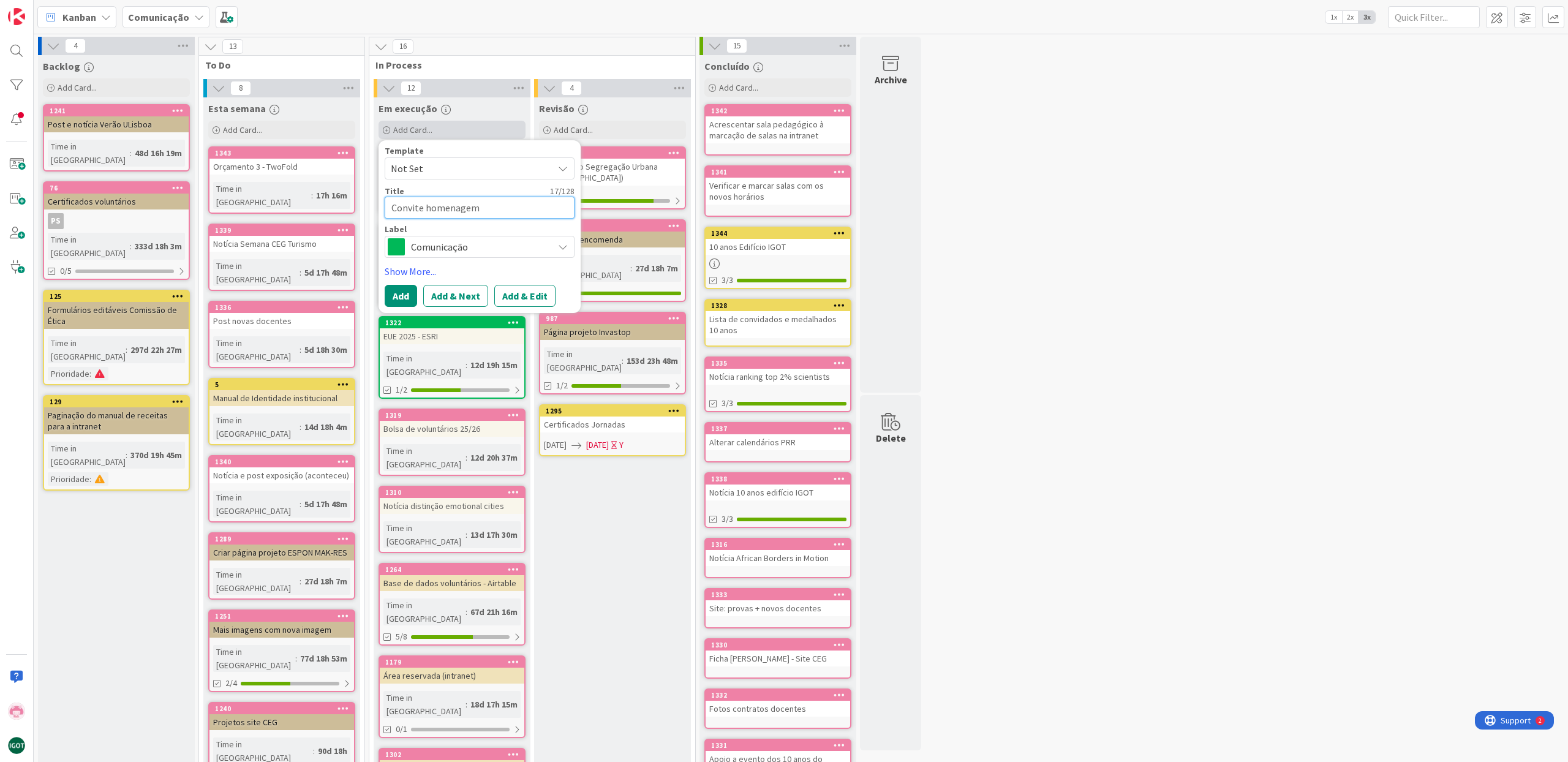
type textarea "Convite homenagem"
type textarea "x"
type textarea "Convite homenagem a"
type textarea "x"
type textarea "Convite homenagem ao"
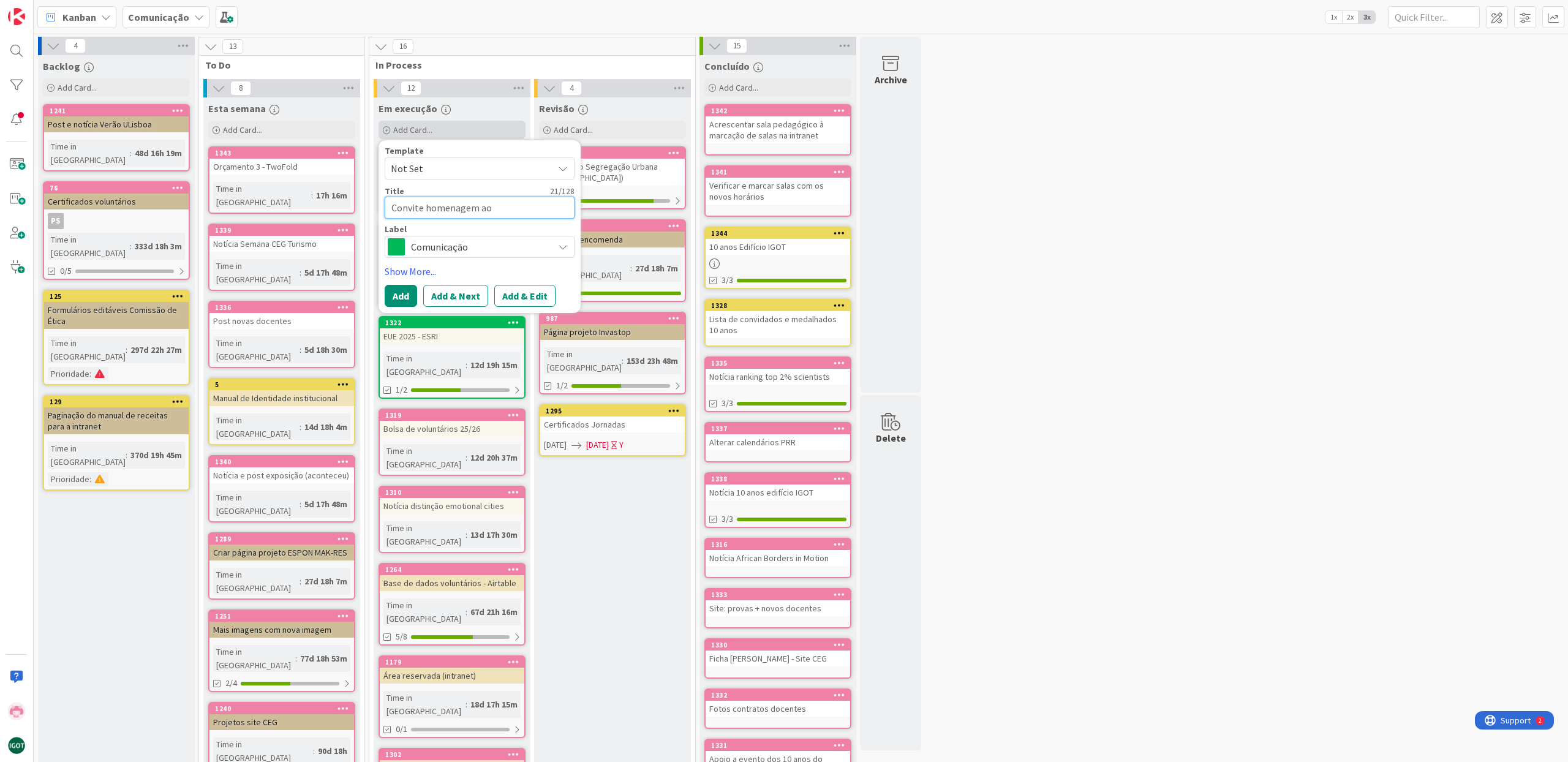
type textarea "x"
type textarea "Convite homenagem ao p"
type textarea "x"
type textarea "Convite homenagem ao pr"
type textarea "x"
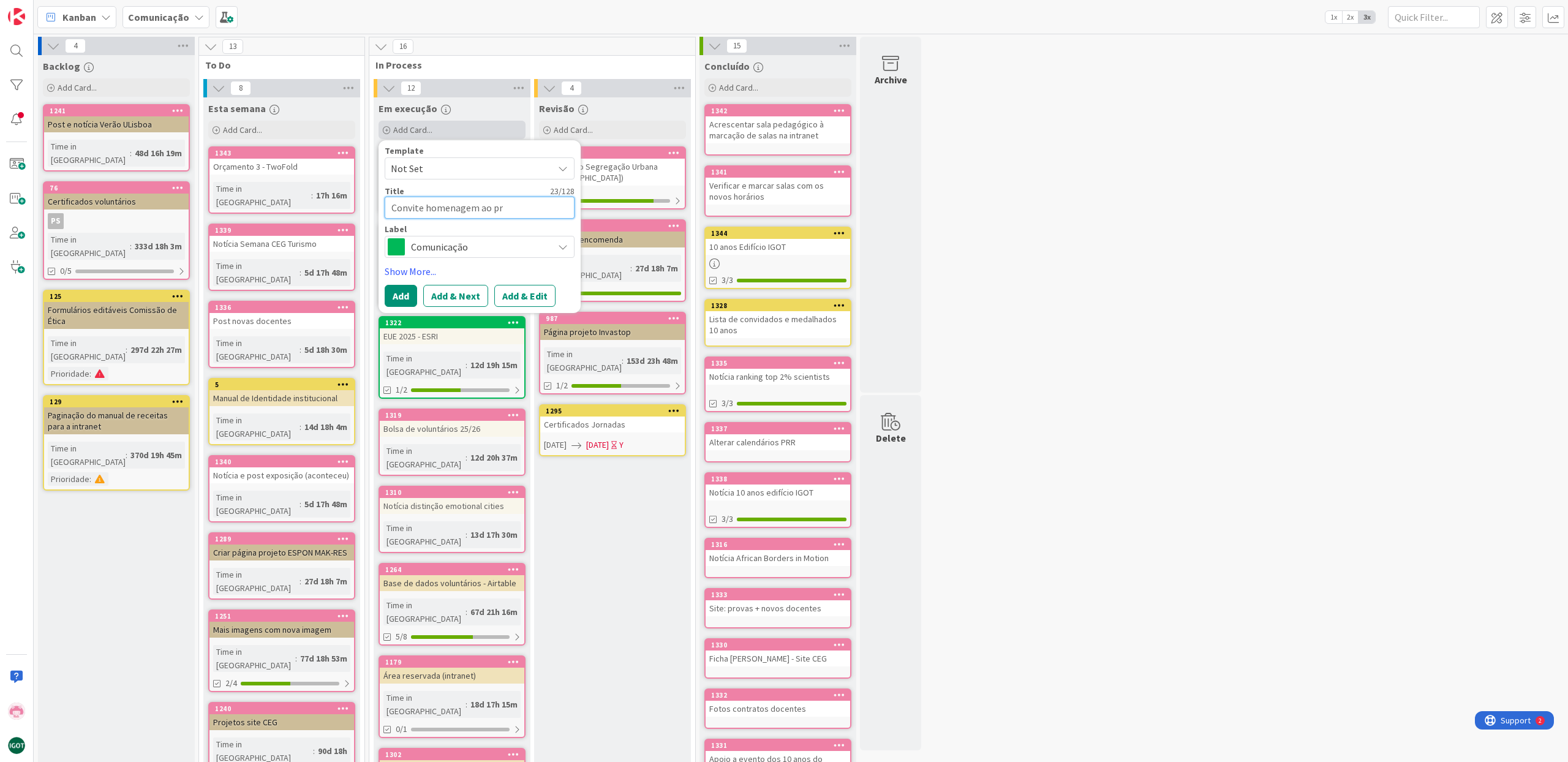
type textarea "Convite homenagem ao pro"
type textarea "x"
type textarea "Convite homenagem ao prof"
type textarea "x"
type textarea "Convite homenagem ao profe"
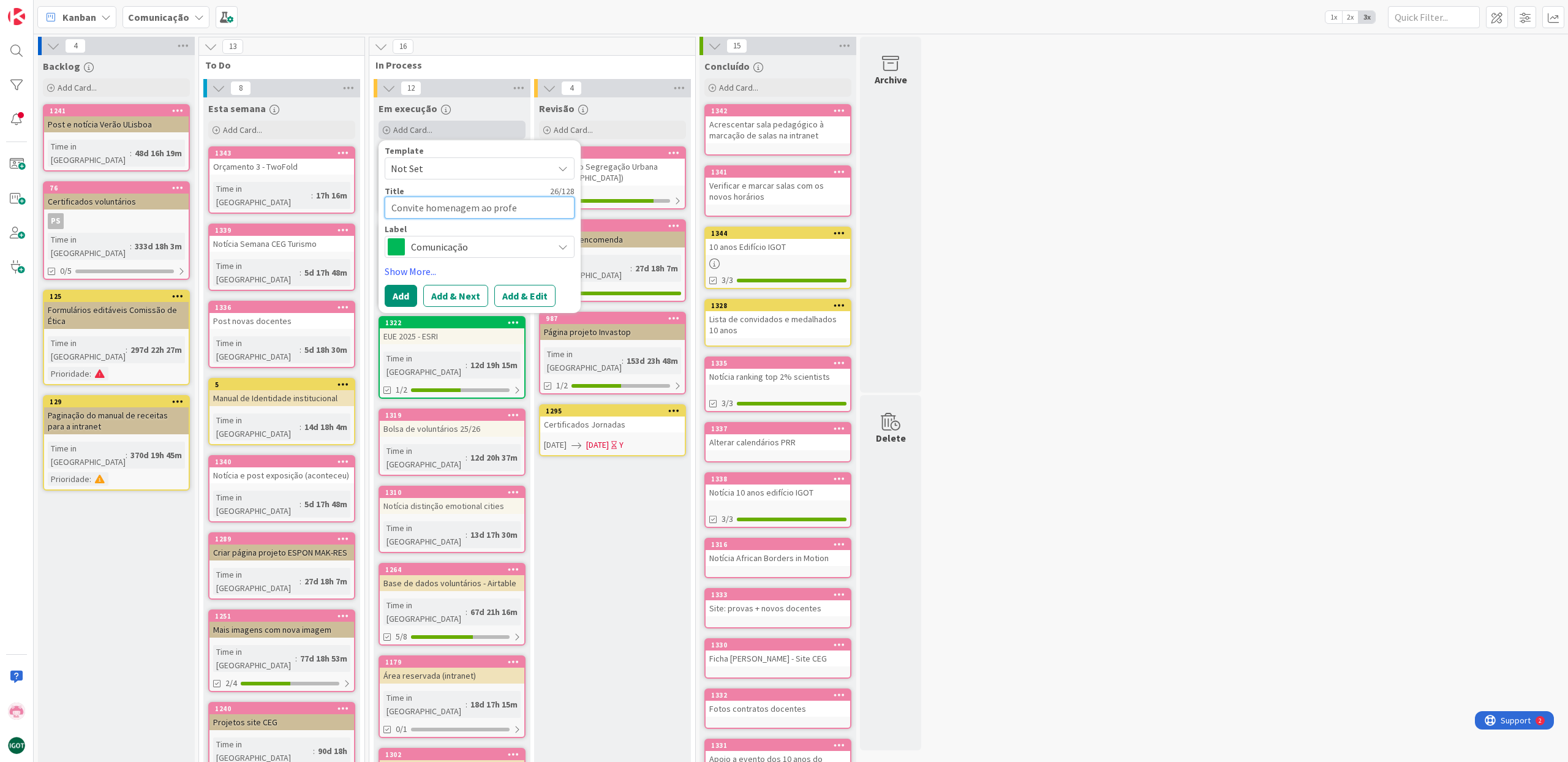
type textarea "x"
type textarea "Convite homenagem ao profes"
type textarea "x"
type textarea "Convite homenagem ao profess"
type textarea "x"
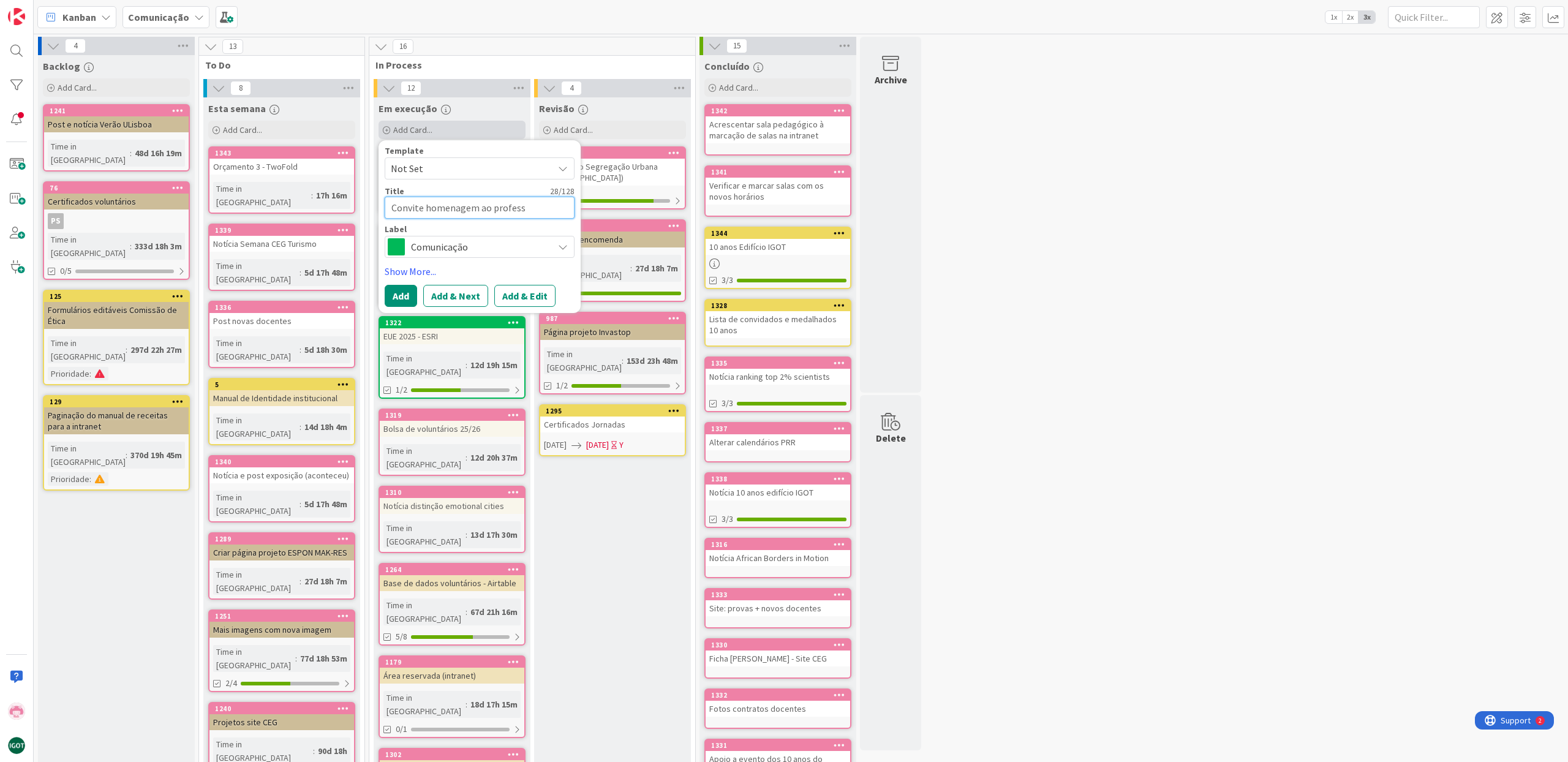
type textarea "Convite homenagem ao professo"
type textarea "x"
type textarea "Convite homenagem ao professor"
type textarea "x"
type textarea "Convite homenagem ao professor"
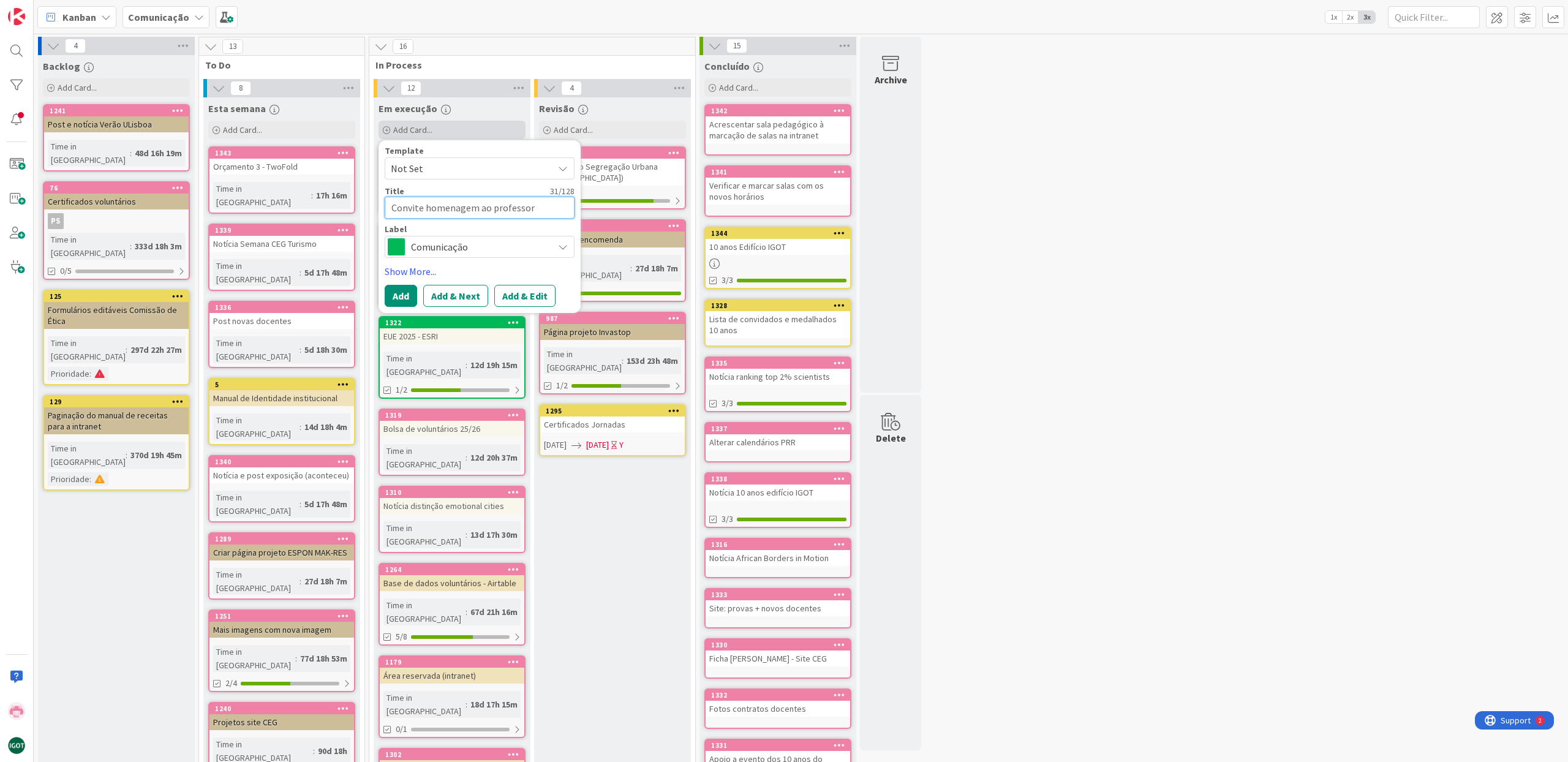
type textarea "x"
type textarea "Convite homenagem ao professor S"
type textarea "x"
type textarea "Convite homenagem ao professor [PERSON_NAME]"
type textarea "x"
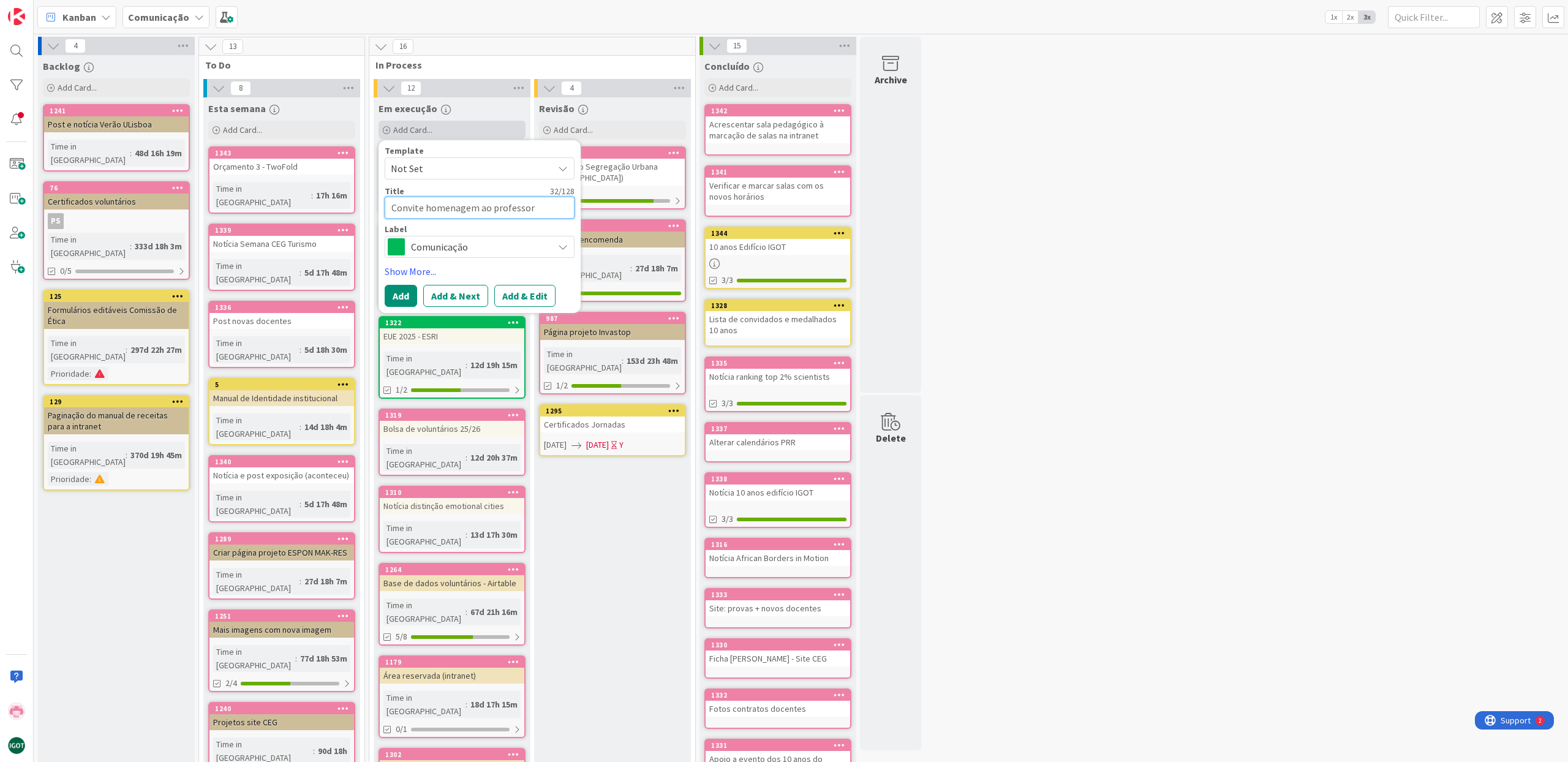
type textarea "Convite homenagem ao professor [PERSON_NAME]"
type textarea "x"
type textarea "Convite homenagem ao professor [PERSON_NAME]~"
type textarea "x"
type textarea "Convite homenagem ao professor [PERSON_NAME]"
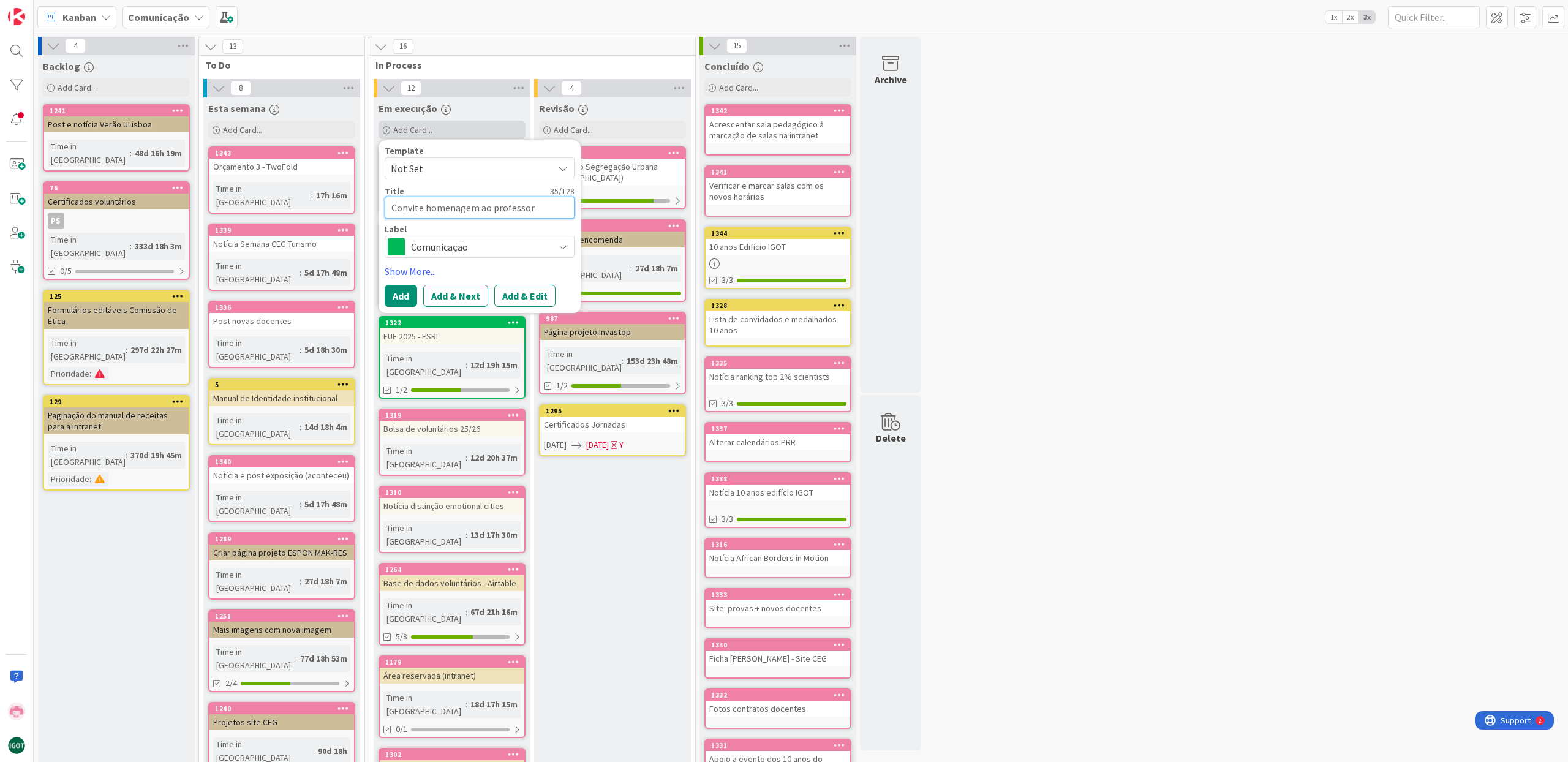
type textarea "x"
type textarea "Convite homenagem ao professor [PERSON_NAME]"
type textarea "x"
type textarea "Convite homenagem ao professor [PERSON_NAME]"
click at [469, 248] on span "Comunicação" at bounding box center [479, 246] width 136 height 17
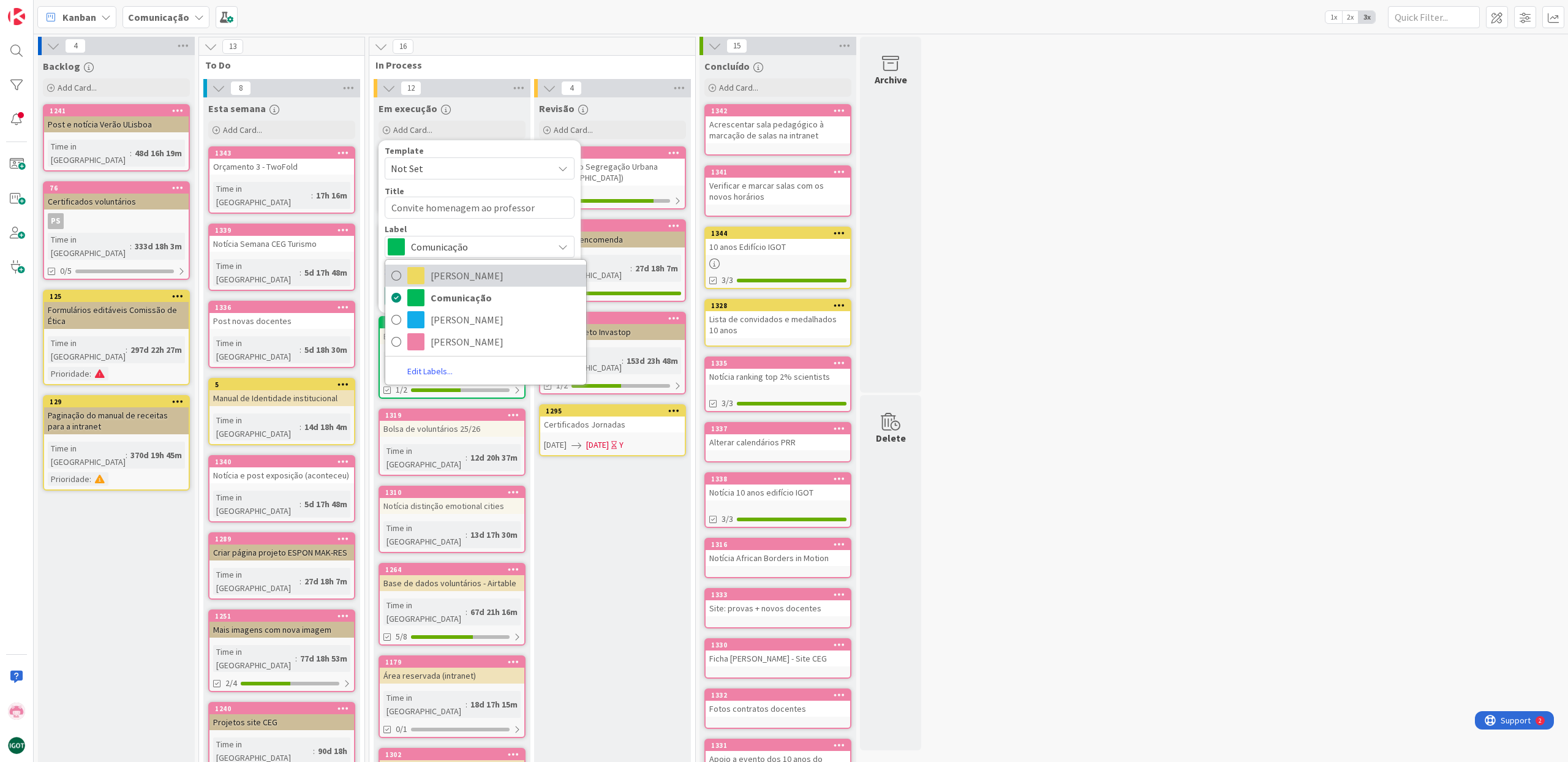
click at [501, 264] on link "[PERSON_NAME]" at bounding box center [485, 275] width 201 height 22
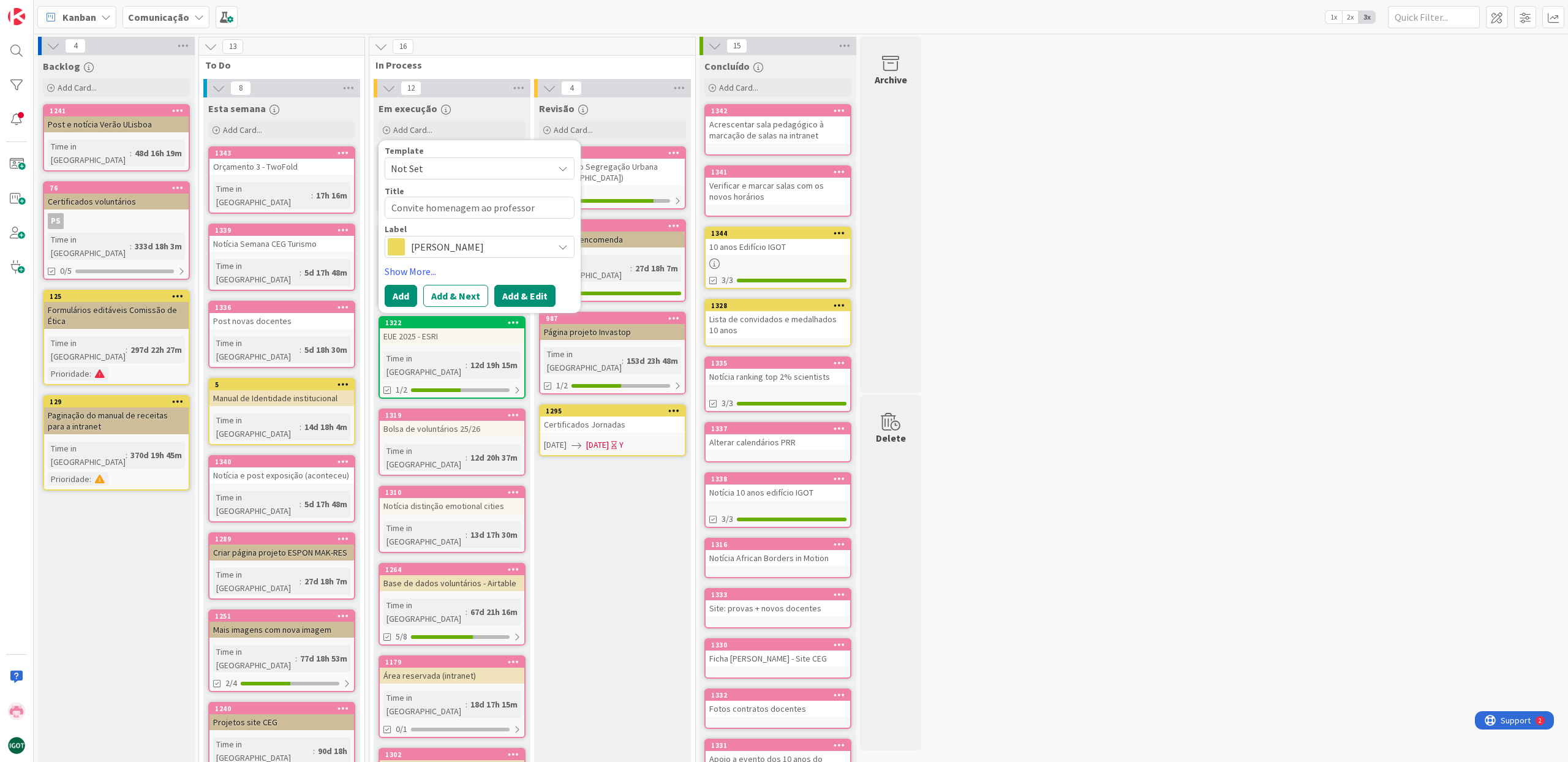
click at [519, 290] on button "Add & Edit" at bounding box center [525, 296] width 61 height 22
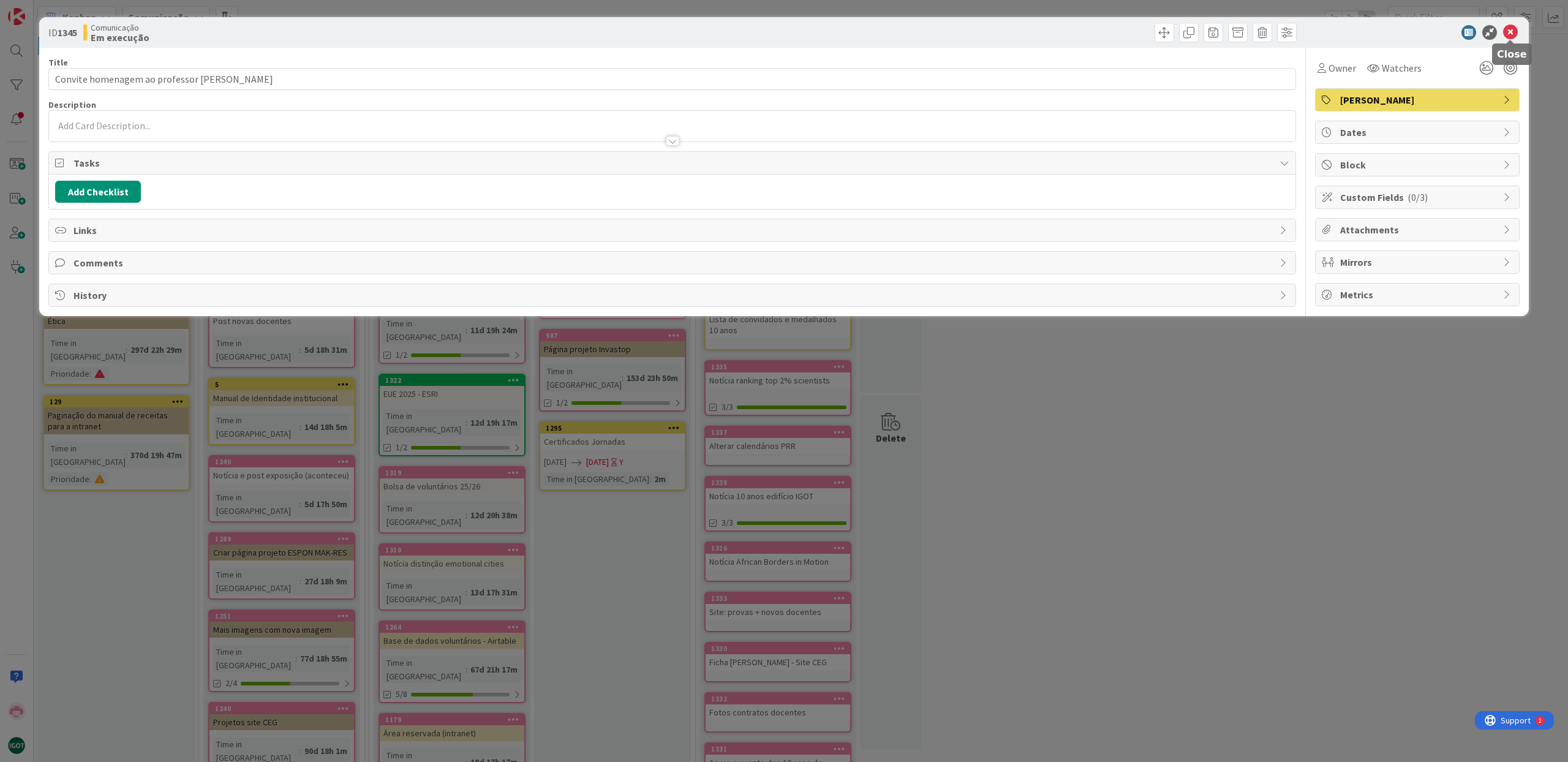
click at [1511, 34] on icon at bounding box center [1510, 32] width 15 height 15
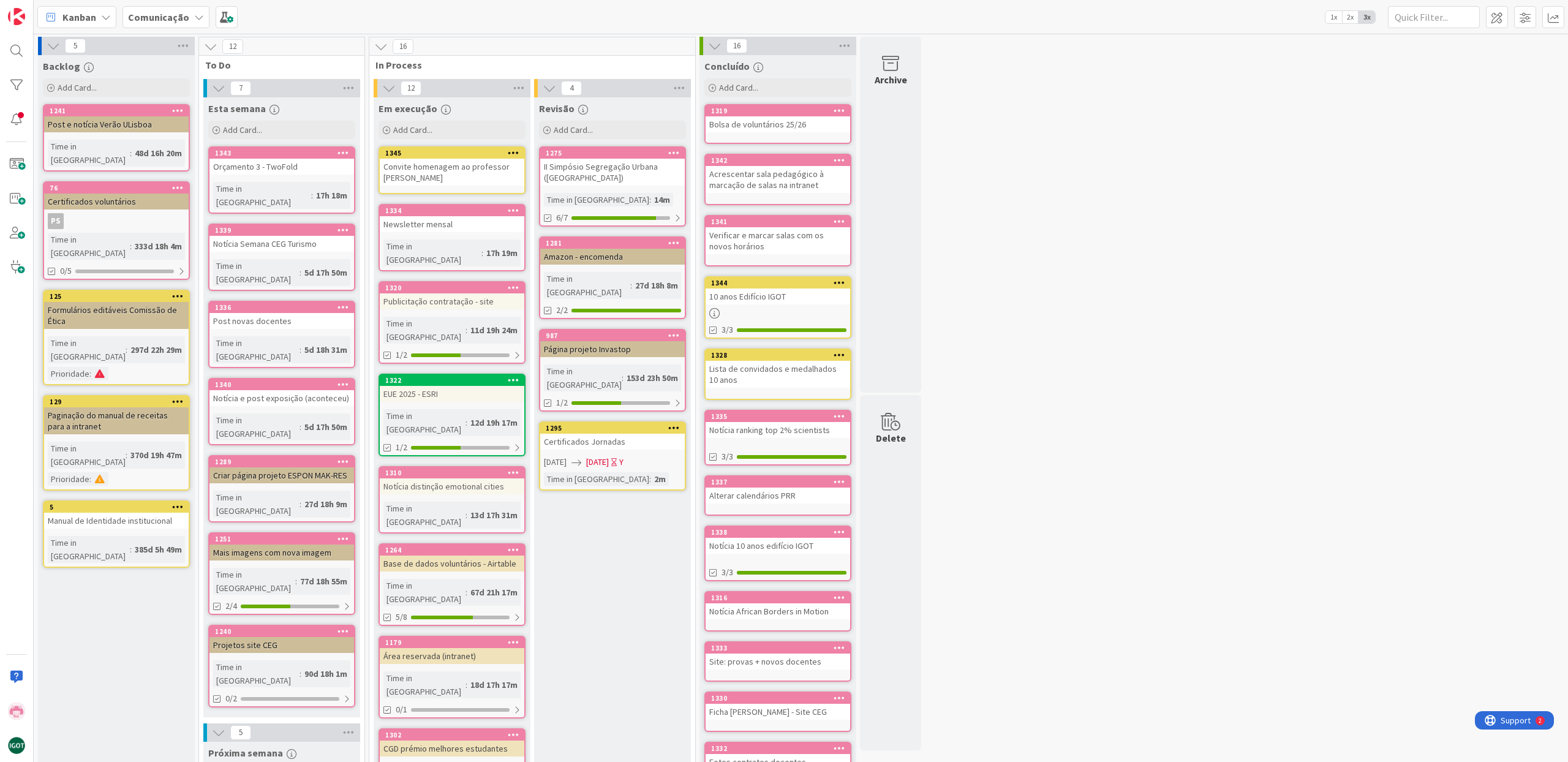
click at [400, 196] on div "Em execução Add Card... Template Not Set Title 0 / 128 Label Comunicação [PERSO…" at bounding box center [452, 659] width 157 height 1123
click at [433, 132] on div "Add Card..." at bounding box center [452, 130] width 147 height 18
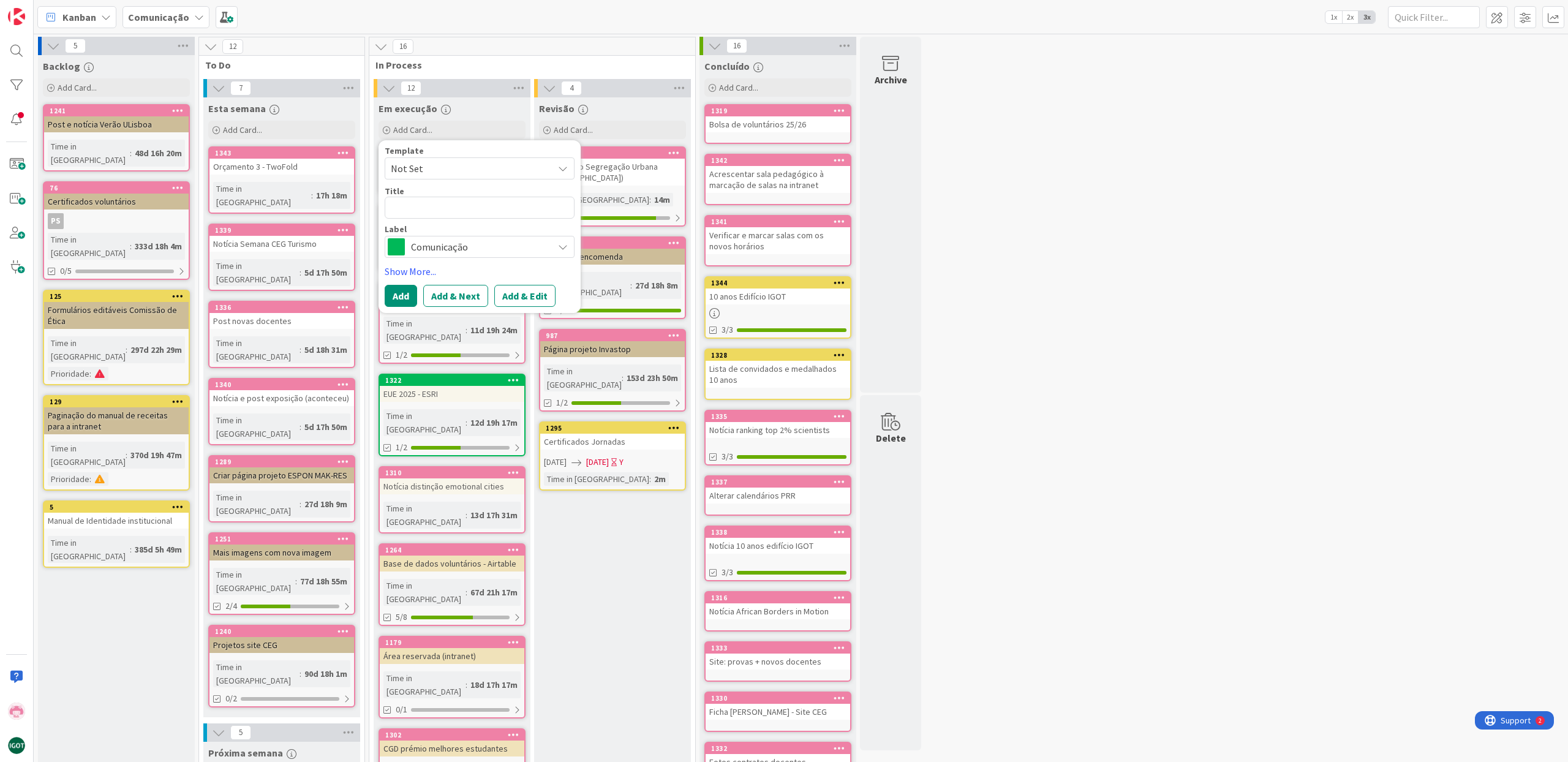
click at [428, 253] on span "Comunicação" at bounding box center [479, 246] width 136 height 17
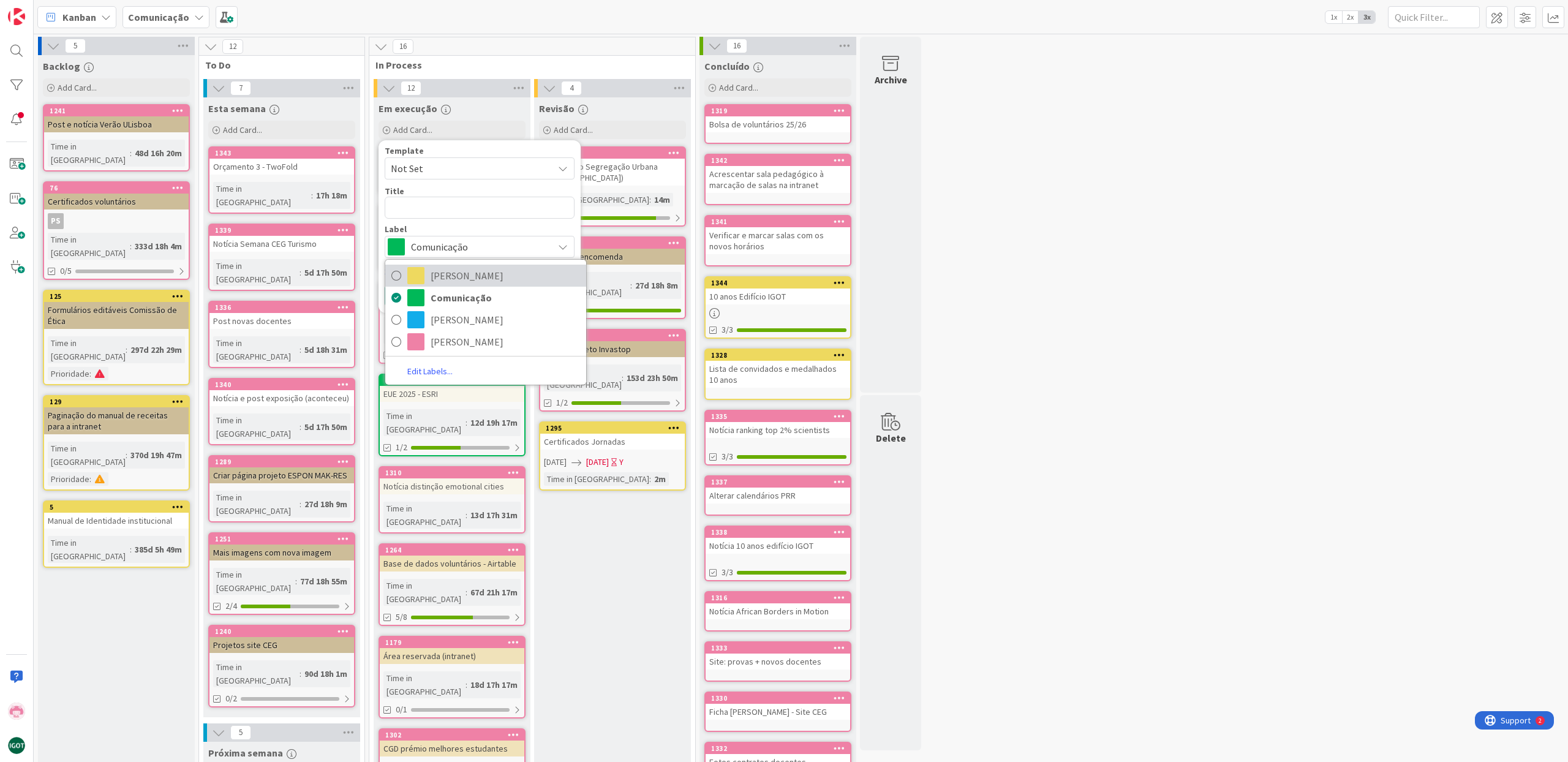
drag, startPoint x: 438, startPoint y: 274, endPoint x: 429, endPoint y: 250, distance: 25.6
click at [438, 274] on span "[PERSON_NAME]" at bounding box center [505, 276] width 149 height 18
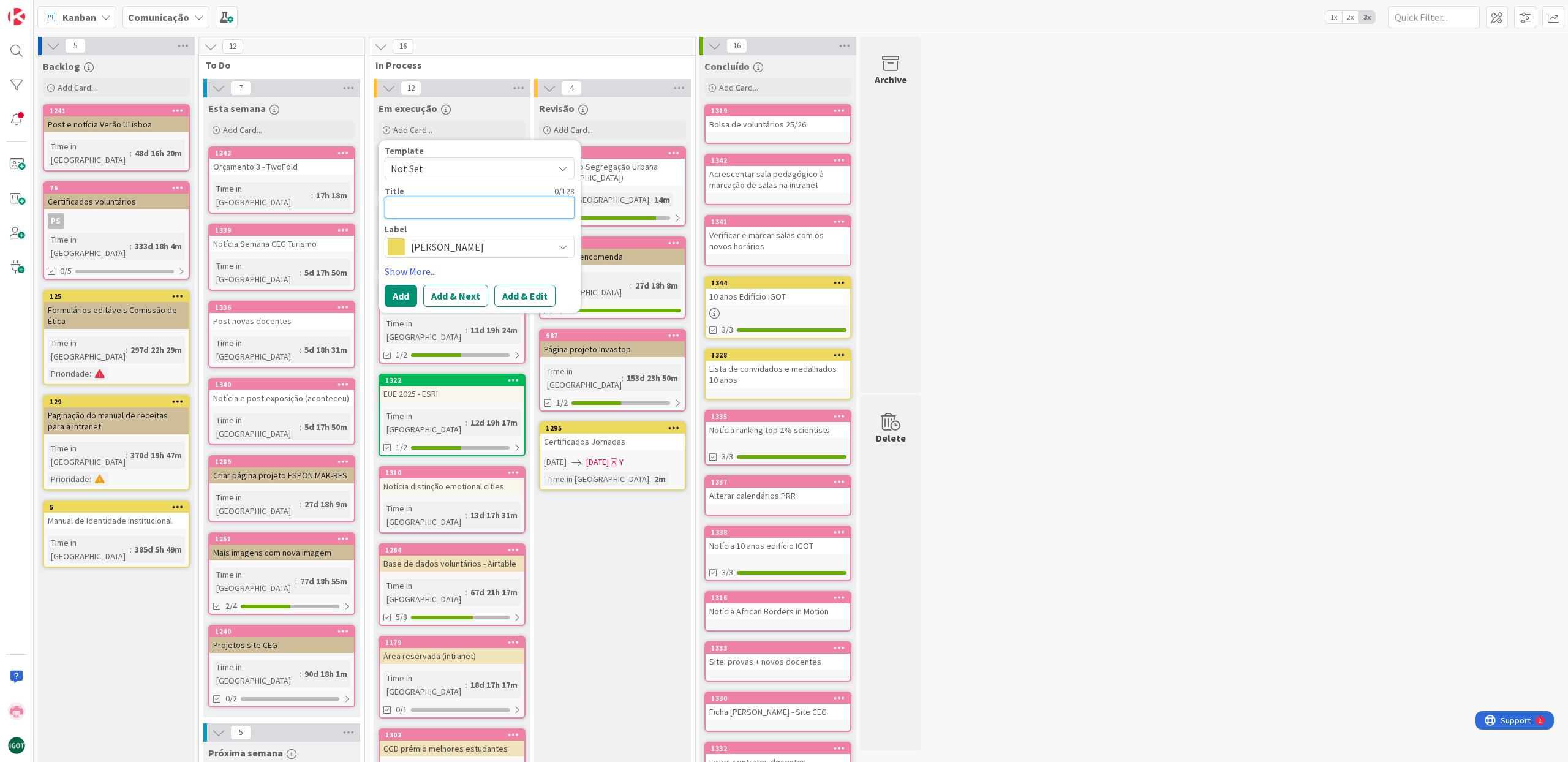
click at [414, 205] on textarea at bounding box center [480, 207] width 190 height 22
type textarea "x"
type textarea "b"
type textarea "x"
type textarea "ba"
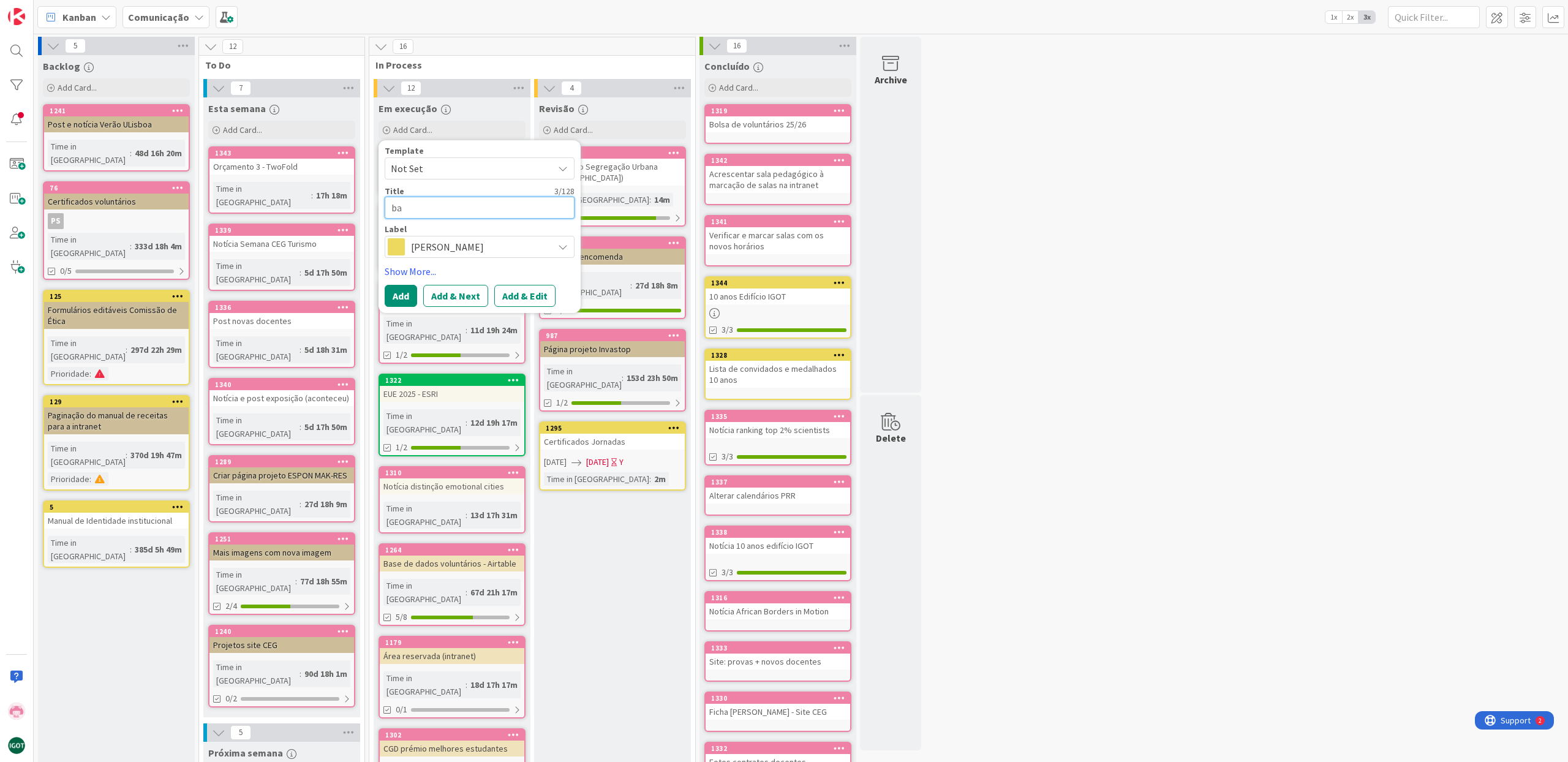
type textarea "x"
type textarea "bad"
type textarea "x"
type textarea "badh"
type textarea "x"
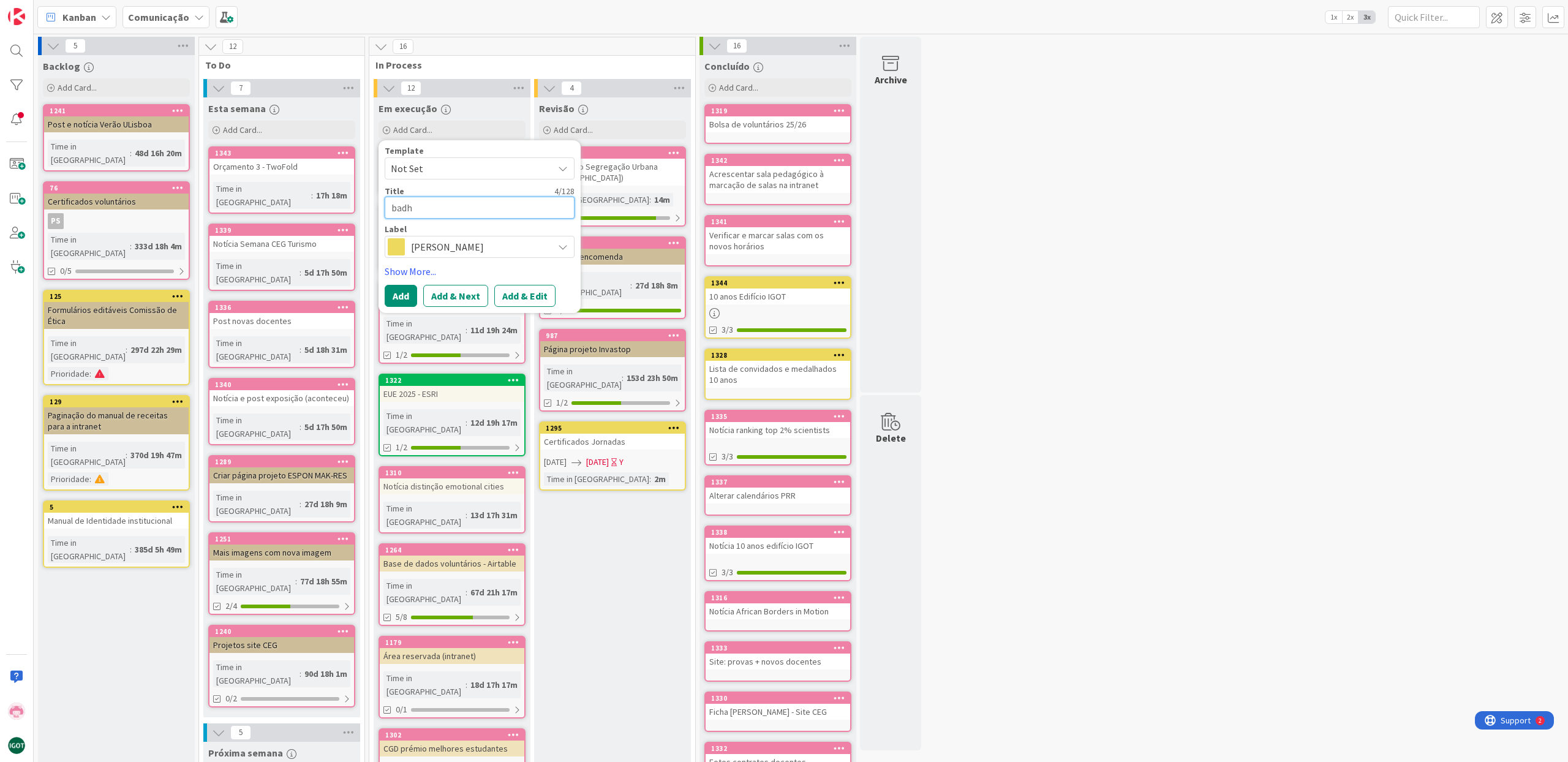
type textarea "bad"
type textarea "x"
type textarea "badg"
type textarea "x"
type textarea "badge"
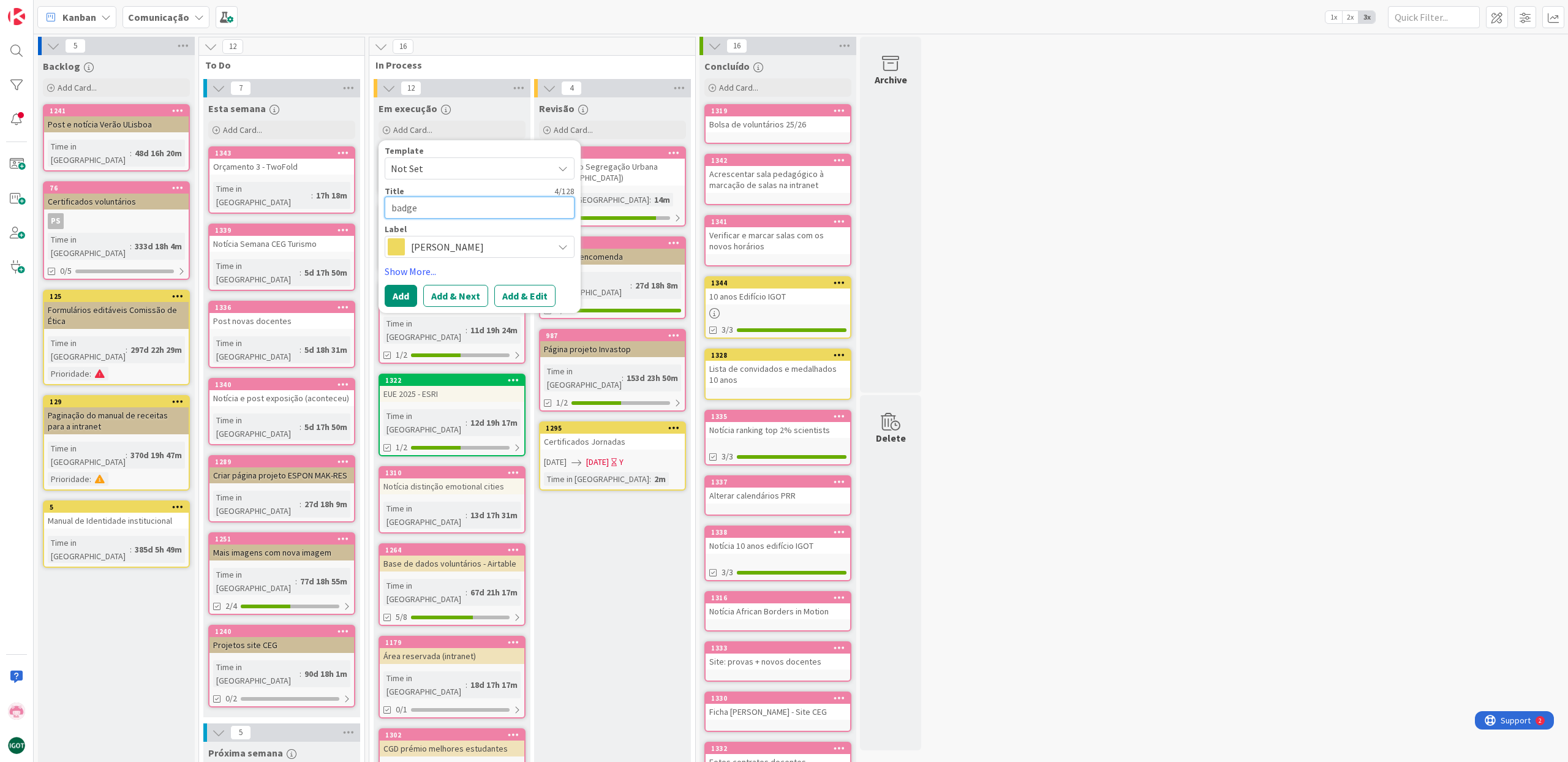
type textarea "x"
type textarea "badges"
type textarea "x"
type textarea "badges"
type textarea "x"
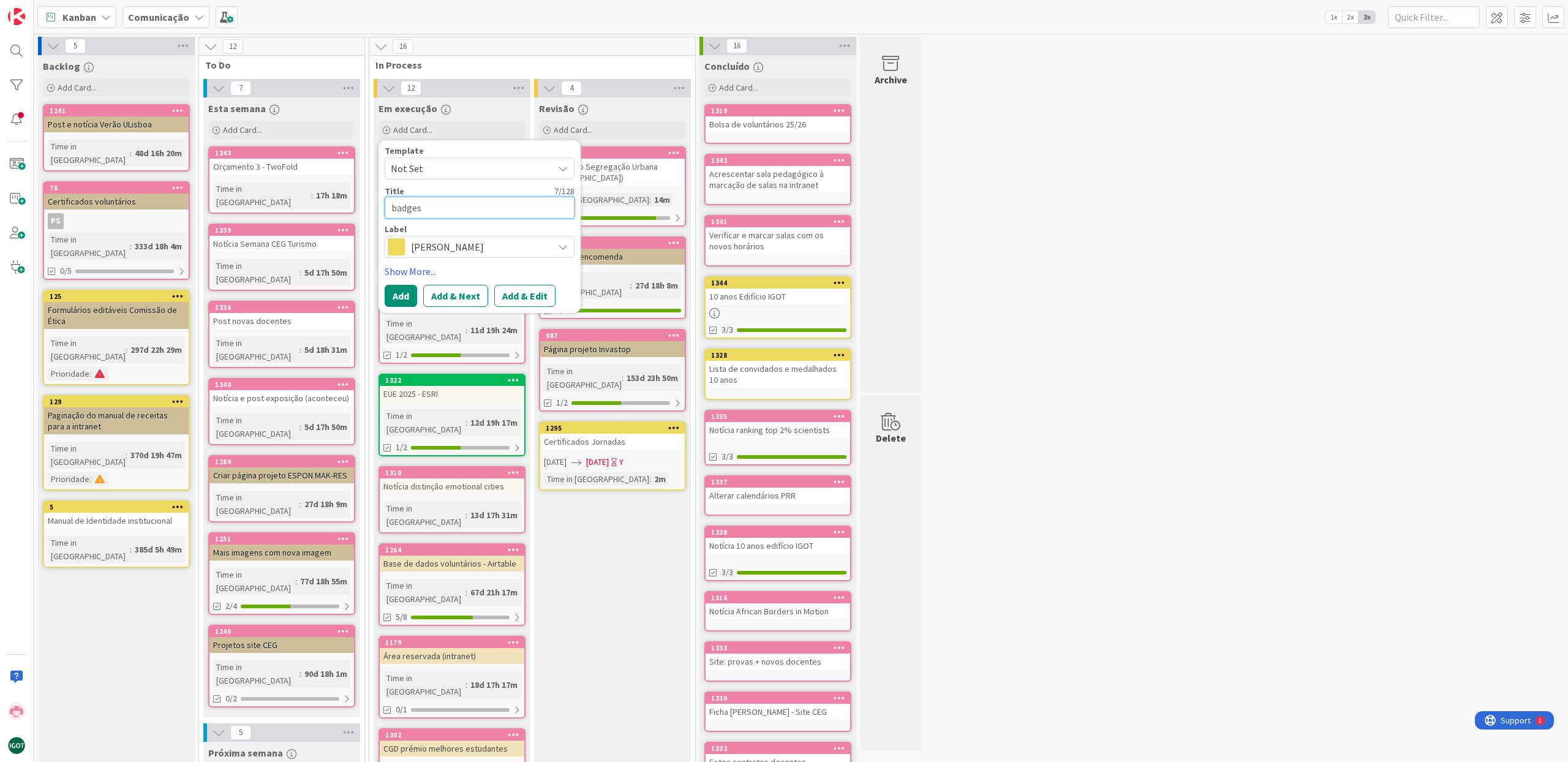
type textarea "badges G"
type textarea "x"
type textarea "badges Ge"
type textarea "x"
type textarea "badges Geo"
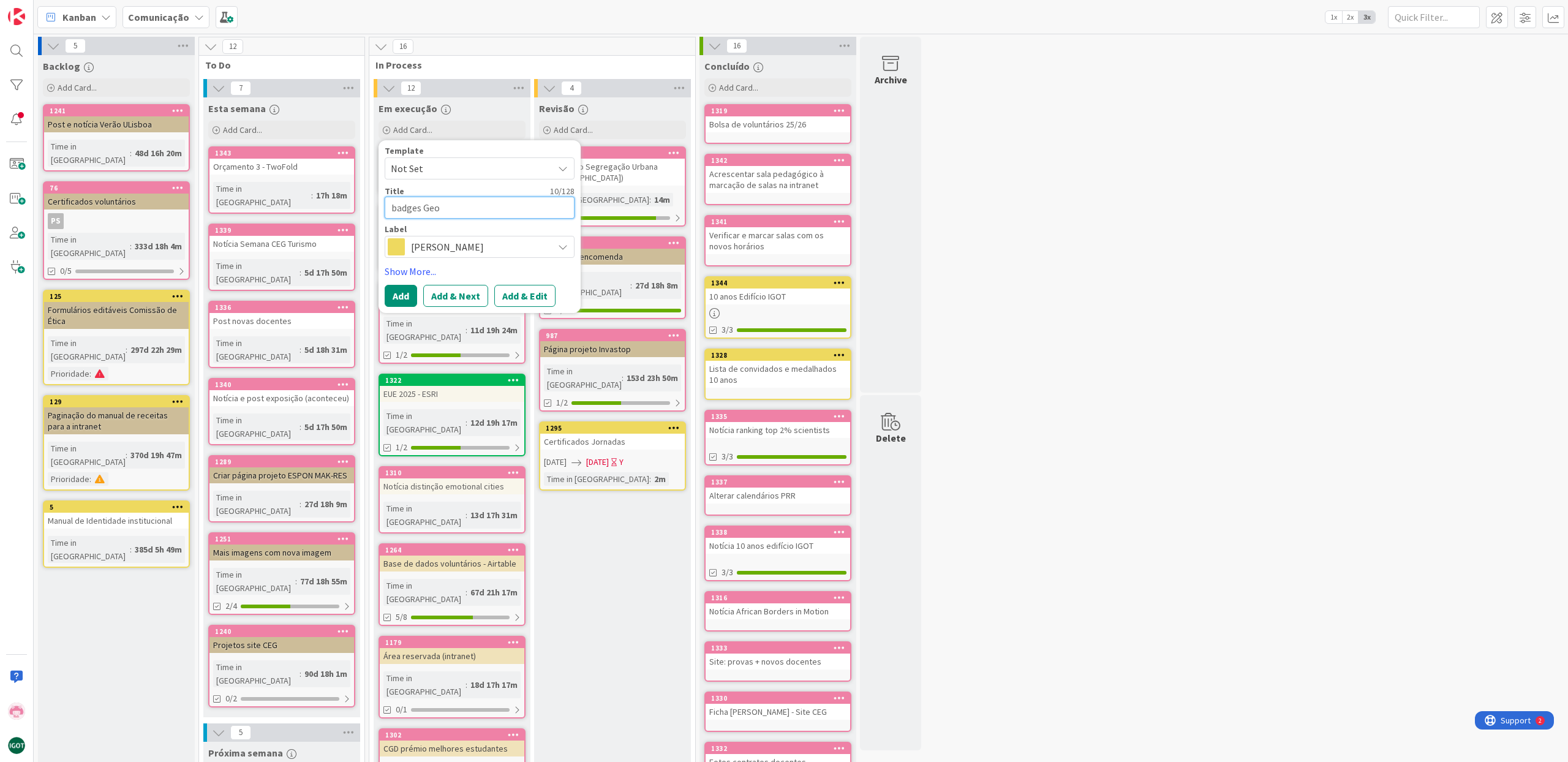
type textarea "x"
type textarea "badges Geog"
type textarea "x"
type textarea "badges Geogr"
type textarea "x"
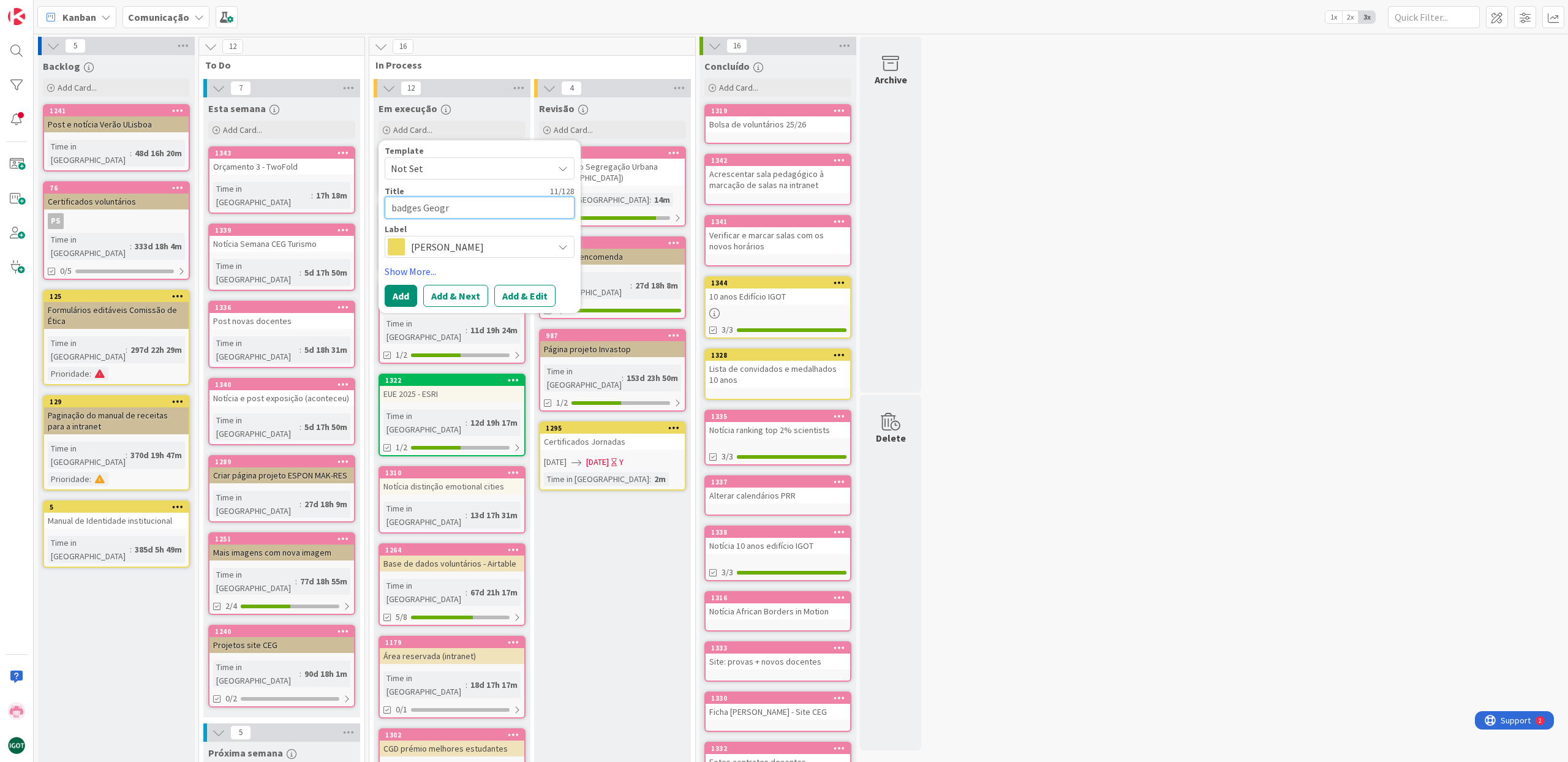
type textarea "badges Geogra"
type textarea "x"
type textarea "badges Geograf"
type textarea "x"
type textarea "badges Geografi"
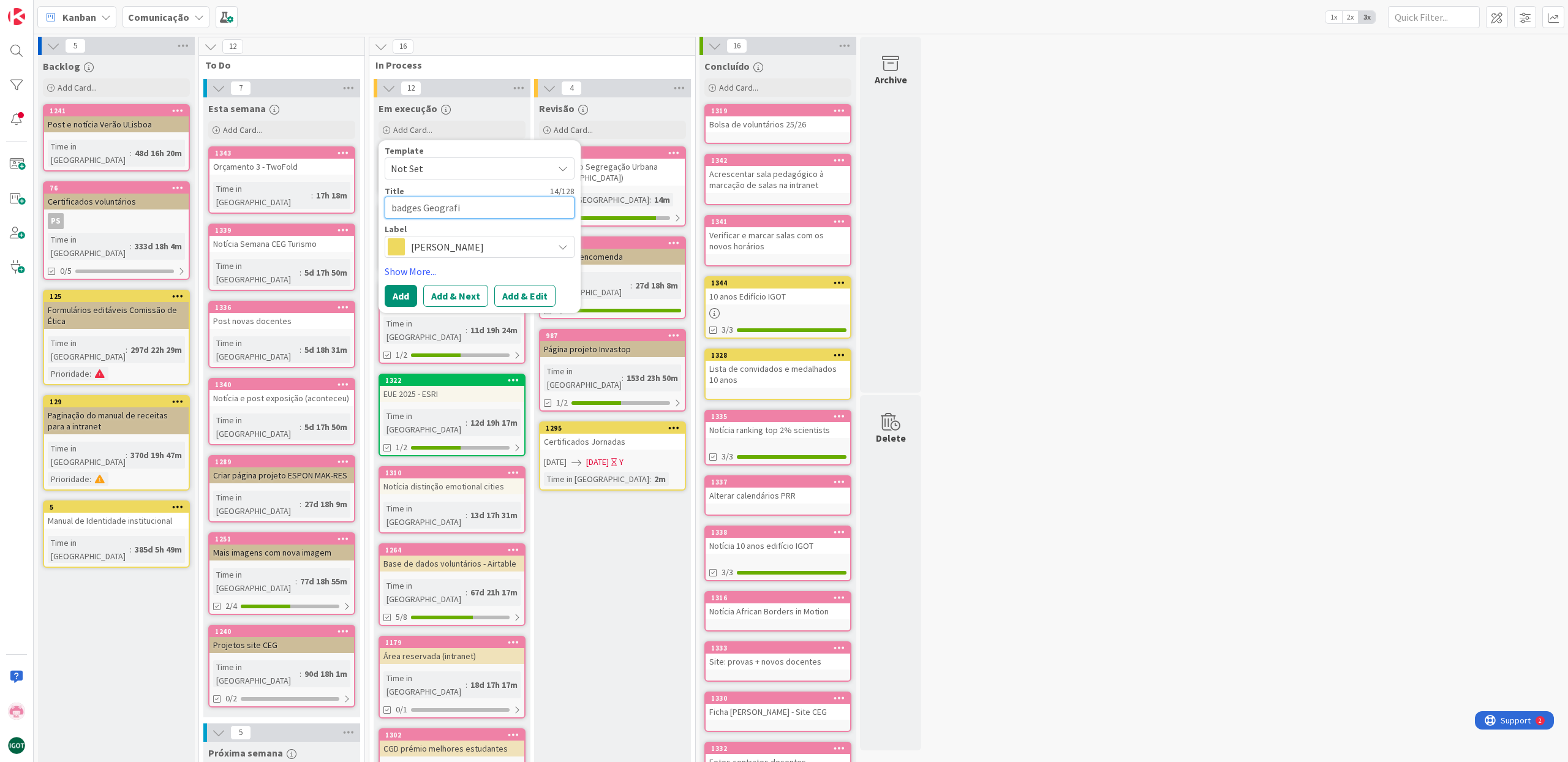
type textarea "x"
type textarea "badges Geografia"
type textarea "x"
type textarea "badges Geografias"
type textarea "x"
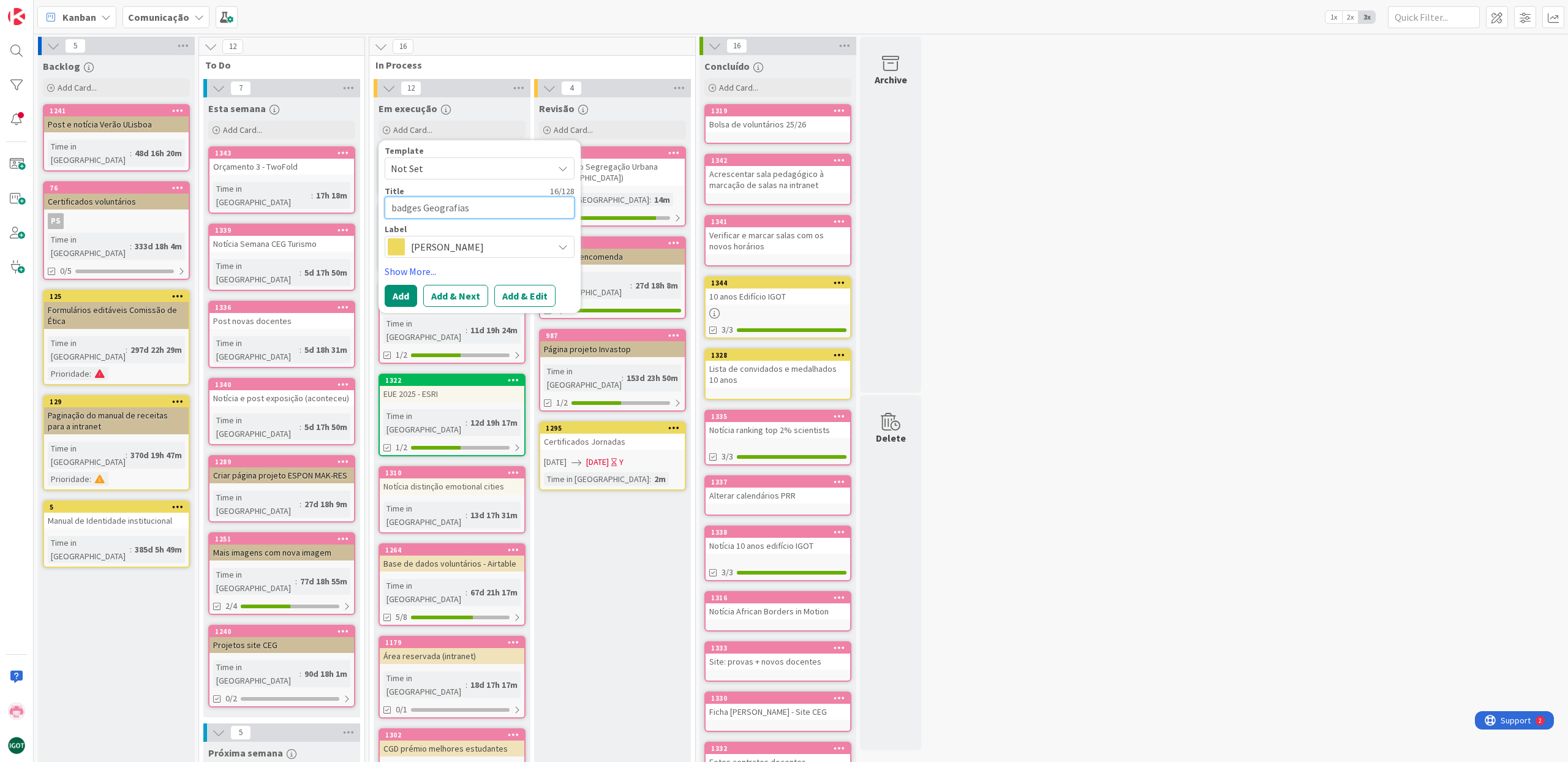
type textarea "badges Geografias"
type textarea "x"
type textarea "badges Geografias D"
type textarea "x"
type textarea "badges Geografias Di"
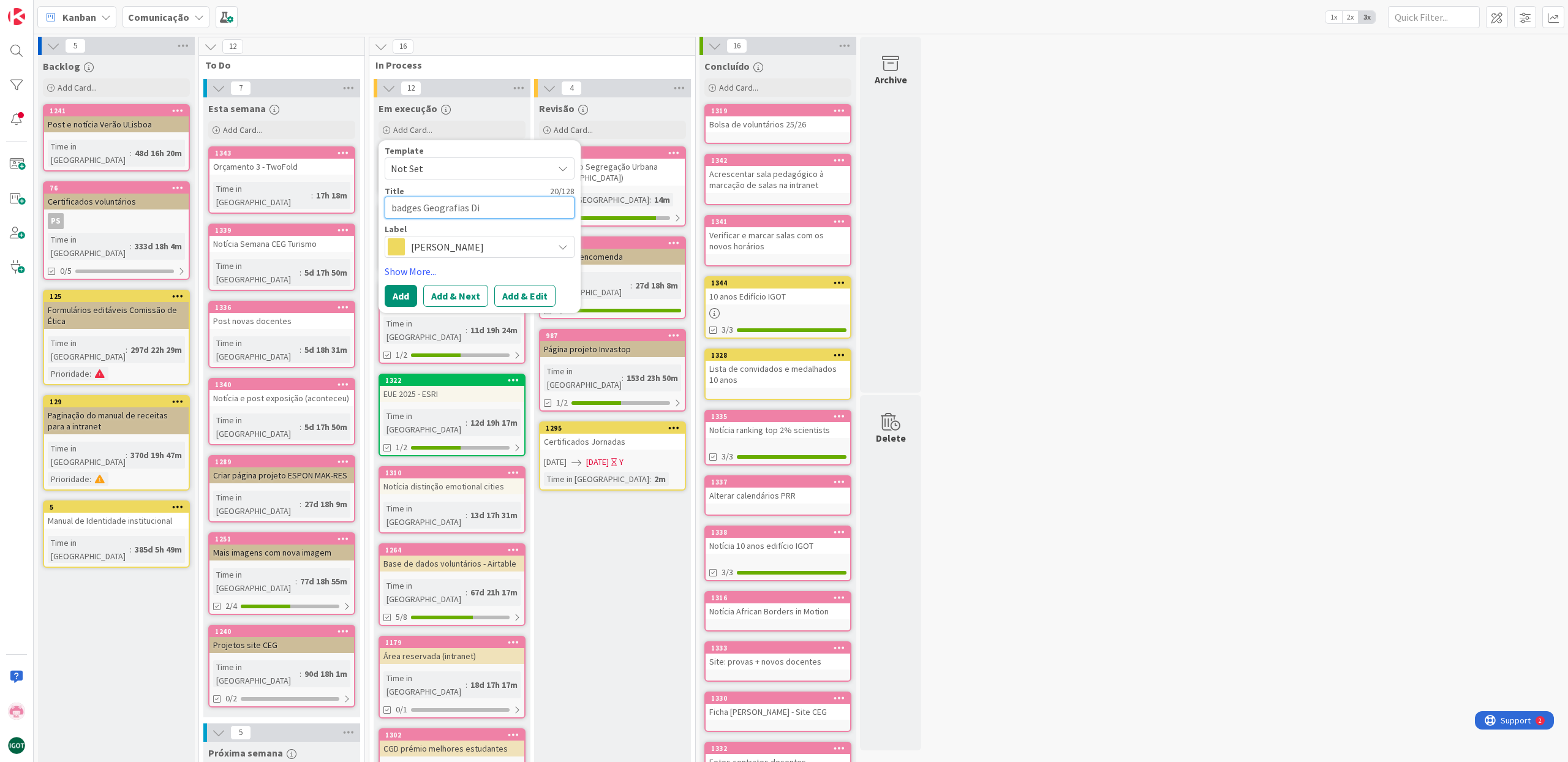
type textarea "x"
type textarea "badges Geografias Dig"
type textarea "x"
type textarea "badges Geografias Digi"
type textarea "x"
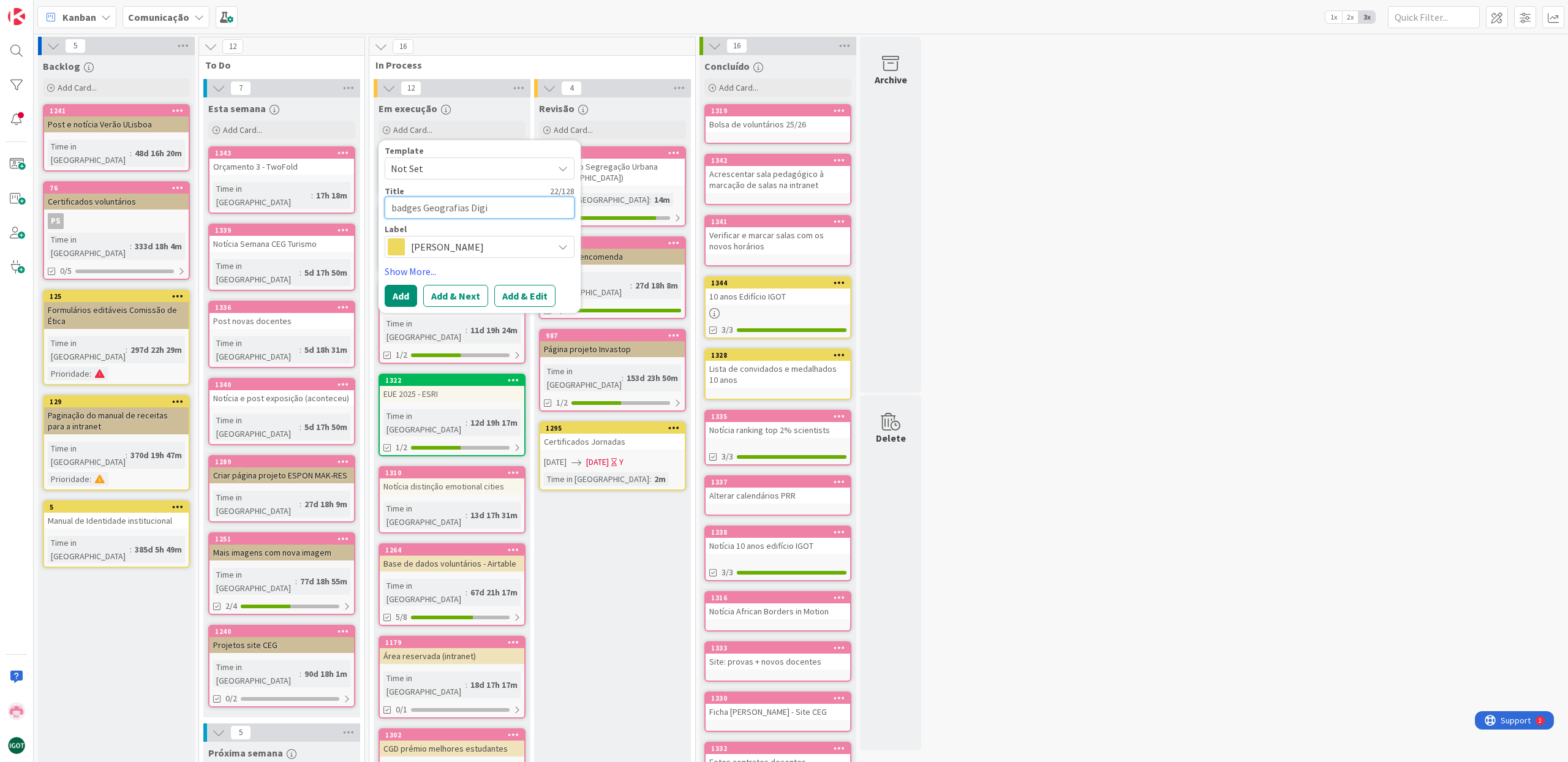
type textarea "badges Geografias Digit"
type textarea "x"
type textarea "badges Geografias Digita"
type textarea "x"
type textarea "badges Geografias Digitai"
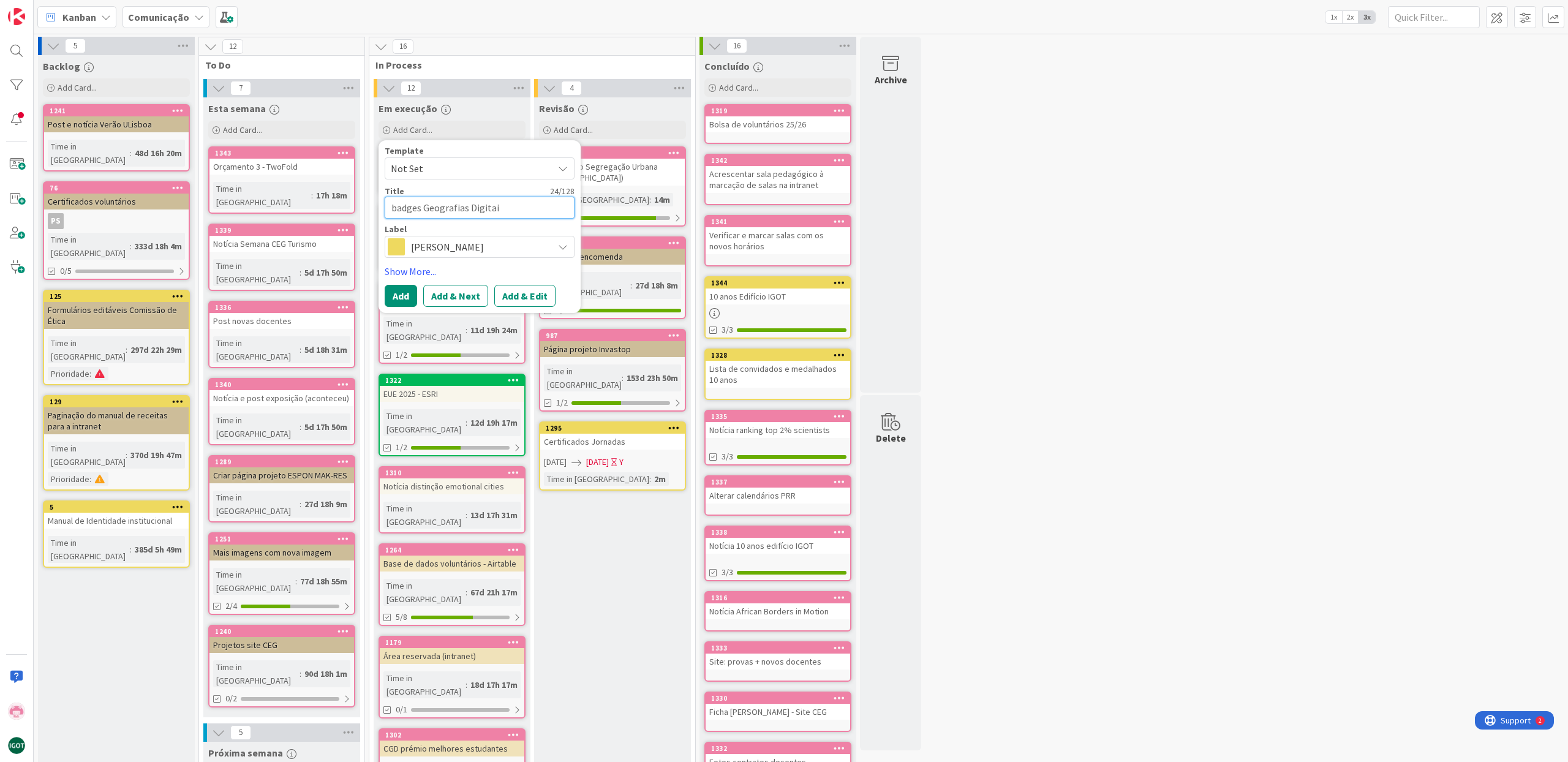
type textarea "x"
type textarea "badges Geografias Digitais"
drag, startPoint x: 398, startPoint y: 207, endPoint x: 383, endPoint y: 207, distance: 15.0
click at [383, 207] on div "Template Not Set Title 26 / 128 badges Geografias Digitais Label [PERSON_NAME] …" at bounding box center [479, 226] width 202 height 173
type textarea "x"
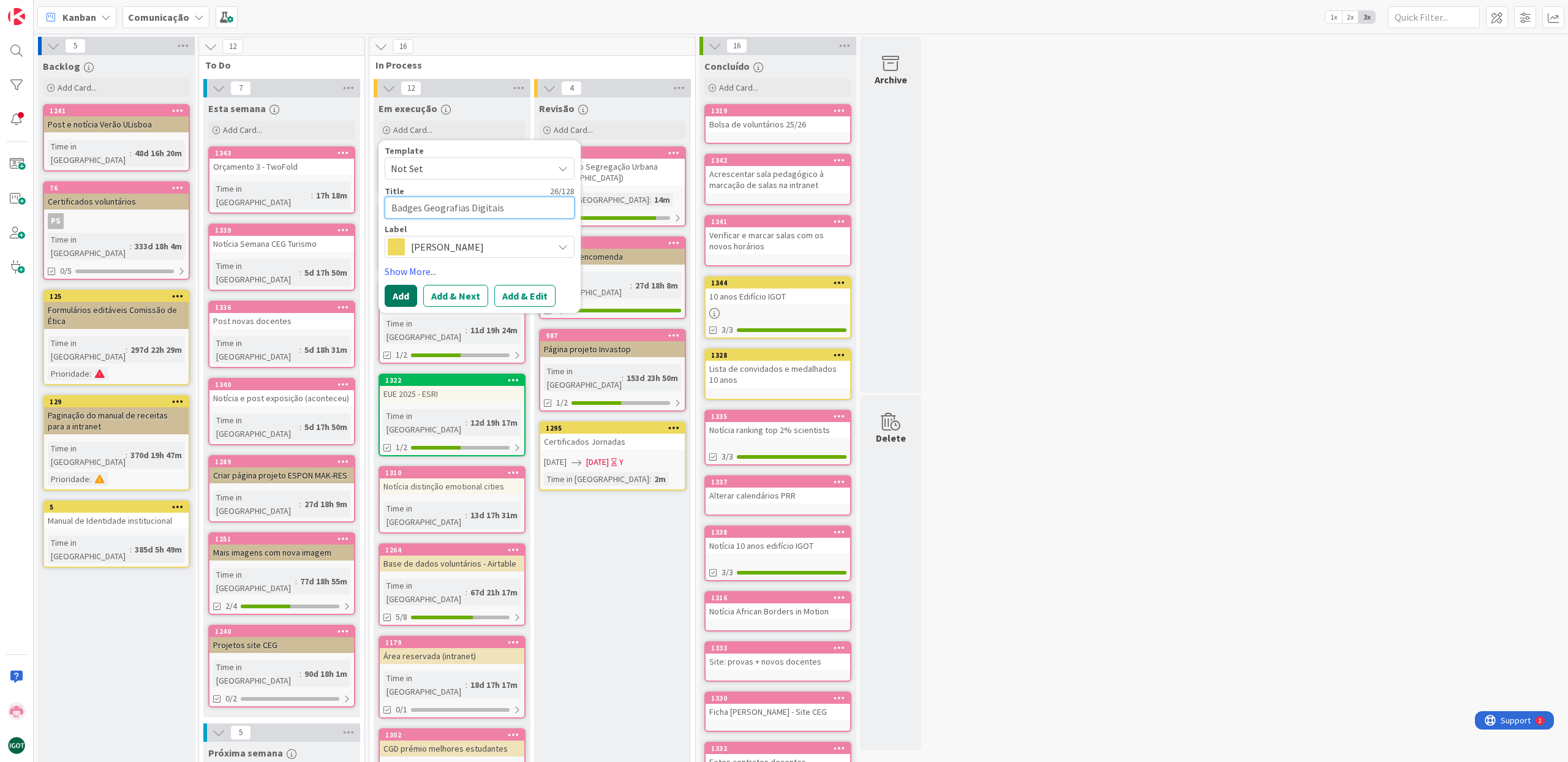
type textarea "Badges Geografias Digitais"
click at [394, 295] on button "Add" at bounding box center [400, 296] width 32 height 22
